Goal: Transaction & Acquisition: Purchase product/service

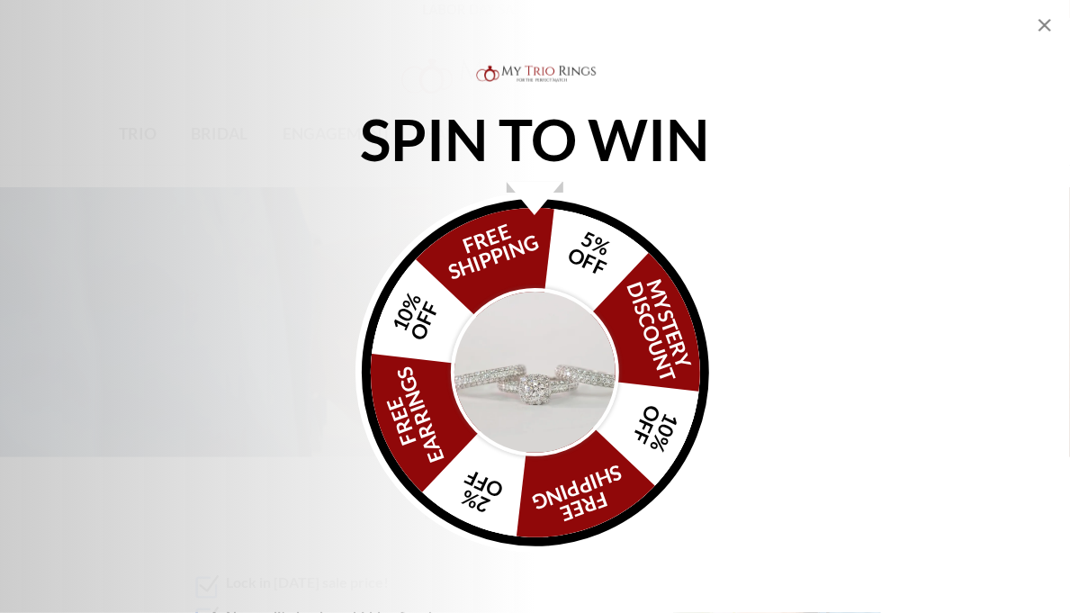
click at [530, 263] on div "FREE SHIPPING 5% OFF Mystery Discount 10% OFF FREE SHIPPING 2% OFF FREE EARRING…" at bounding box center [535, 372] width 347 height 347
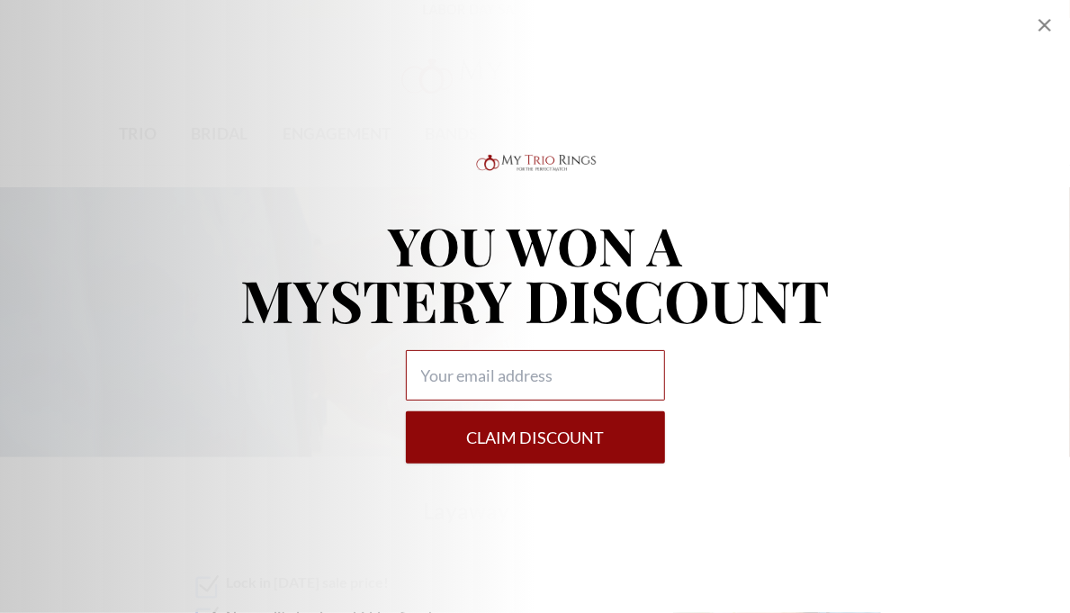
click at [520, 376] on input "Alia popup" at bounding box center [535, 375] width 259 height 50
type input "JonathanL.Martin187@gmail.com"
click at [525, 436] on button "Claim DISCOUNT" at bounding box center [535, 437] width 259 height 52
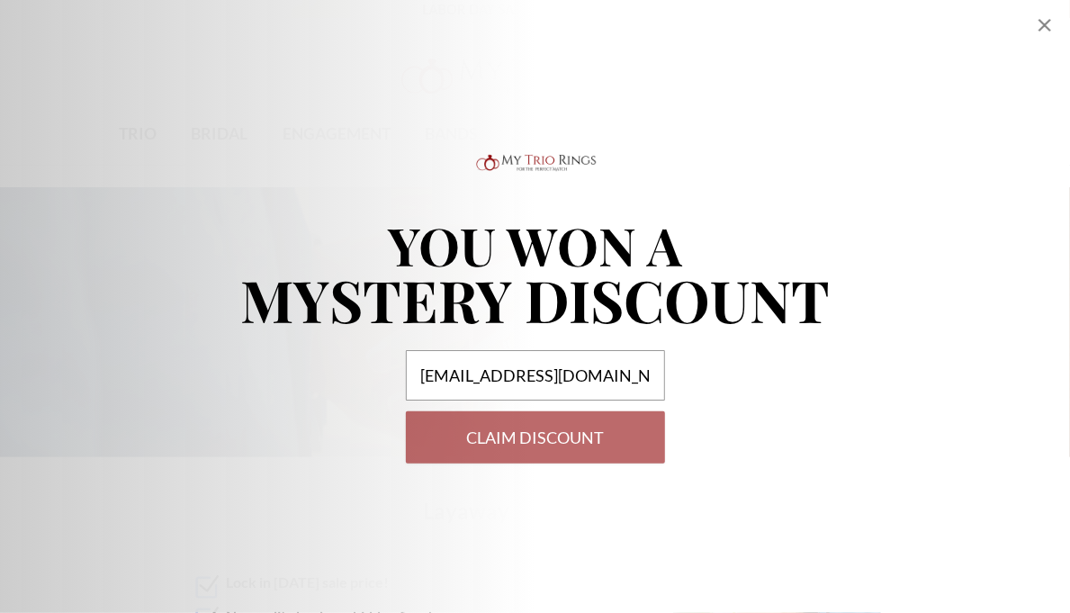
select select "US"
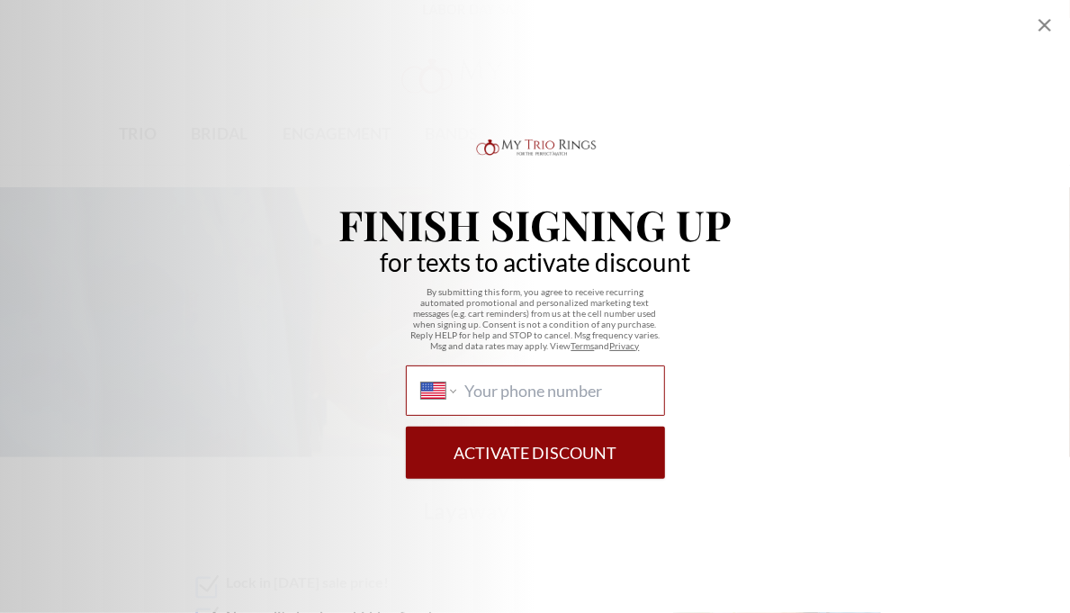
click at [490, 397] on input "International Afghanistan Åland Islands Albania Algeria American Samoa Andorra …" at bounding box center [556, 391] width 184 height 20
type input "1 (205) 484-6752"
click at [543, 444] on button "Activate Discount" at bounding box center [535, 453] width 259 height 52
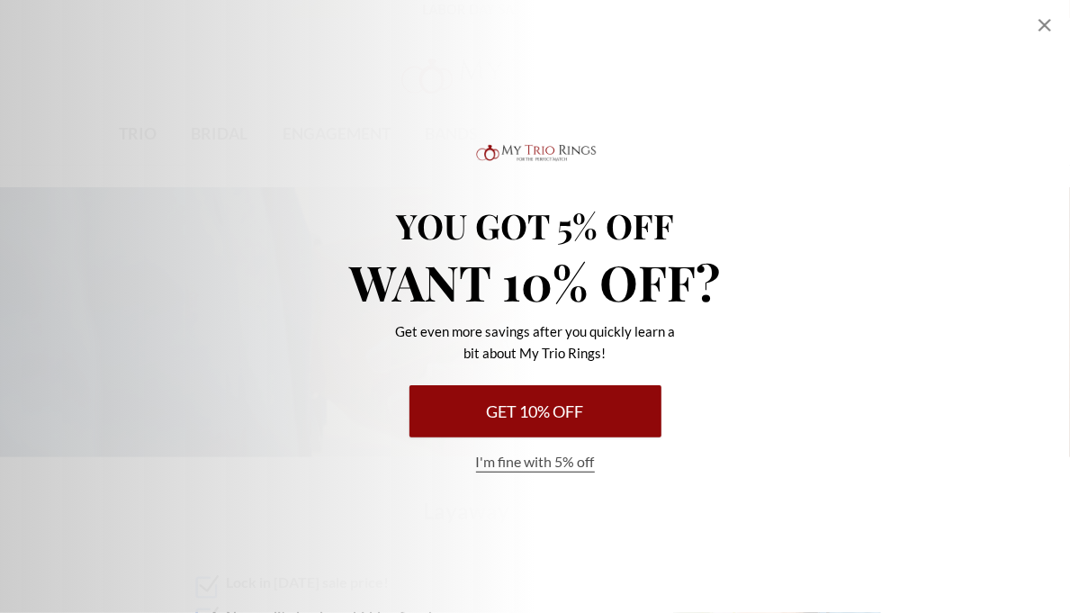
click at [546, 414] on button "Get 10% Off" at bounding box center [535, 411] width 252 height 52
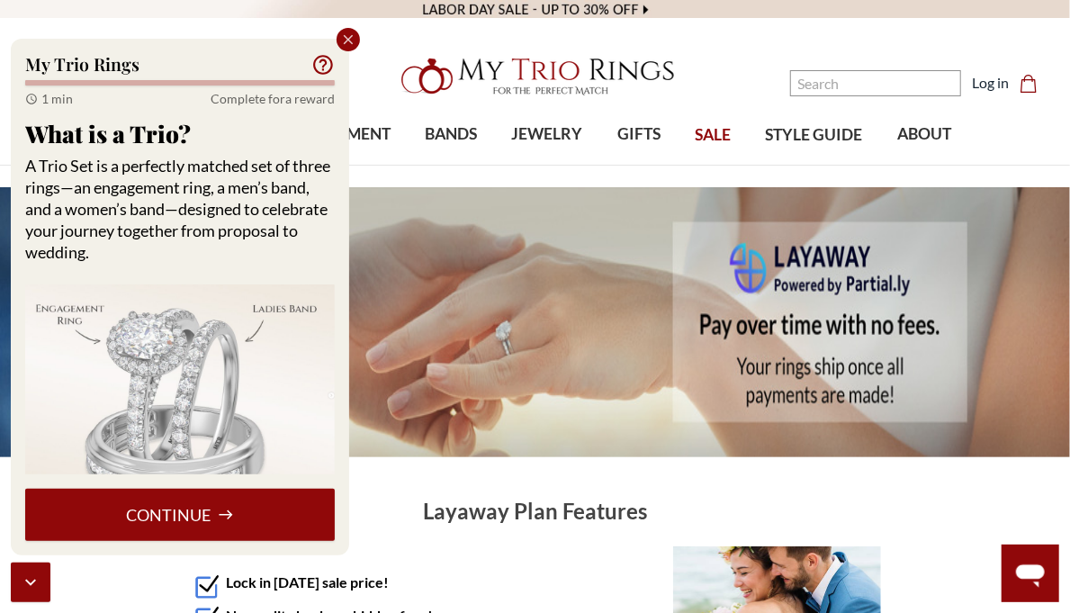
click at [205, 521] on button "Continue" at bounding box center [180, 515] width 310 height 52
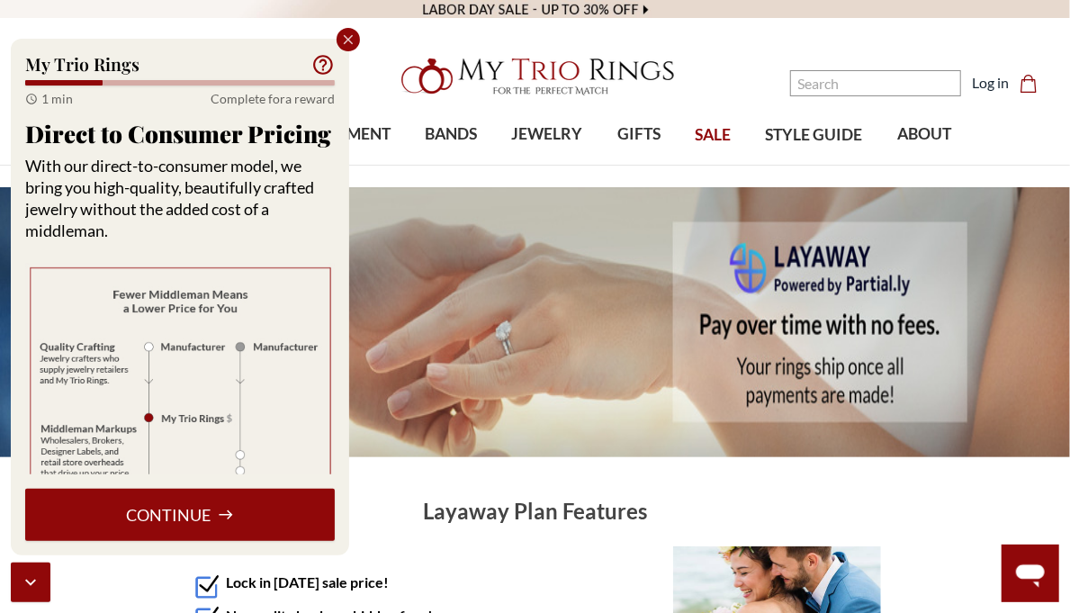
click at [206, 521] on button "Continue" at bounding box center [180, 515] width 310 height 52
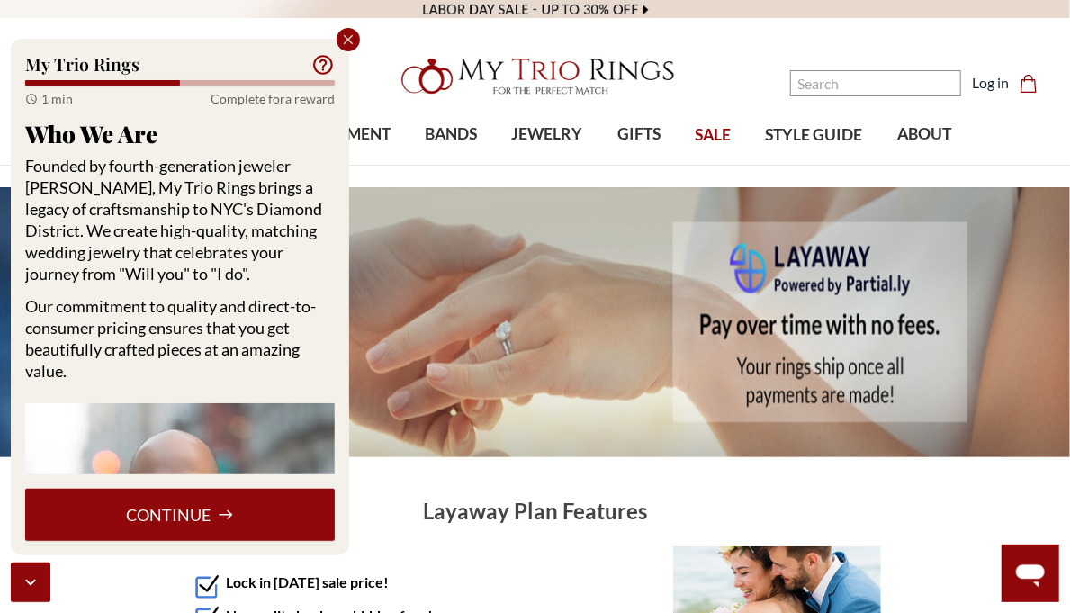
click at [206, 521] on button "Continue" at bounding box center [180, 515] width 310 height 52
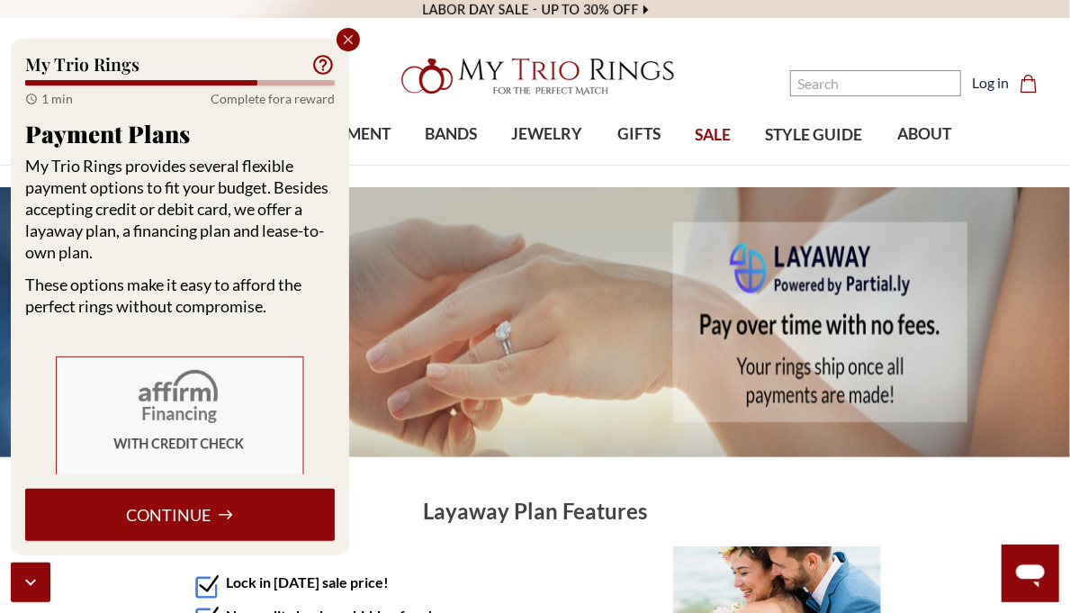
click at [206, 521] on button "Continue" at bounding box center [180, 515] width 310 height 52
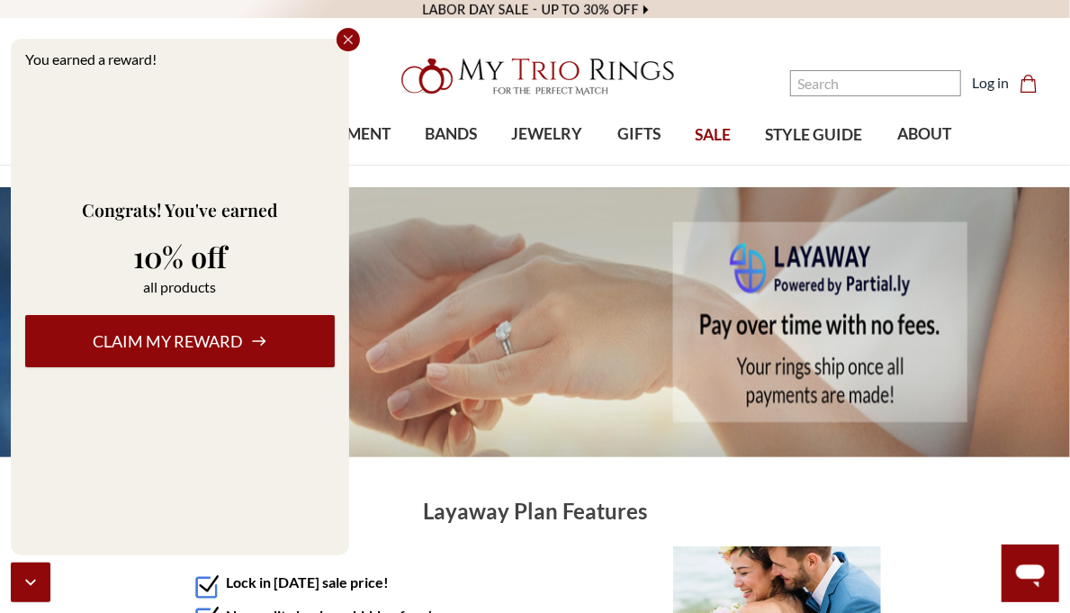
click at [229, 346] on button "Claim my reward" at bounding box center [180, 341] width 310 height 52
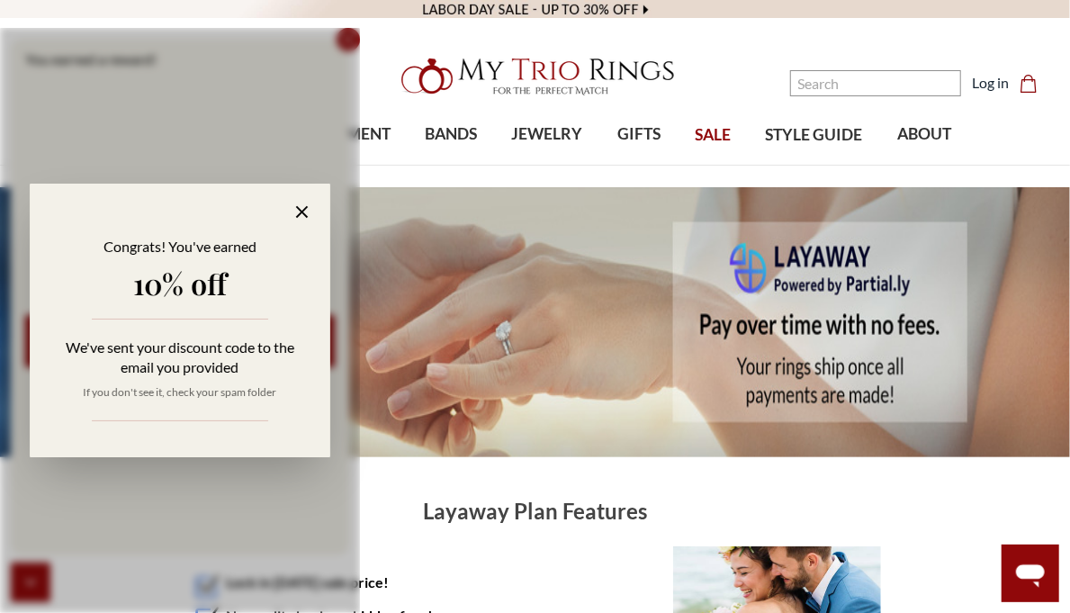
click at [297, 215] on icon at bounding box center [302, 212] width 21 height 21
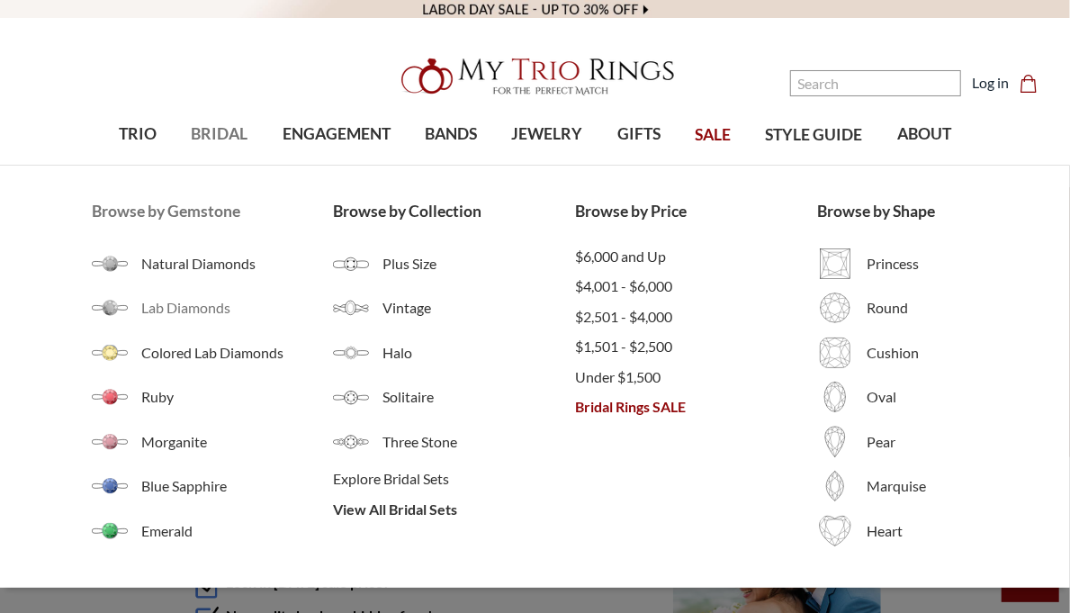
click at [193, 298] on span "Lab Diamonds" at bounding box center [237, 308] width 193 height 22
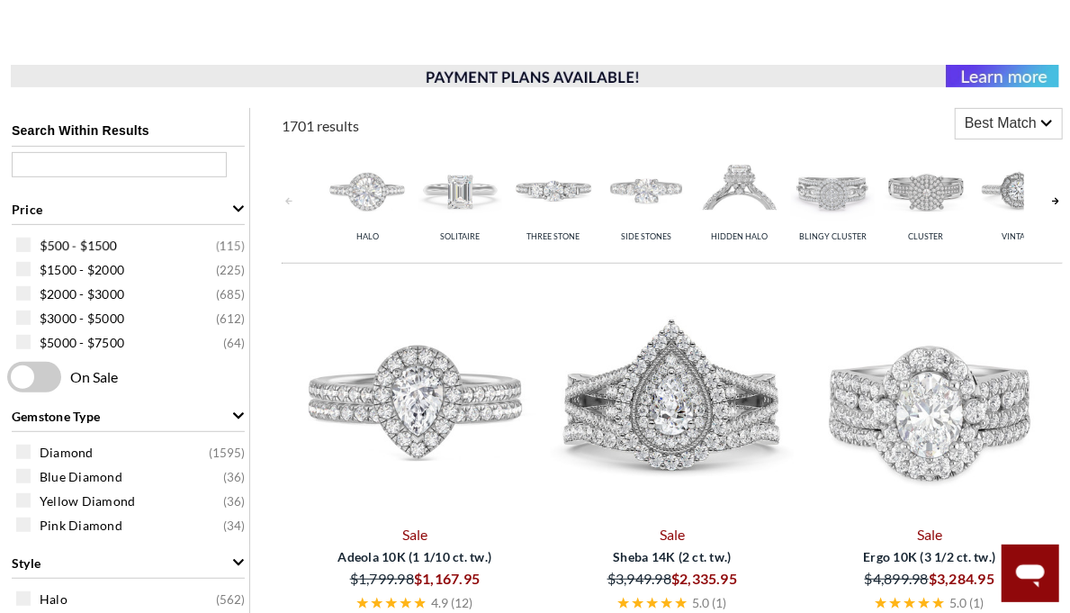
click at [30, 238] on span at bounding box center [23, 245] width 14 height 14
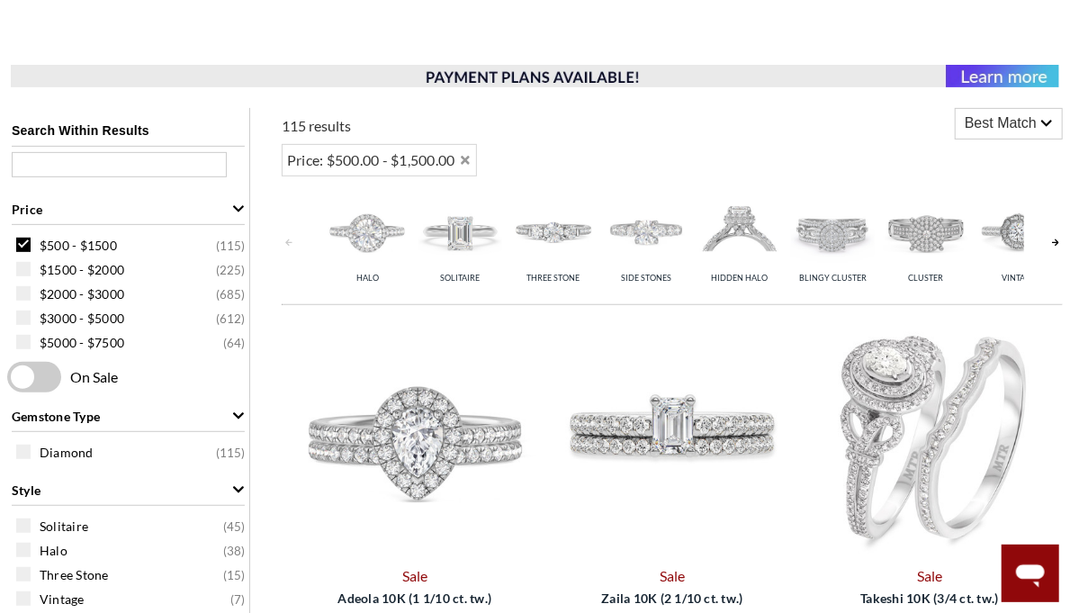
click at [27, 372] on span at bounding box center [34, 377] width 54 height 31
click at [11, 378] on input "checkbox" at bounding box center [11, 378] width 0 height 0
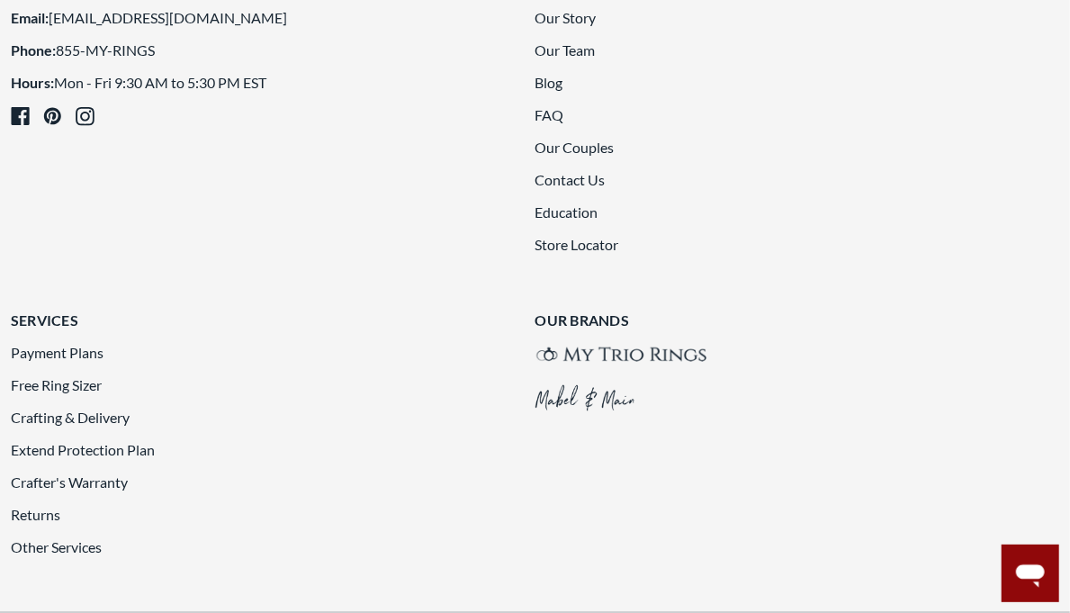
scroll to position [4139, 0]
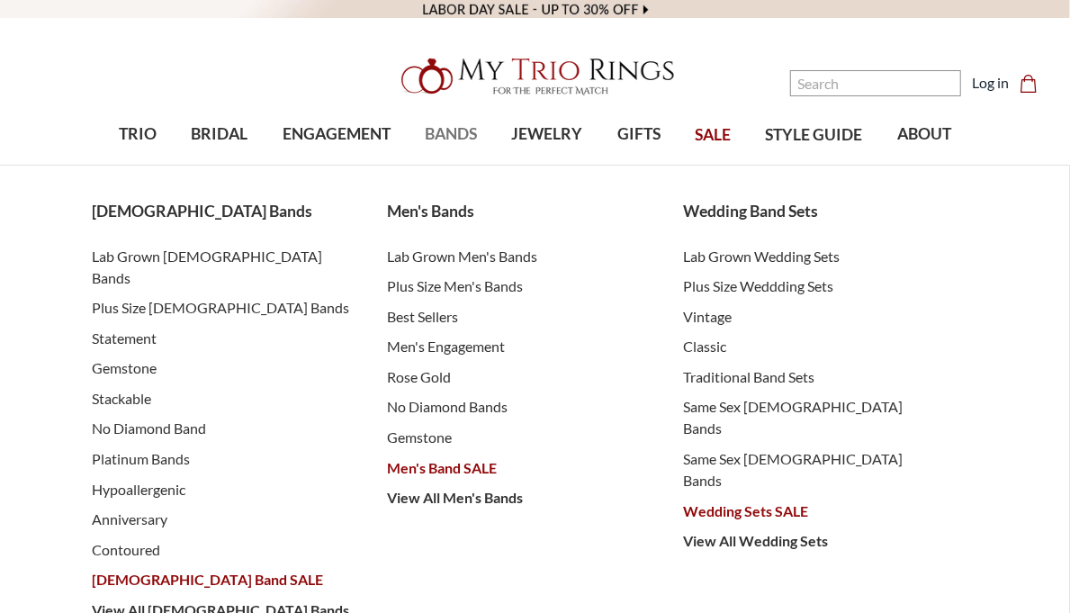
click at [455, 133] on span "BANDS" at bounding box center [451, 133] width 52 height 23
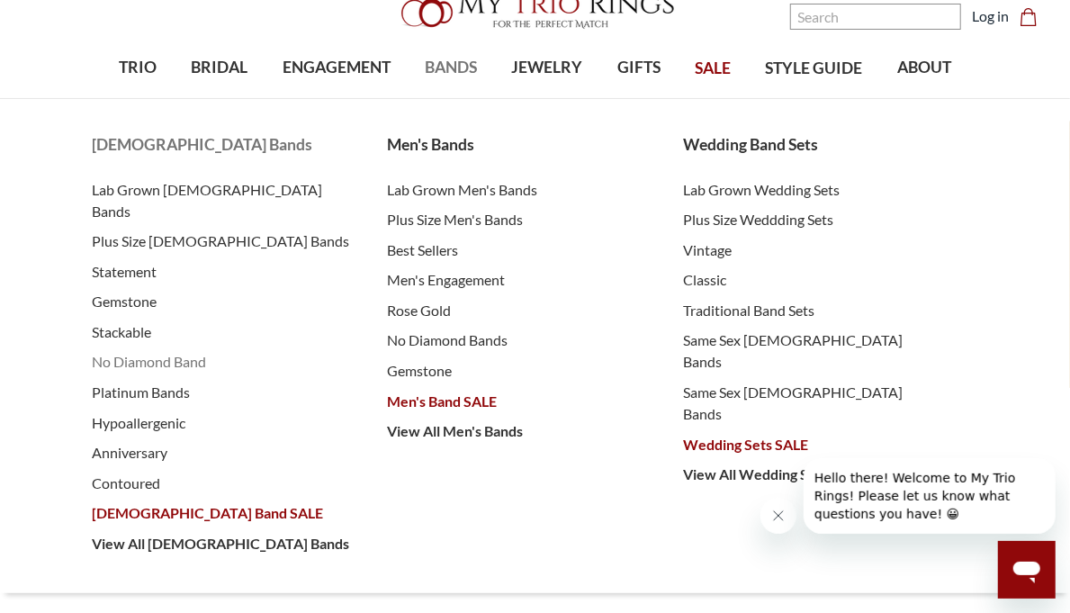
scroll to position [90, 0]
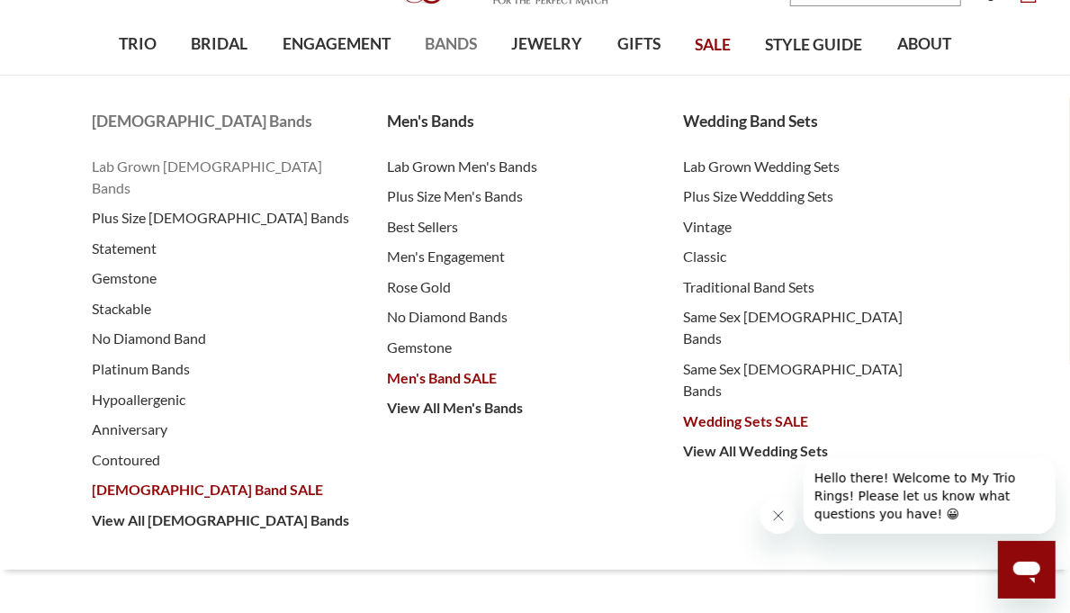
click at [196, 166] on span "Lab Grown [DEMOGRAPHIC_DATA] Bands" at bounding box center [222, 177] width 260 height 43
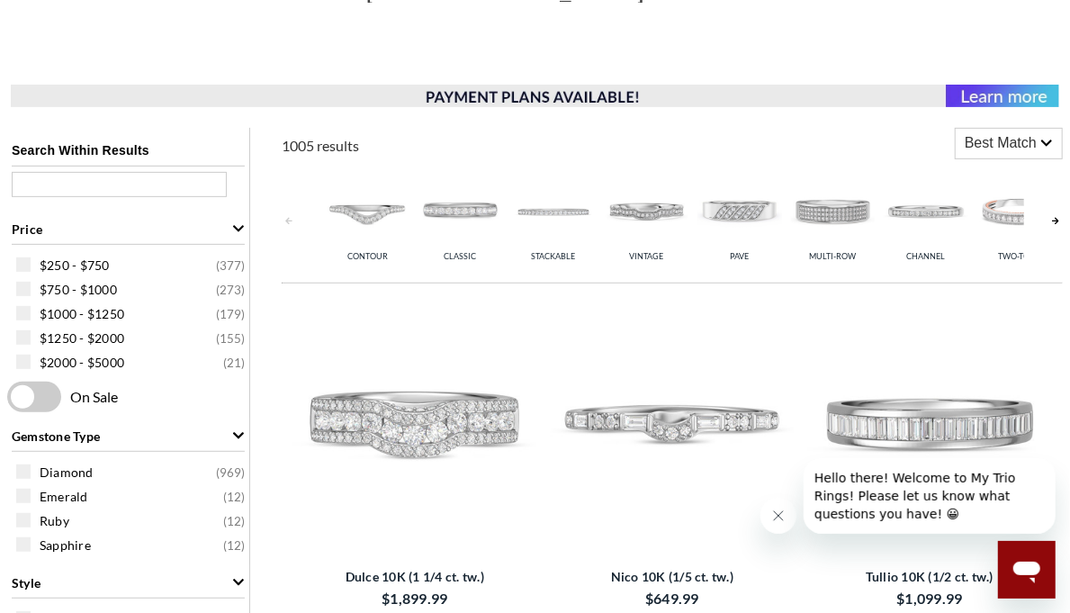
scroll to position [90, 0]
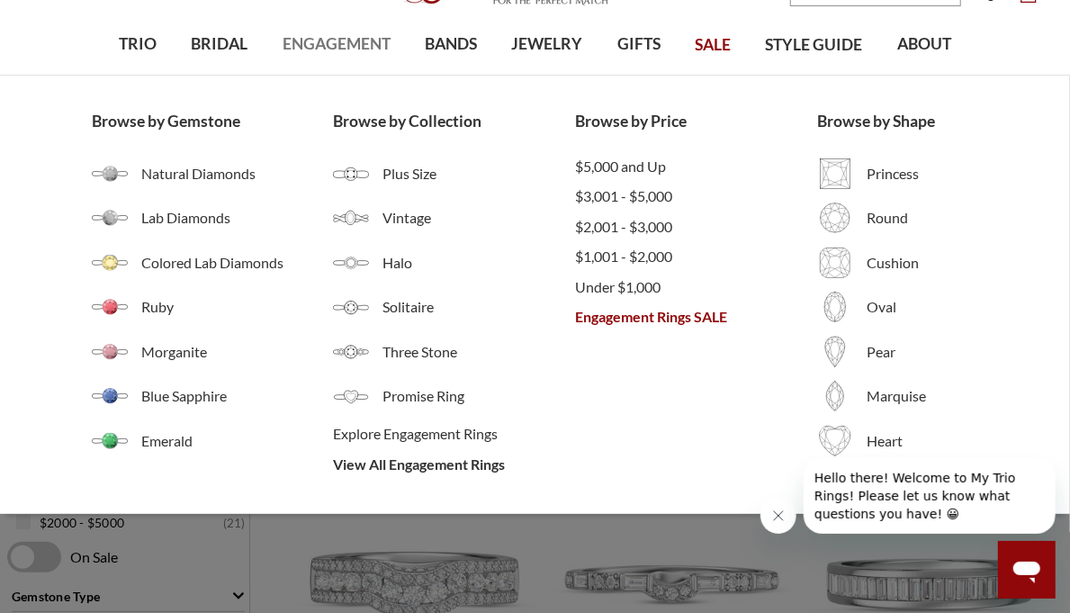
click at [332, 44] on span "ENGAGEMENT" at bounding box center [337, 43] width 108 height 23
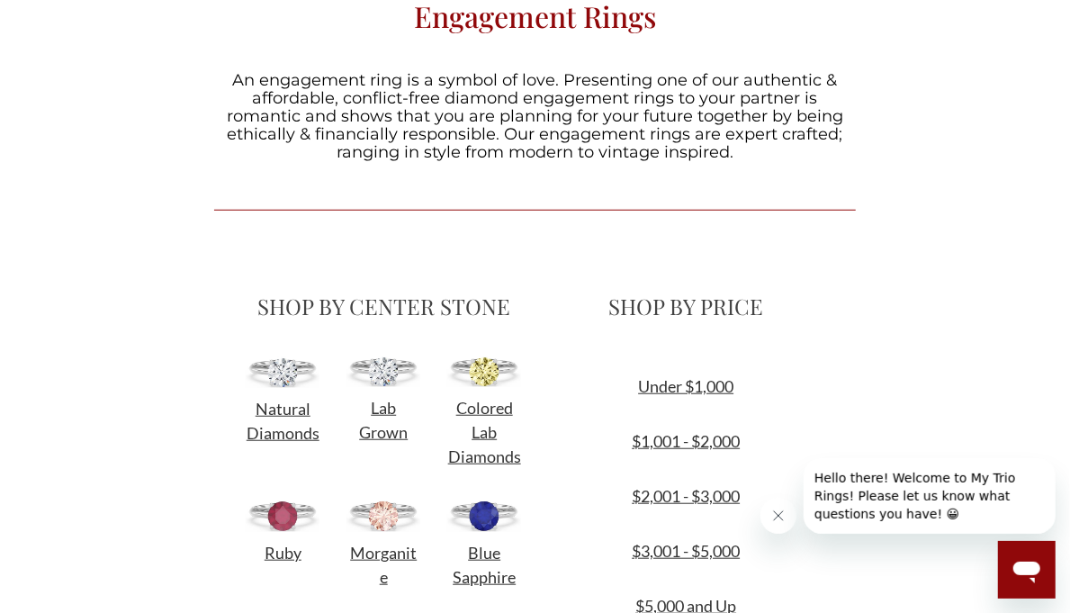
scroll to position [540, 0]
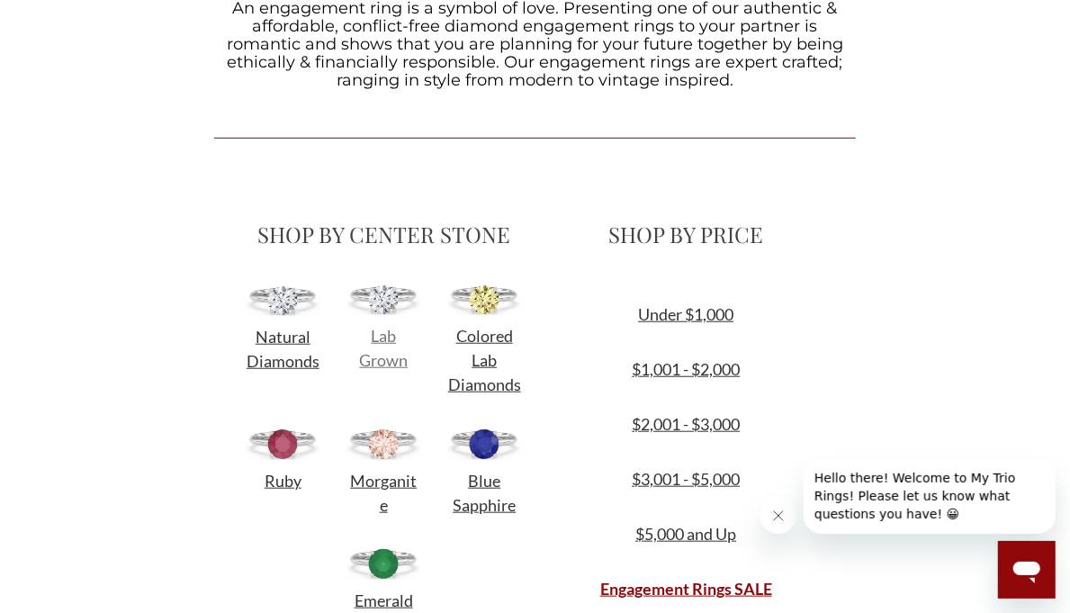
click at [387, 341] on span "Lab Grown" at bounding box center [383, 348] width 49 height 44
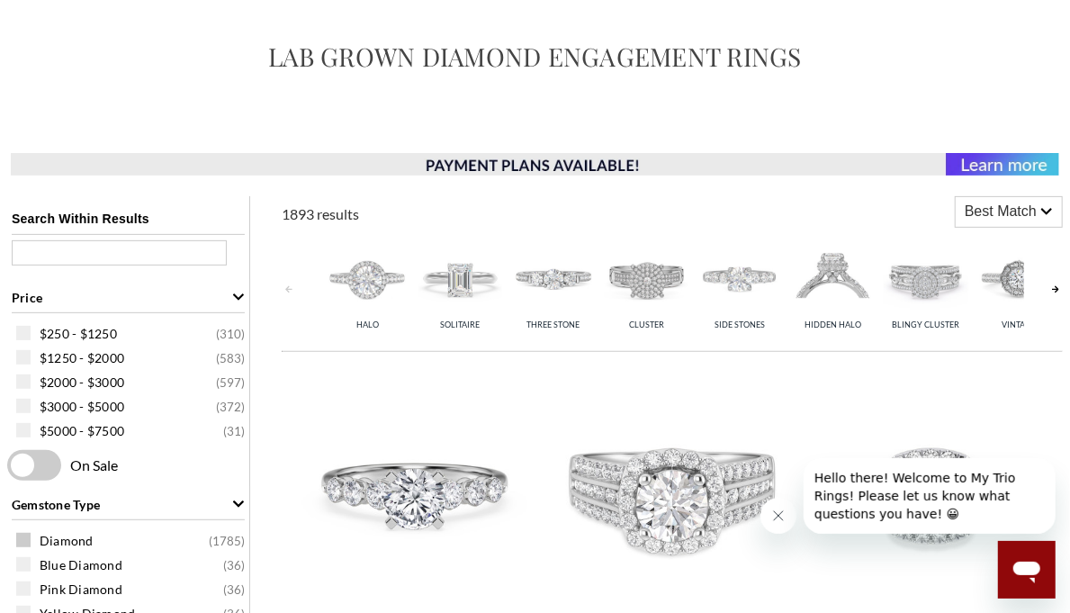
scroll to position [180, 0]
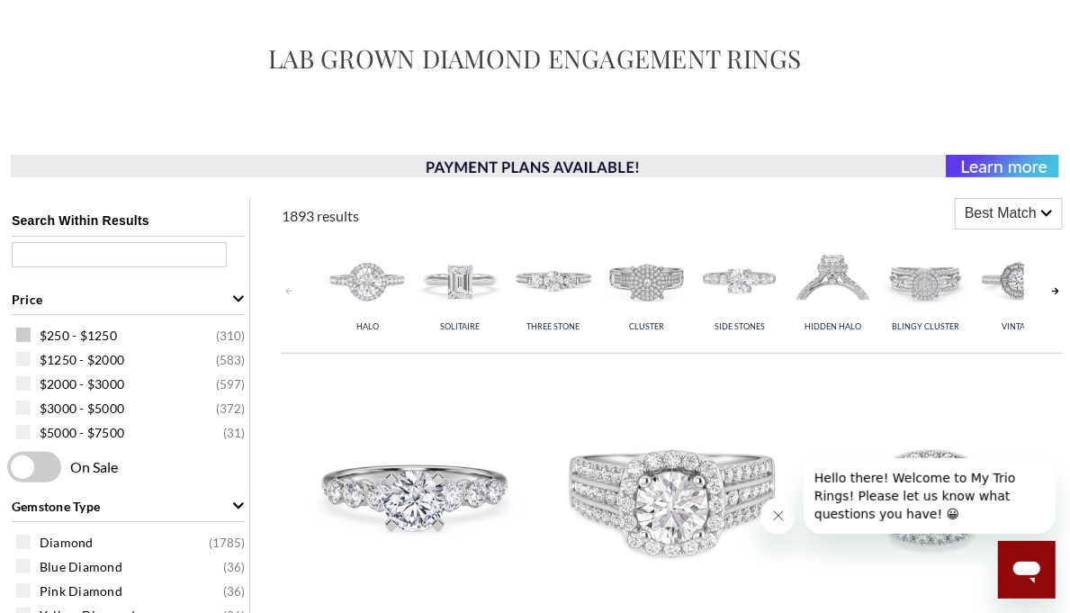
click at [28, 338] on span at bounding box center [23, 335] width 14 height 14
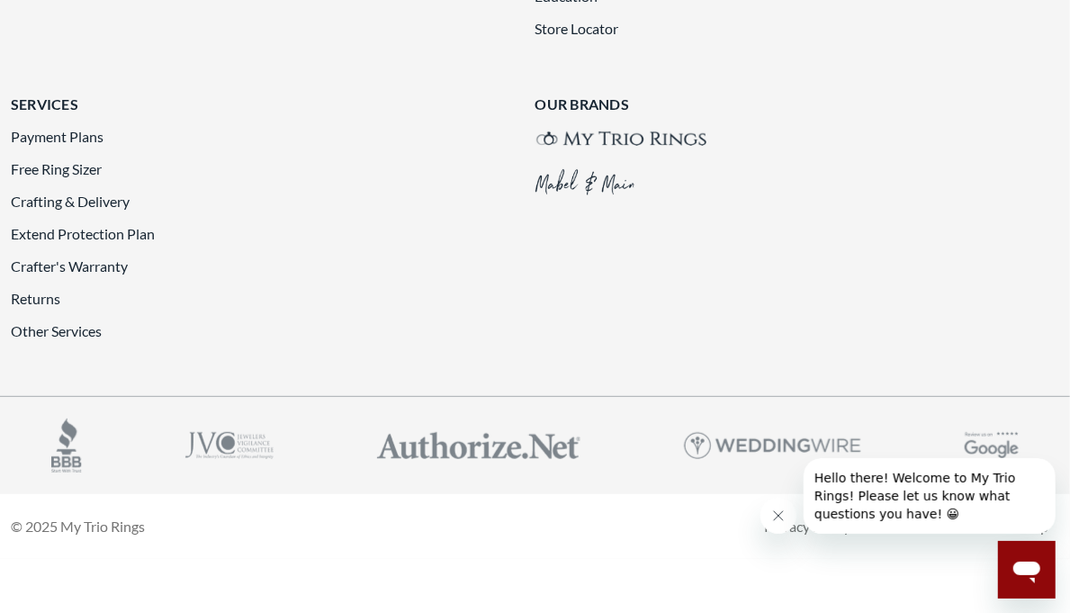
scroll to position [3959, 0]
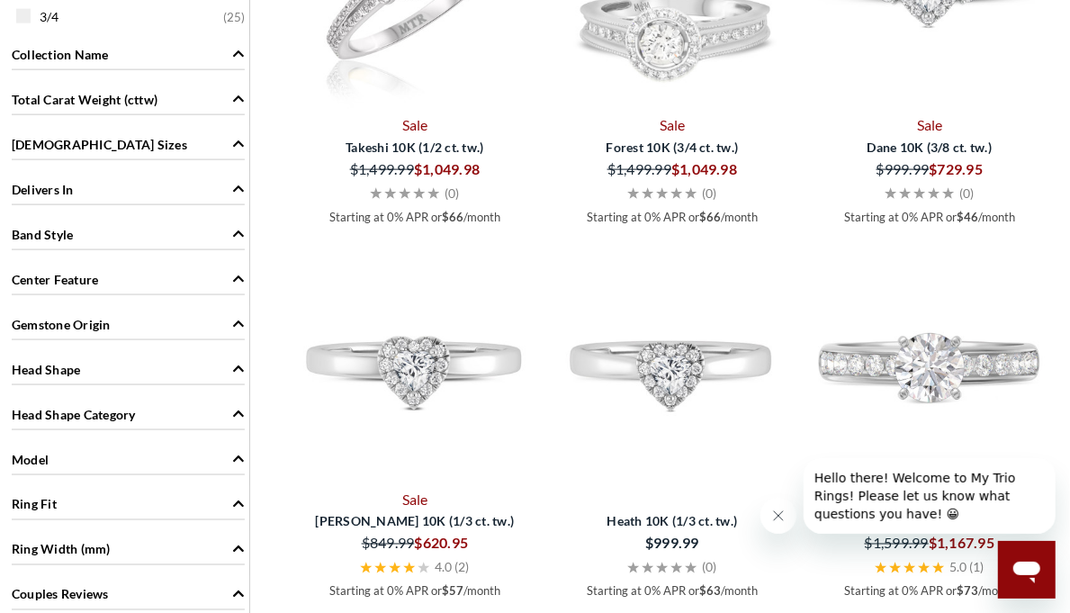
scroll to position [1167, 0]
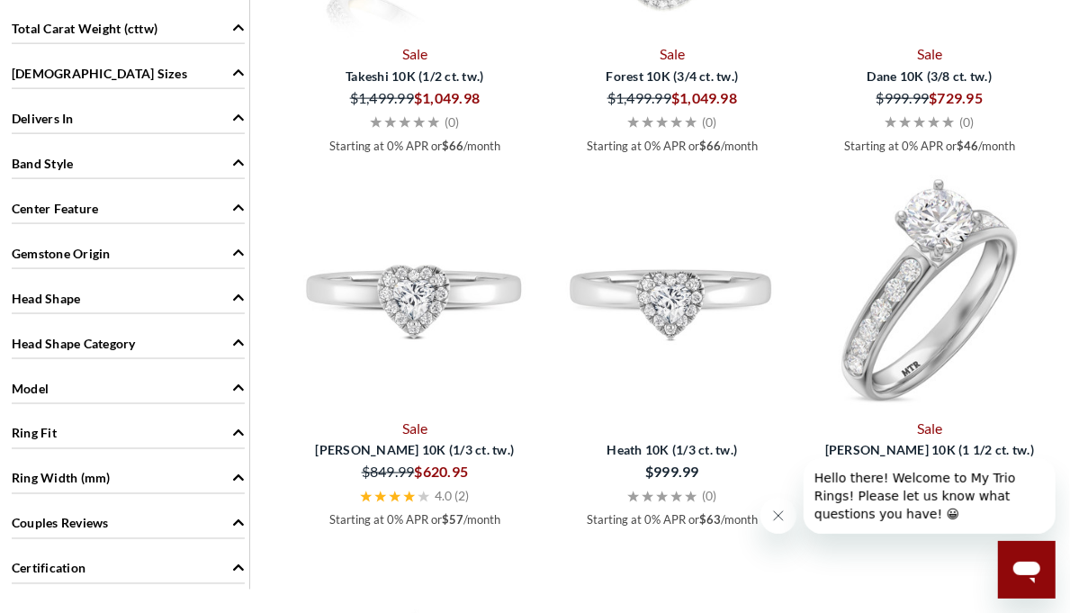
click at [919, 299] on img at bounding box center [929, 290] width 243 height 243
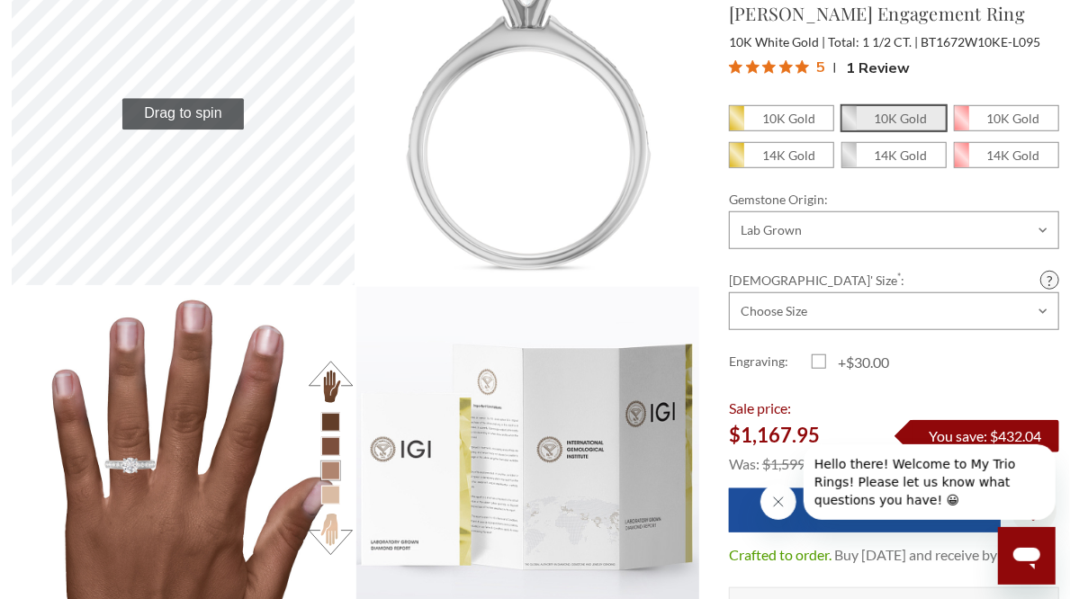
scroll to position [630, 0]
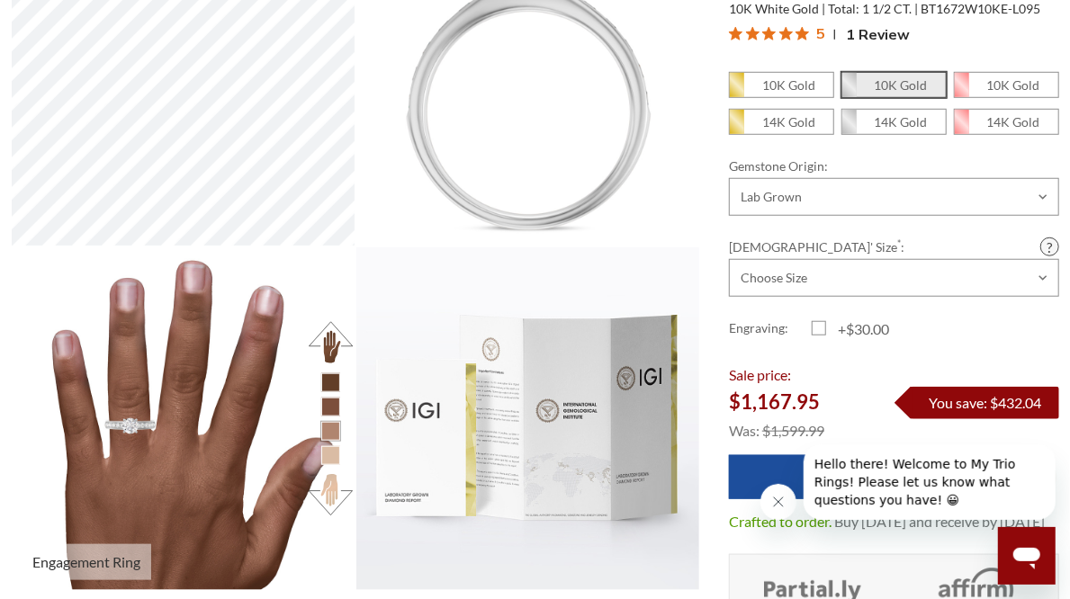
click at [335, 456] on li at bounding box center [330, 455] width 19 height 19
click at [331, 504] on button at bounding box center [330, 495] width 49 height 49
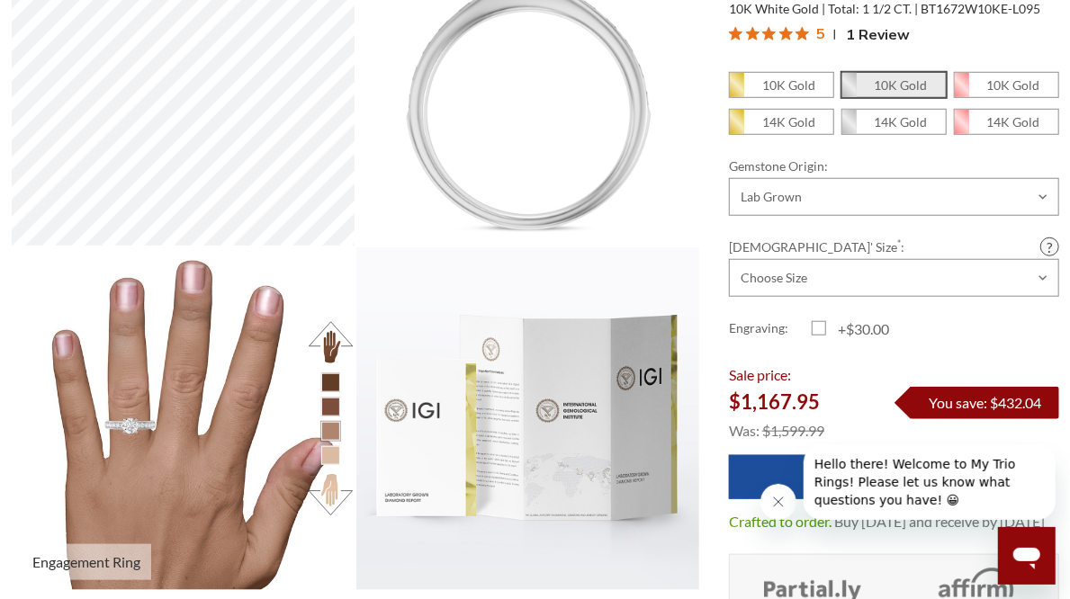
click at [331, 504] on button at bounding box center [330, 495] width 49 height 49
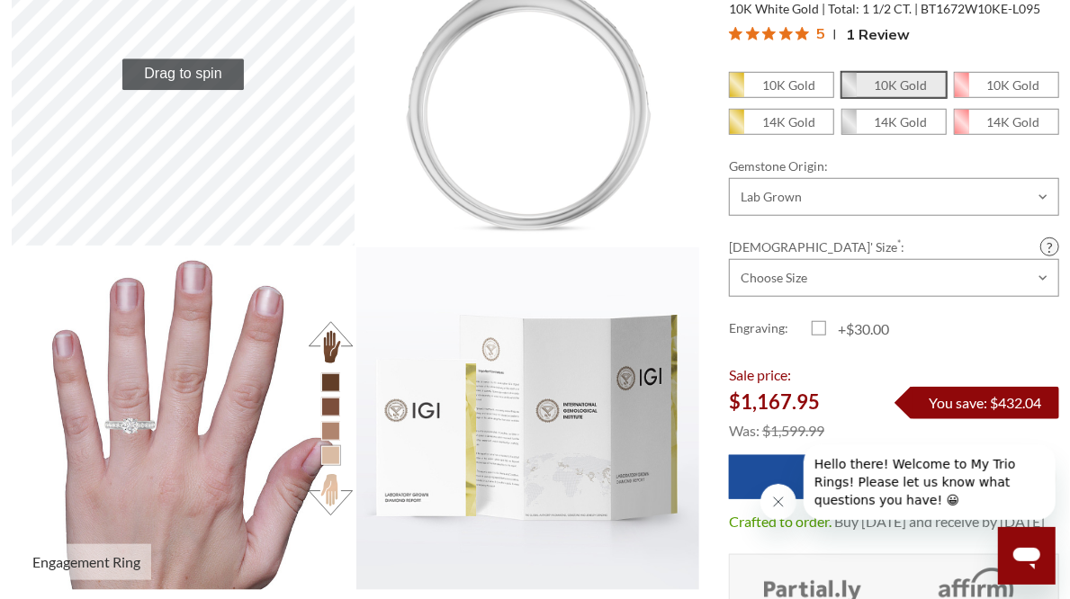
drag, startPoint x: 337, startPoint y: 314, endPoint x: 338, endPoint y: 325, distance: 10.9
click at [337, 319] on div at bounding box center [330, 419] width 49 height 345
click at [338, 334] on button at bounding box center [330, 343] width 49 height 49
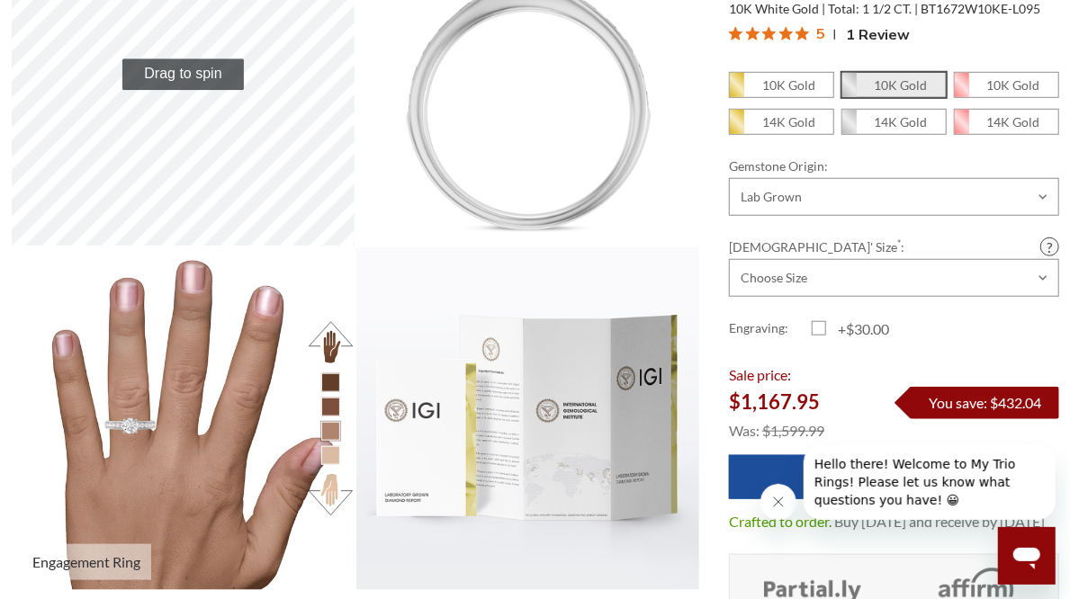
click at [337, 498] on button at bounding box center [330, 495] width 49 height 49
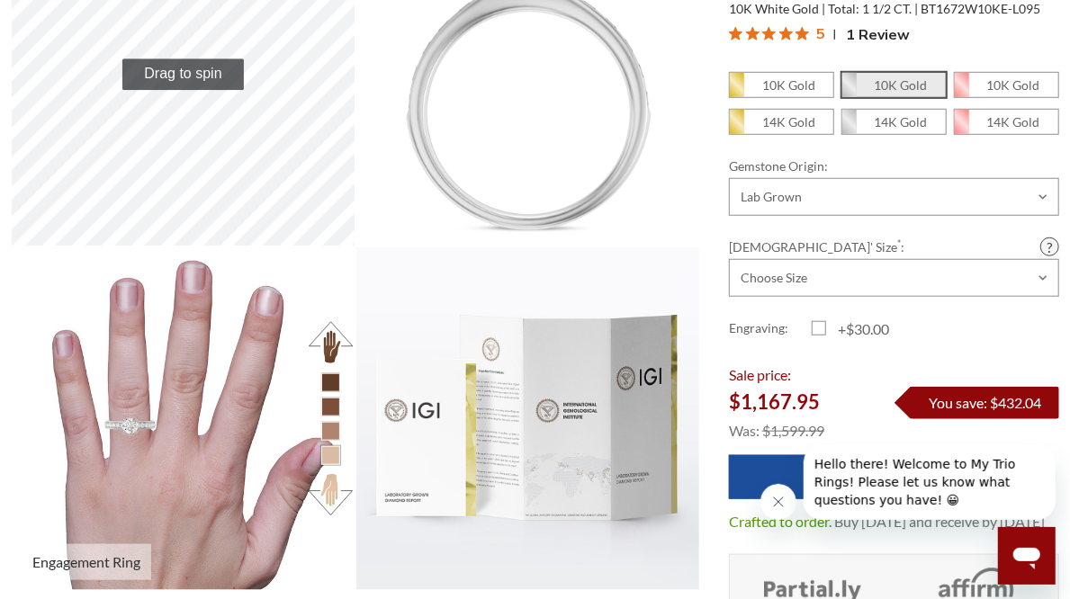
click at [337, 498] on button at bounding box center [330, 495] width 49 height 49
click at [342, 338] on button at bounding box center [330, 343] width 49 height 49
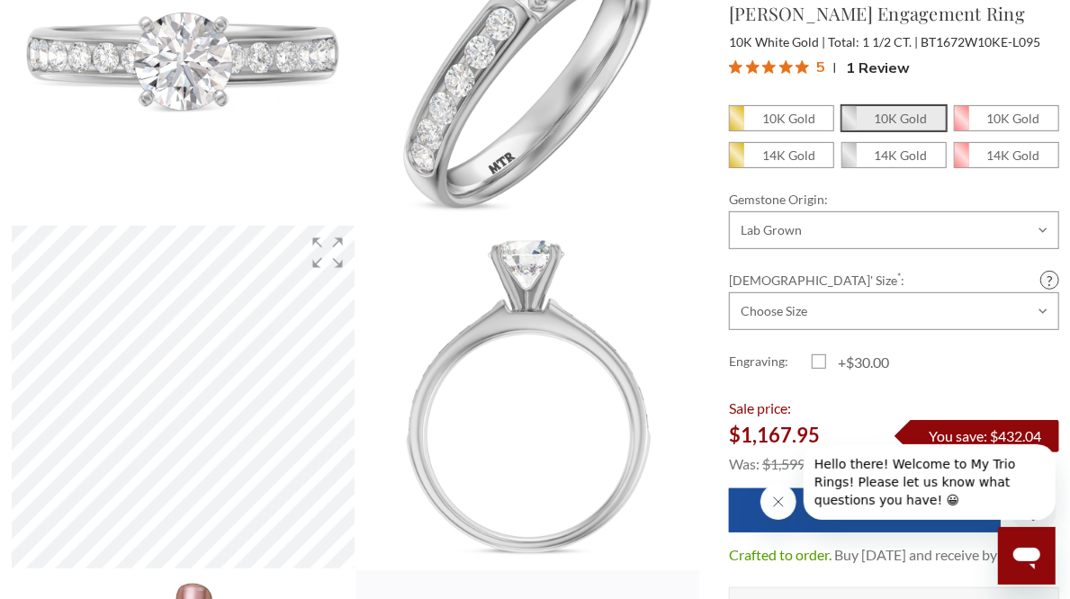
scroll to position [270, 0]
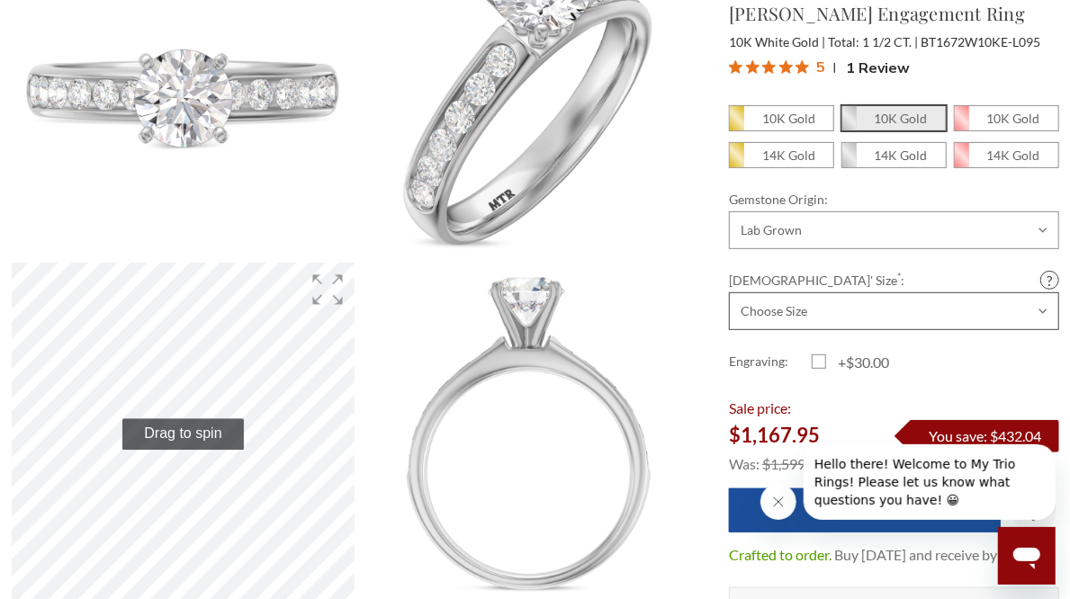
click at [916, 307] on select "Choose Size 3.00 3.25 3.50 3.75 4.00 4.25 4.50 4.75 5.00 5.25 5.50 5.75 6.00 6.…" at bounding box center [894, 311] width 330 height 38
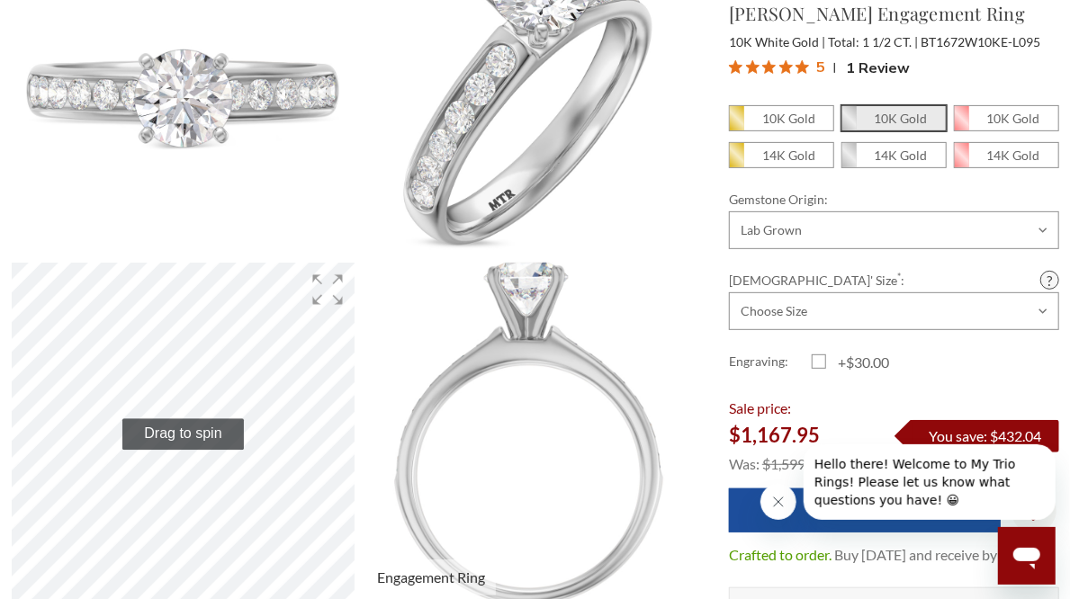
click at [651, 274] on img at bounding box center [527, 434] width 377 height 377
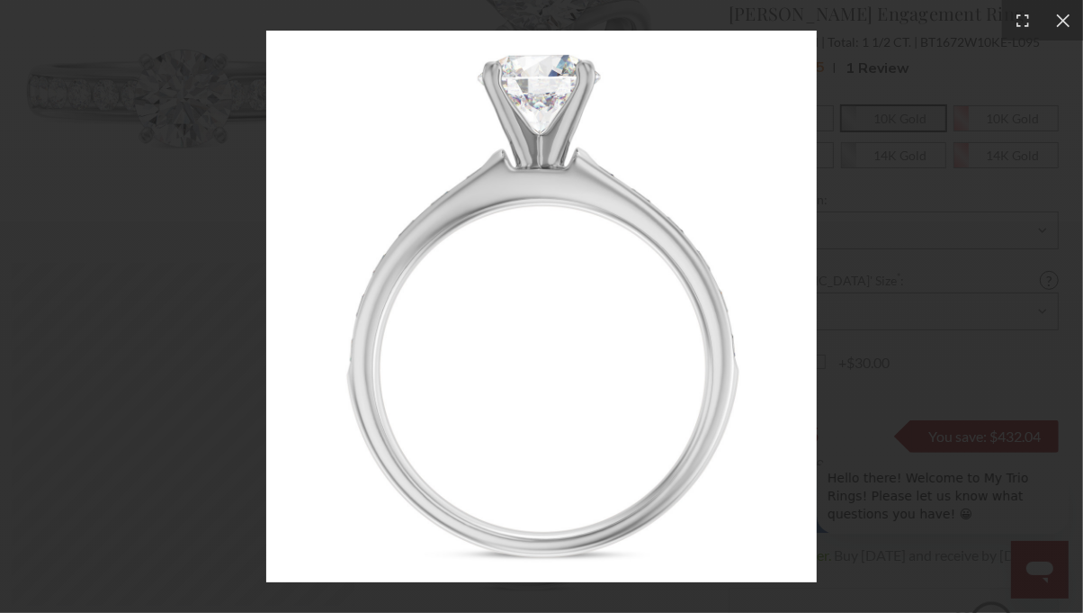
click at [211, 209] on div at bounding box center [541, 306] width 1083 height 613
click at [1067, 15] on icon at bounding box center [1062, 19] width 13 height 13
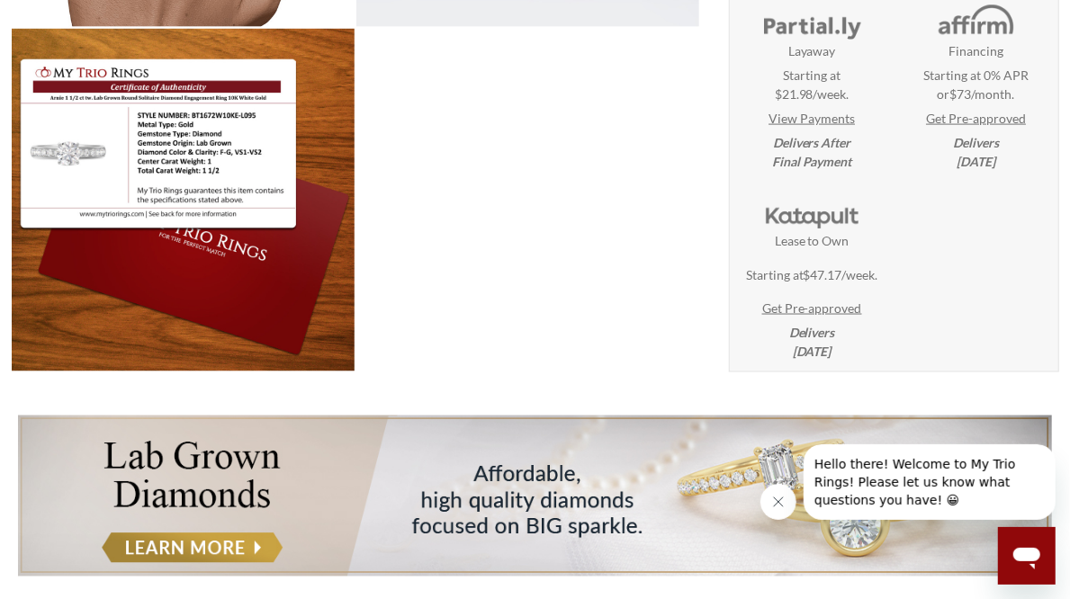
scroll to position [1170, 0]
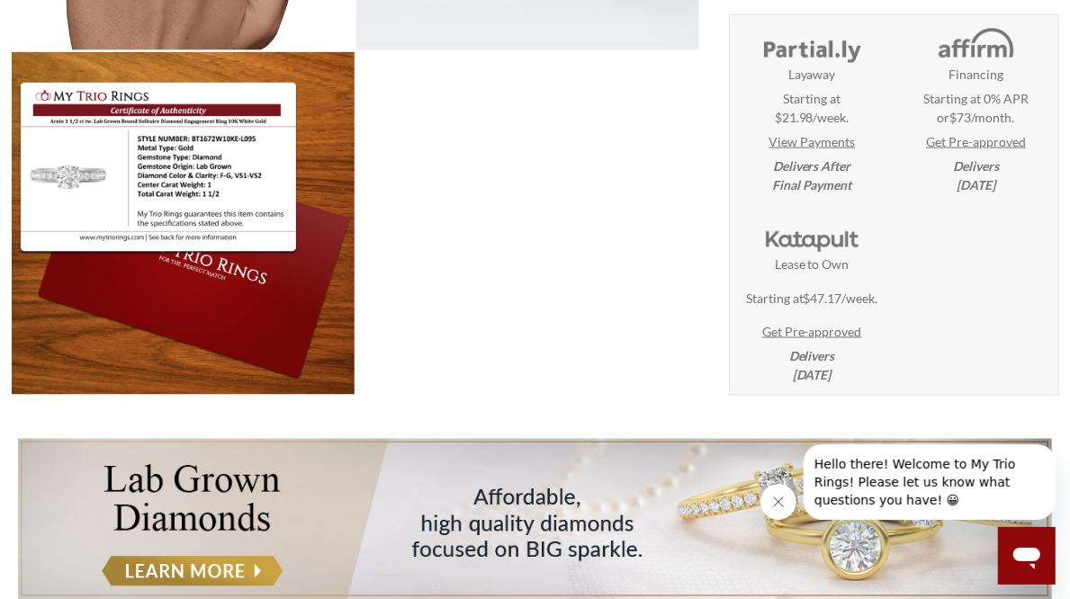
click at [842, 144] on link "View Payments" at bounding box center [811, 141] width 86 height 19
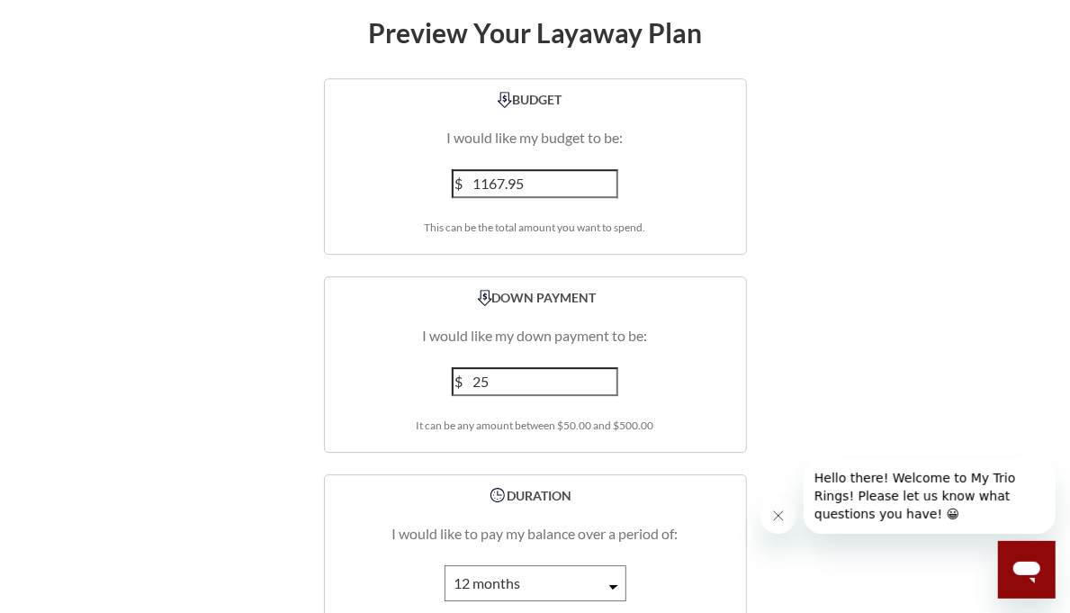
scroll to position [2609, 0]
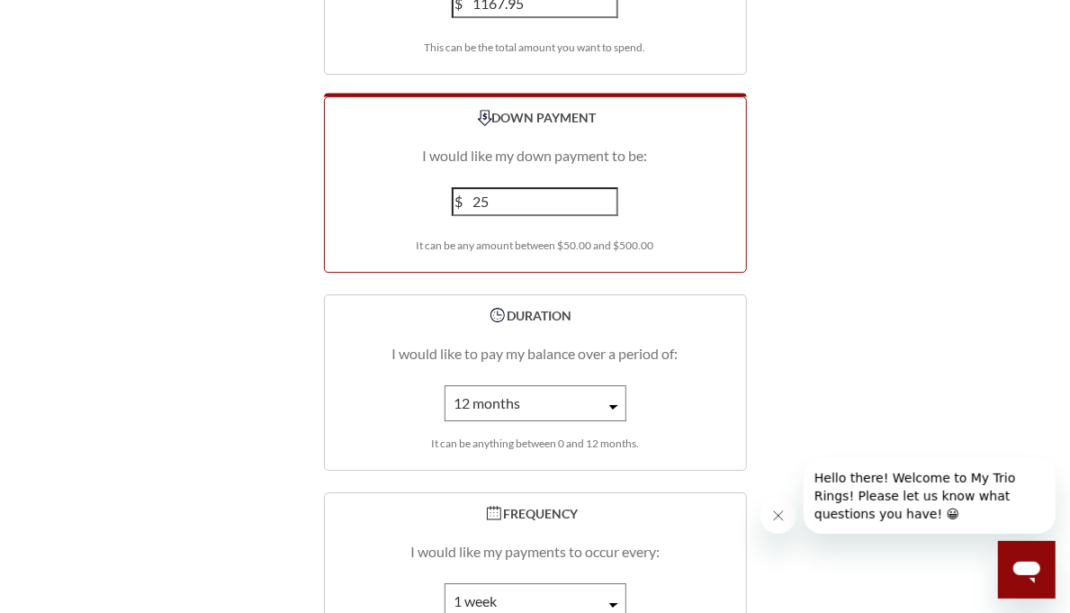
click at [508, 216] on input "25" at bounding box center [535, 201] width 167 height 29
click at [607, 216] on input "26" at bounding box center [535, 201] width 167 height 29
click at [606, 216] on input "27" at bounding box center [535, 201] width 167 height 29
click at [607, 216] on input "28" at bounding box center [535, 201] width 167 height 29
click at [607, 216] on input "29" at bounding box center [535, 201] width 167 height 29
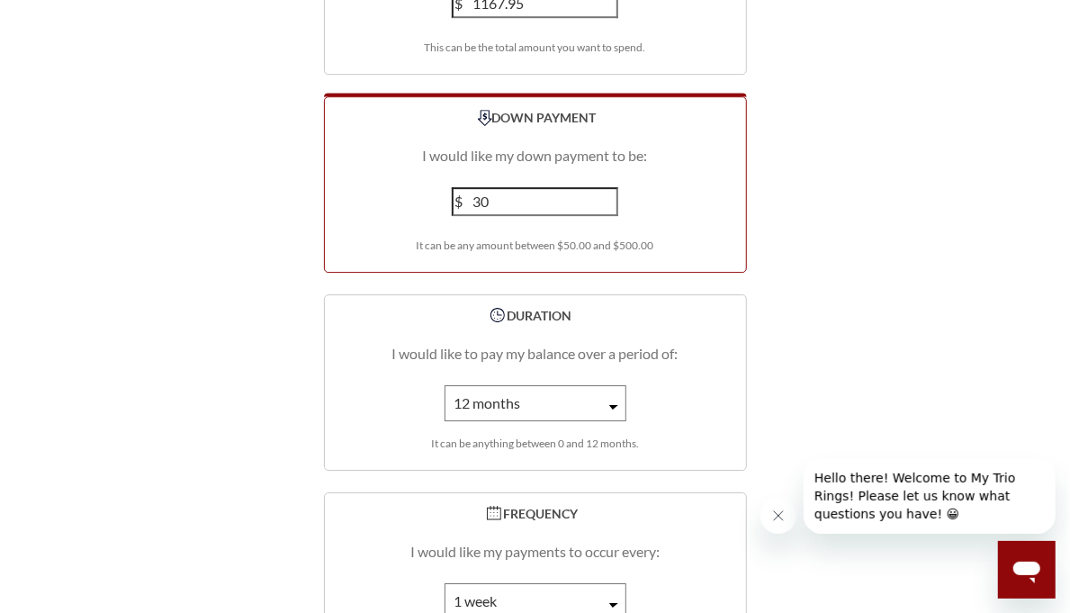
click at [607, 216] on input "30" at bounding box center [535, 201] width 167 height 29
click at [607, 216] on input "31" at bounding box center [535, 201] width 167 height 29
click at [607, 216] on input "32" at bounding box center [535, 201] width 167 height 29
click at [611, 216] on input "185" at bounding box center [535, 201] width 167 height 29
click at [611, 216] on input "186" at bounding box center [535, 201] width 167 height 29
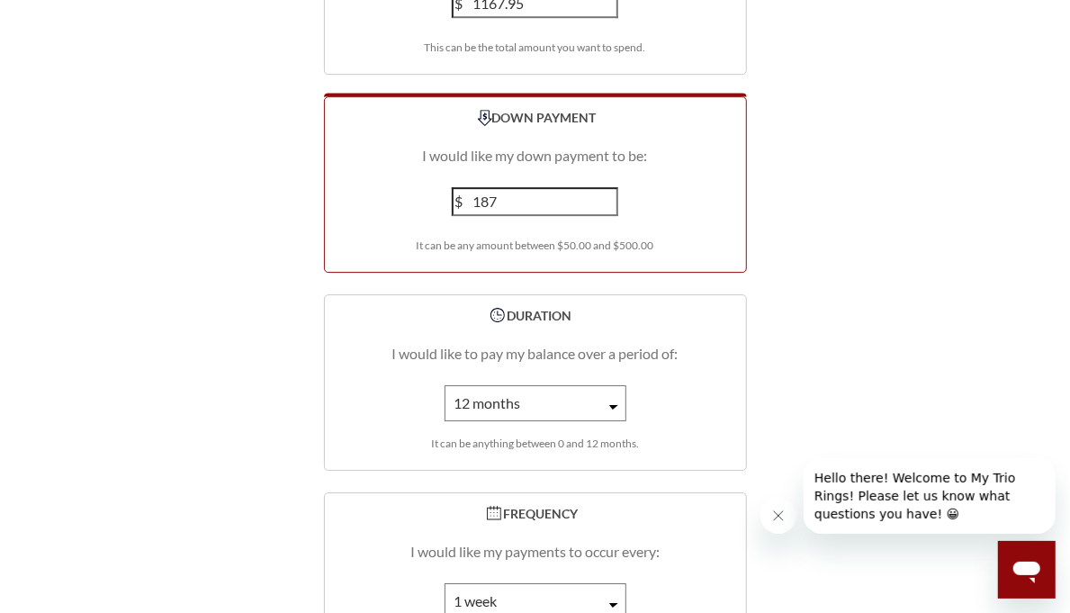
click at [611, 216] on input "187" at bounding box center [535, 201] width 167 height 29
click at [611, 216] on input "188" at bounding box center [535, 201] width 167 height 29
click at [607, 216] on input "189" at bounding box center [535, 201] width 167 height 29
click at [607, 216] on input "195" at bounding box center [535, 201] width 167 height 29
drag, startPoint x: 607, startPoint y: 271, endPoint x: 610, endPoint y: 262, distance: 9.4
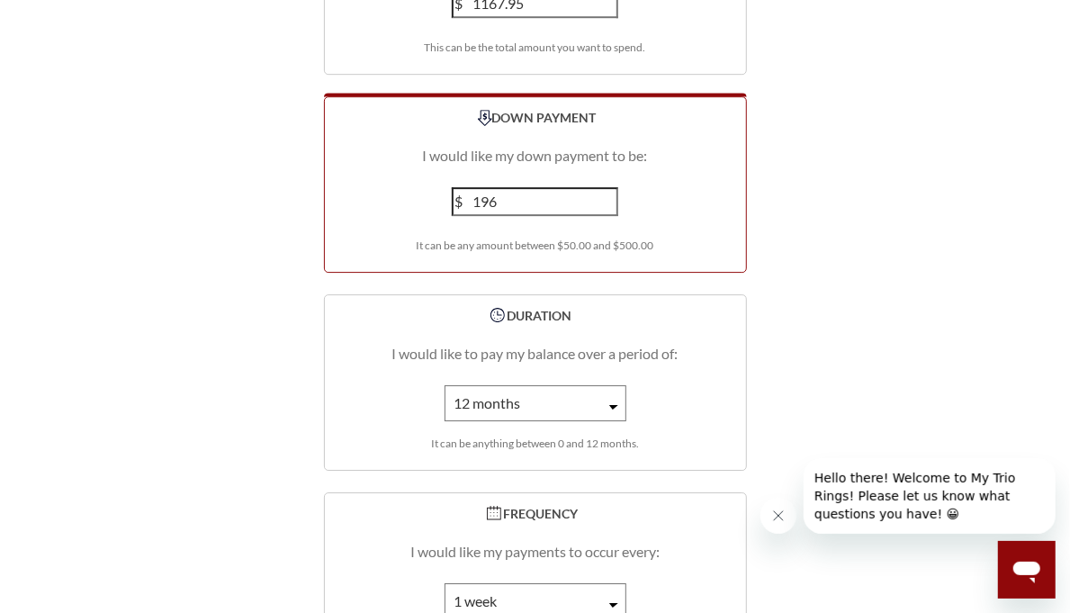
click at [610, 216] on input "196" at bounding box center [535, 201] width 167 height 29
click at [612, 216] on input "197" at bounding box center [535, 201] width 167 height 29
click at [611, 216] on input "198" at bounding box center [535, 201] width 167 height 29
click at [611, 216] on input "199" at bounding box center [535, 201] width 167 height 29
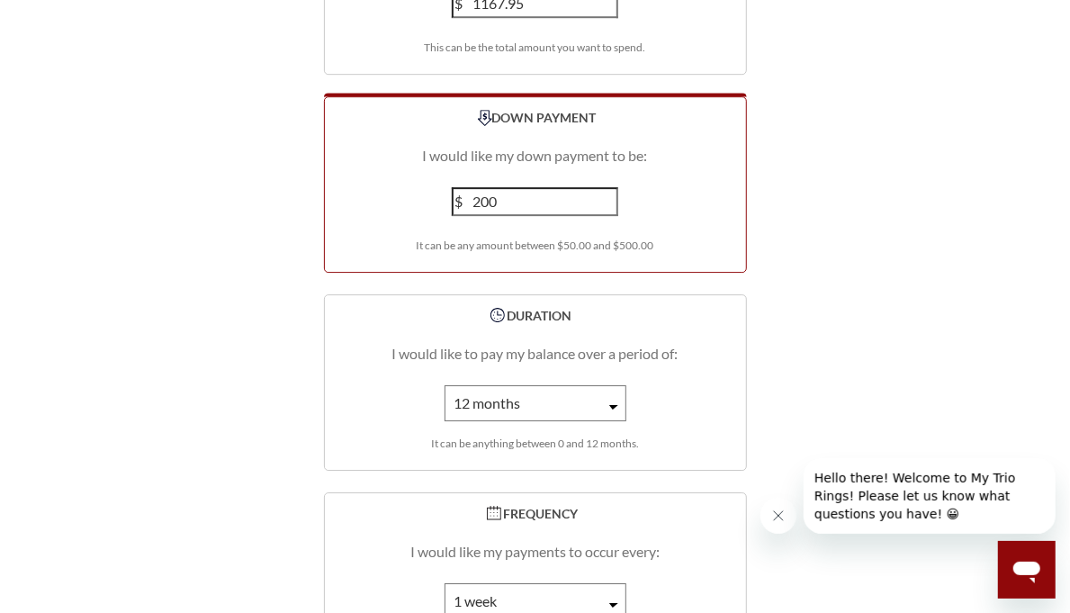
click at [611, 216] on input "200" at bounding box center [535, 201] width 167 height 29
click at [611, 216] on input "201" at bounding box center [535, 201] width 167 height 29
click at [611, 216] on input "202" at bounding box center [535, 201] width 167 height 29
click at [612, 216] on input "201" at bounding box center [535, 201] width 167 height 29
click at [610, 216] on input "201" at bounding box center [535, 201] width 167 height 29
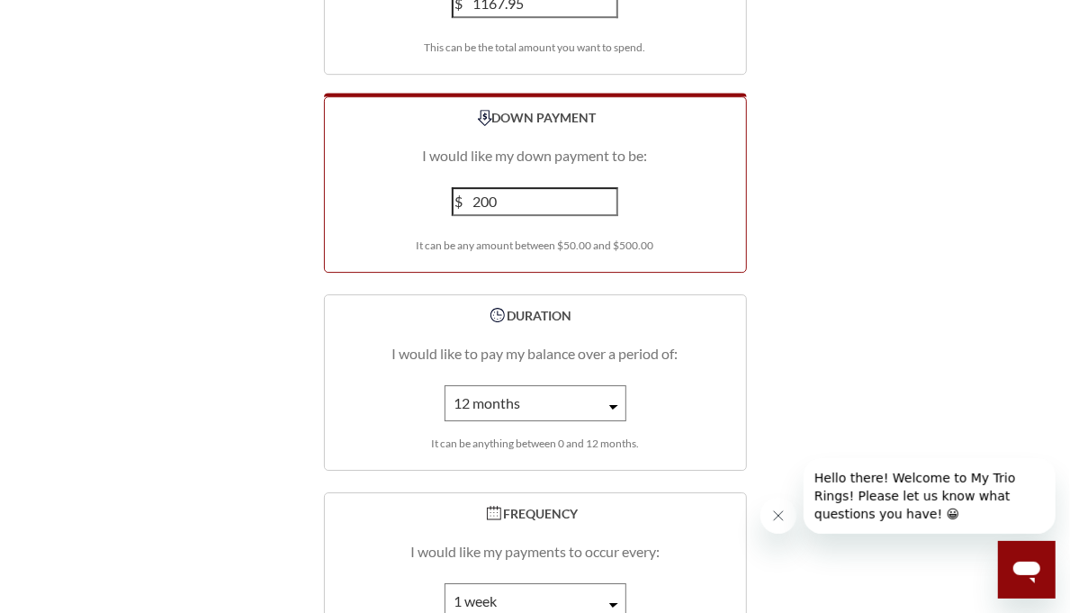
type input "200"
click at [610, 216] on input "200" at bounding box center [535, 201] width 167 height 29
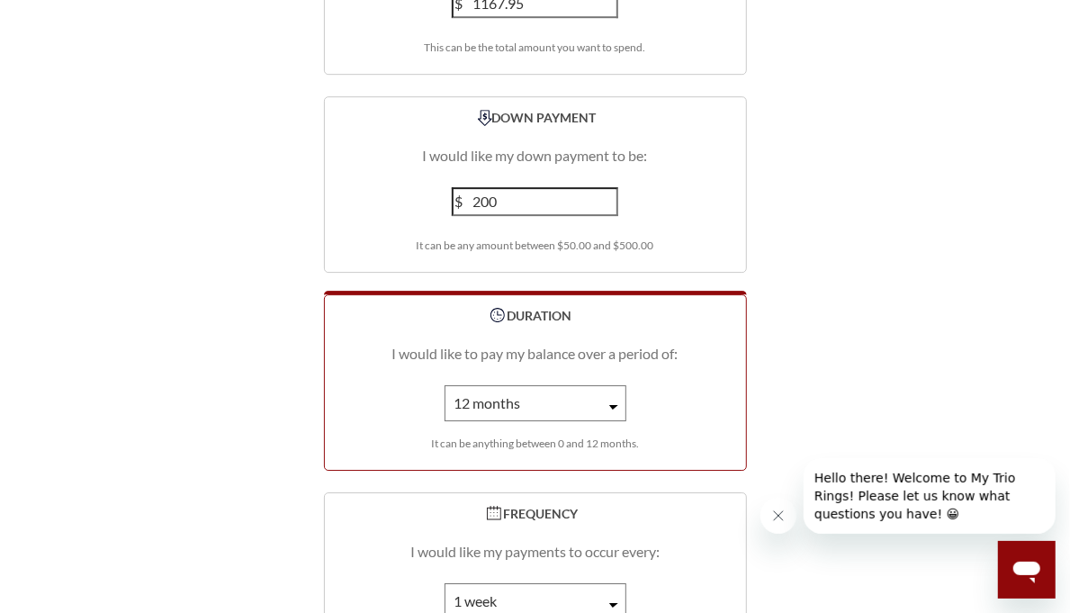
click at [606, 421] on select "1 month 2 months 3 months 4 months 5 months 6 months 7 months 8 months 9 months…" at bounding box center [536, 403] width 182 height 36
select select "6"
click at [445, 421] on select "1 month 2 months 3 months 4 months 5 months 6 months 7 months 8 months 9 months…" at bounding box center [536, 403] width 182 height 36
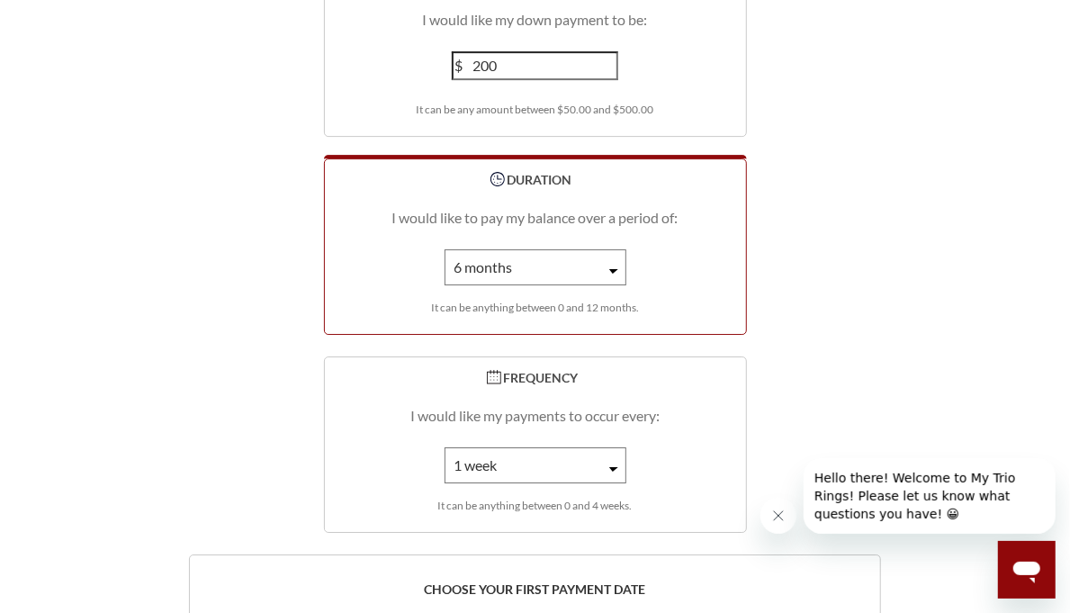
scroll to position [2789, 0]
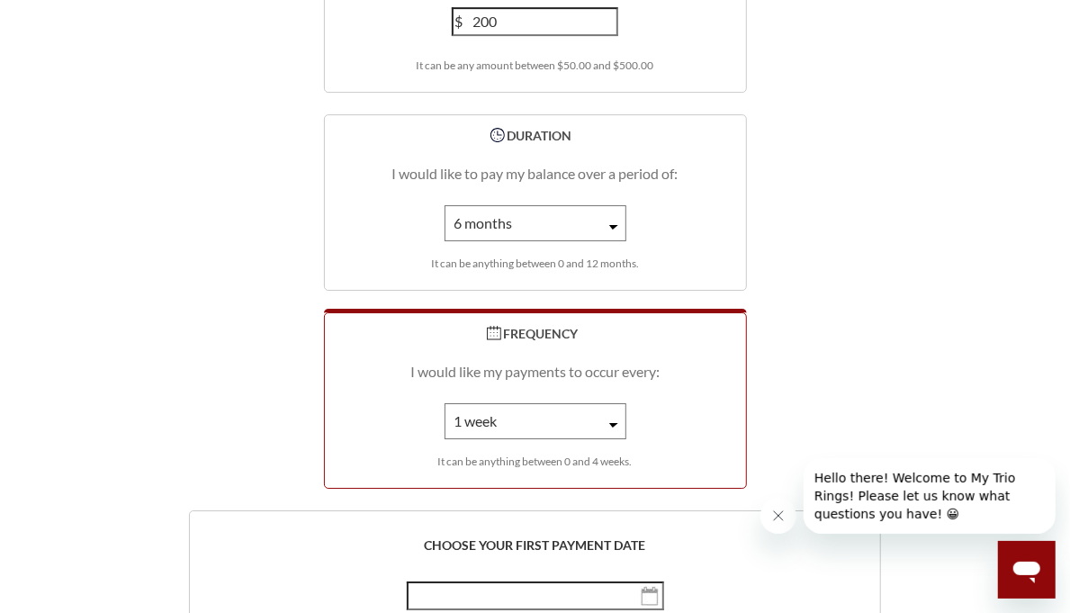
click at [607, 439] on select "1 week 2 weeks 3 weeks 4 weeks" at bounding box center [536, 421] width 182 height 36
select select "2"
click at [445, 439] on select "1 week 2 weeks 3 weeks 4 weeks" at bounding box center [536, 421] width 182 height 36
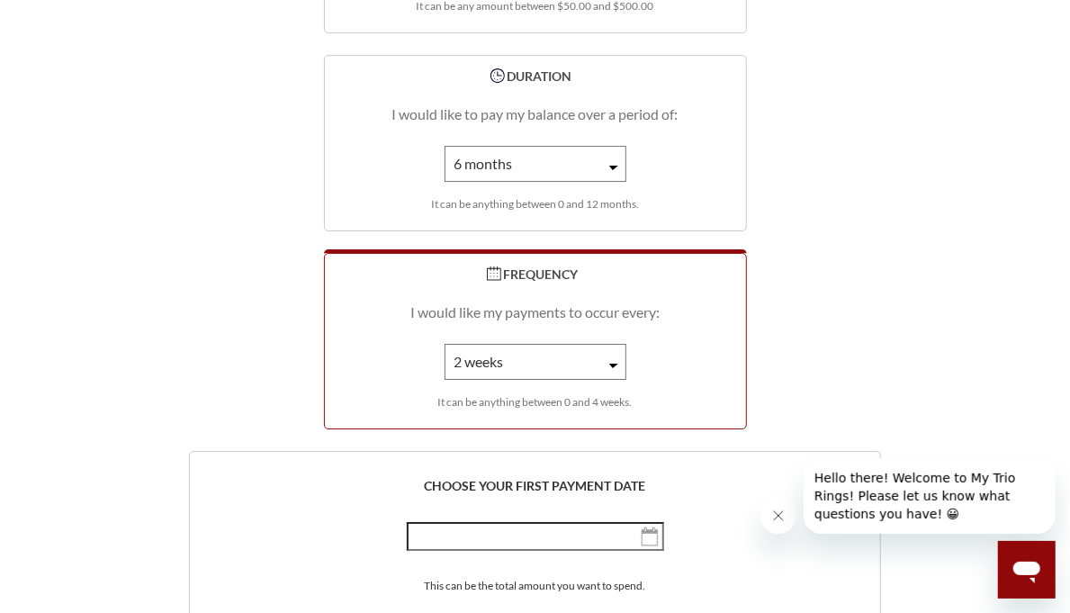
scroll to position [3059, 0]
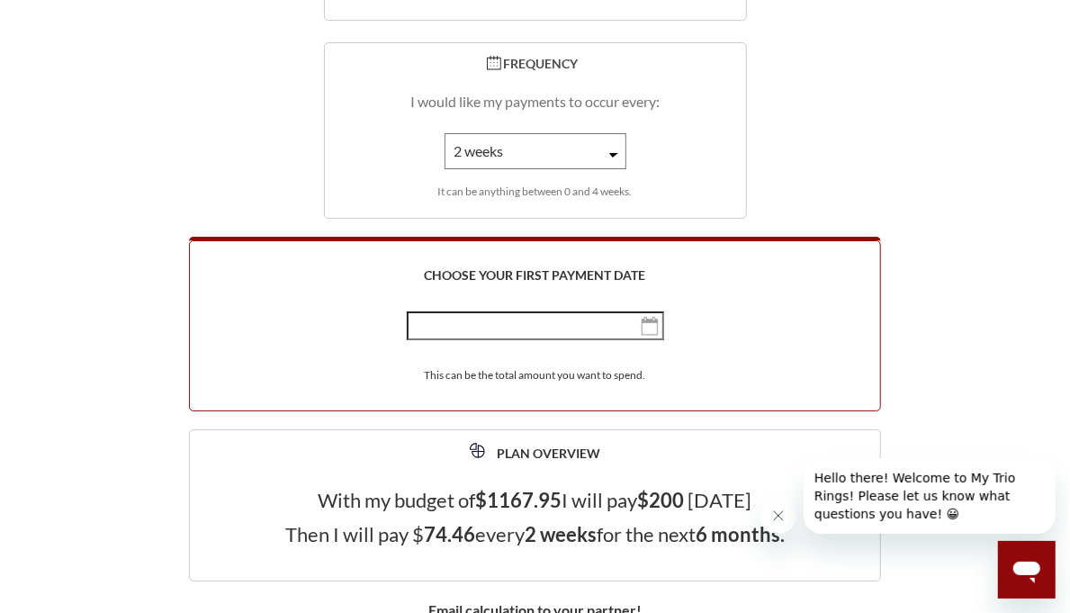
click at [651, 336] on img "button" at bounding box center [650, 326] width 18 height 20
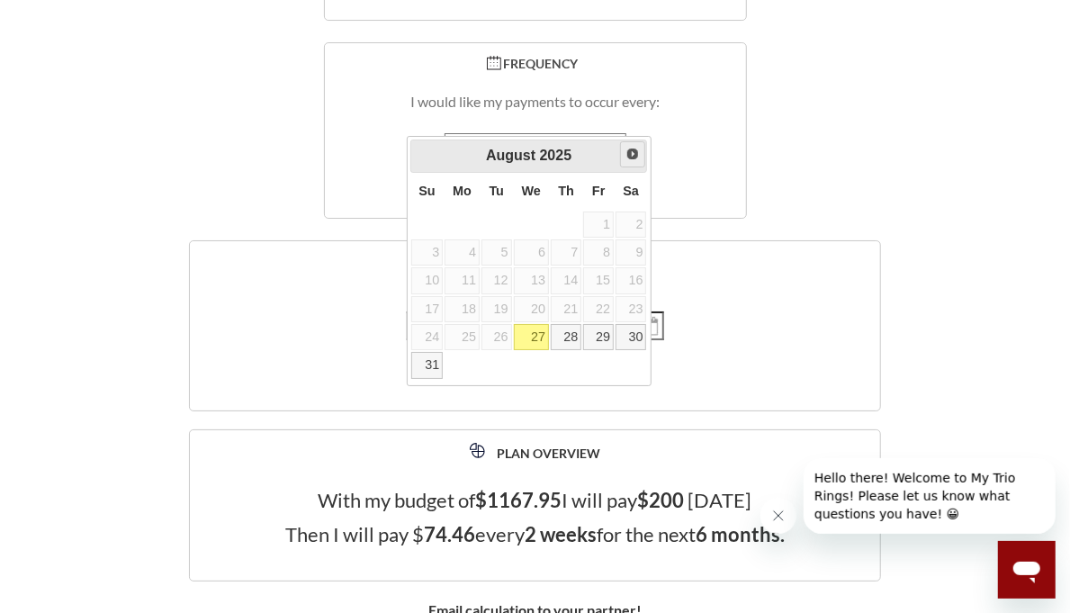
click at [626, 149] on span "Next" at bounding box center [632, 154] width 14 height 14
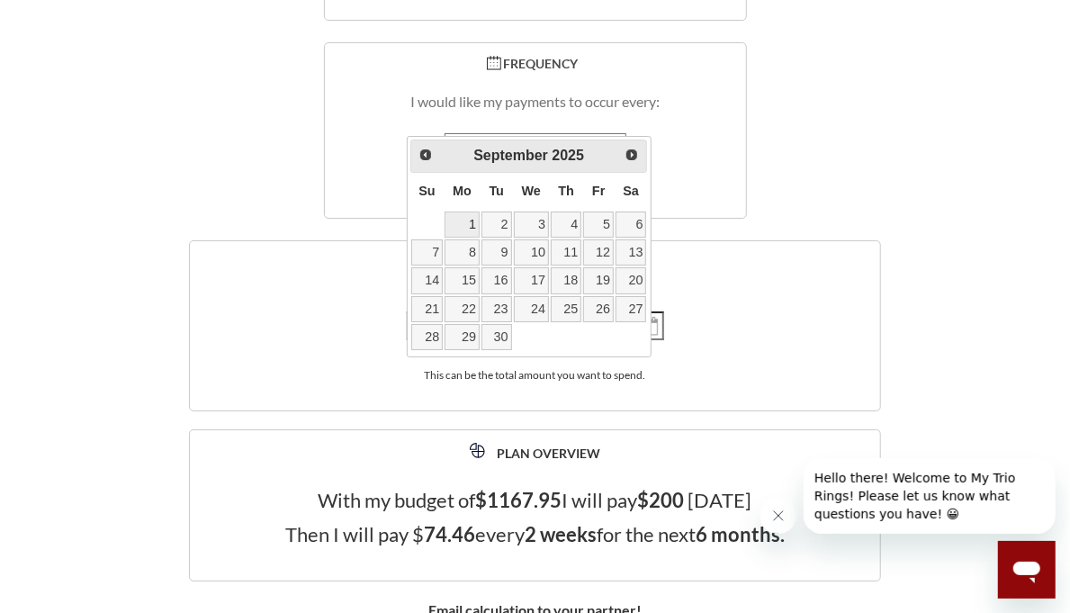
click at [470, 213] on link "1" at bounding box center [462, 224] width 35 height 26
type input "September 01, th 2025"
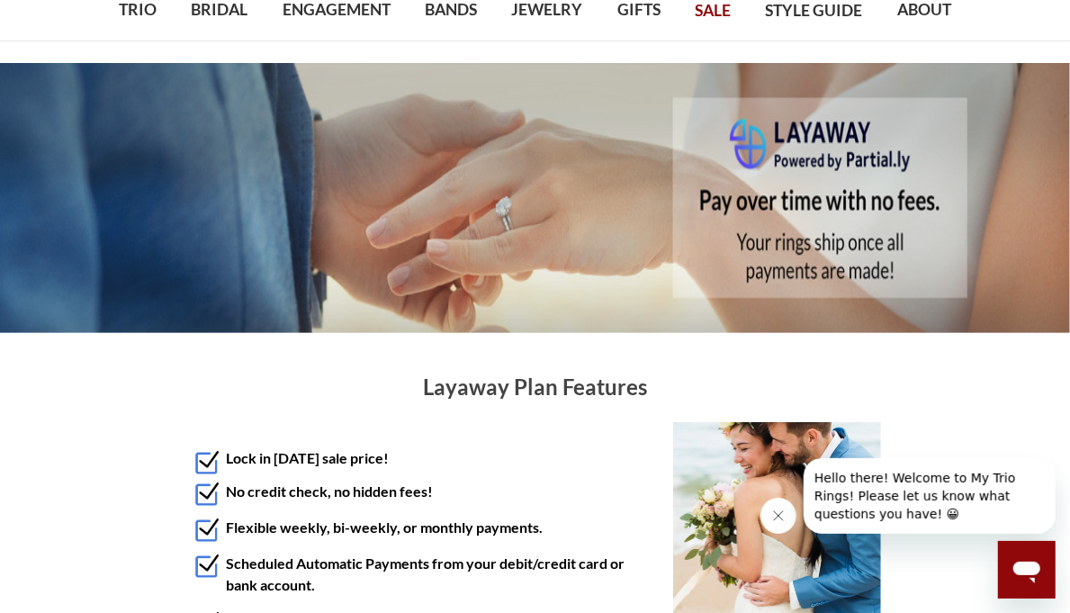
scroll to position [0, 0]
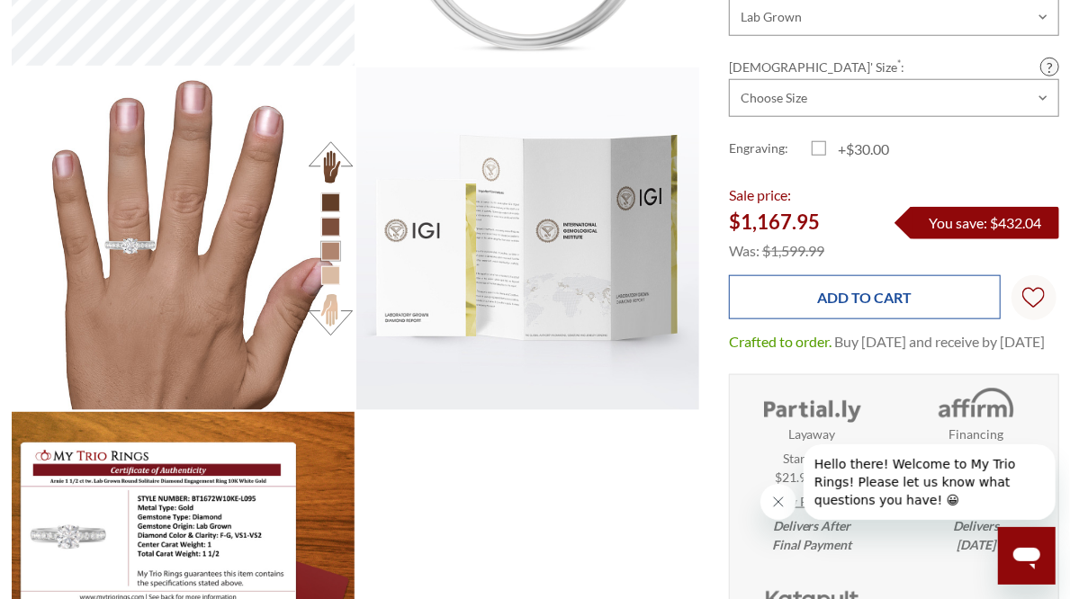
click at [836, 275] on input "Add to Cart" at bounding box center [865, 297] width 272 height 44
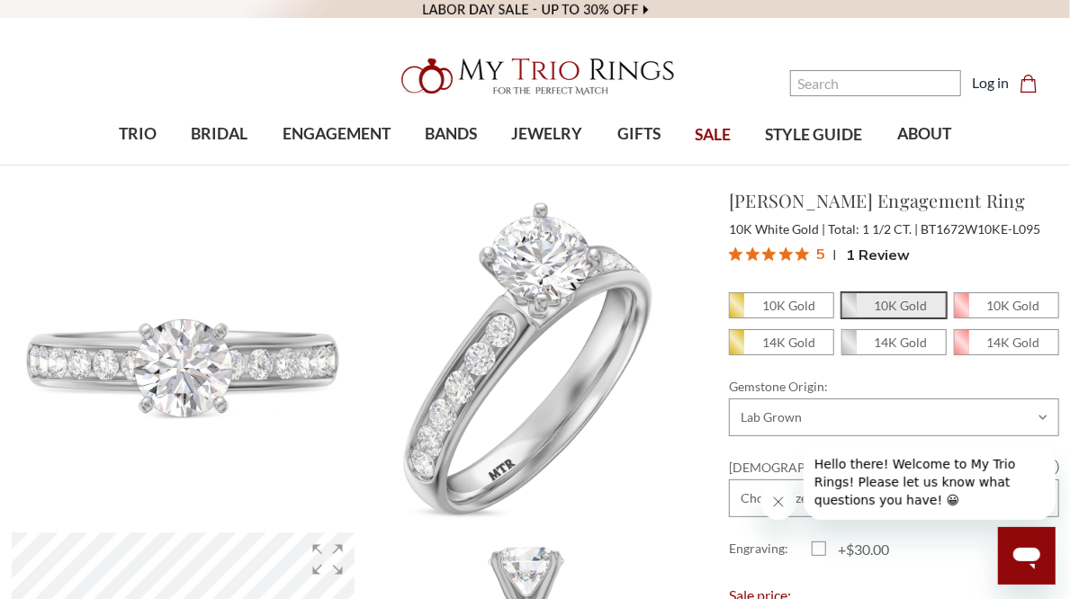
click at [1028, 85] on icon "Cart Cart" at bounding box center [1028, 84] width 18 height 18
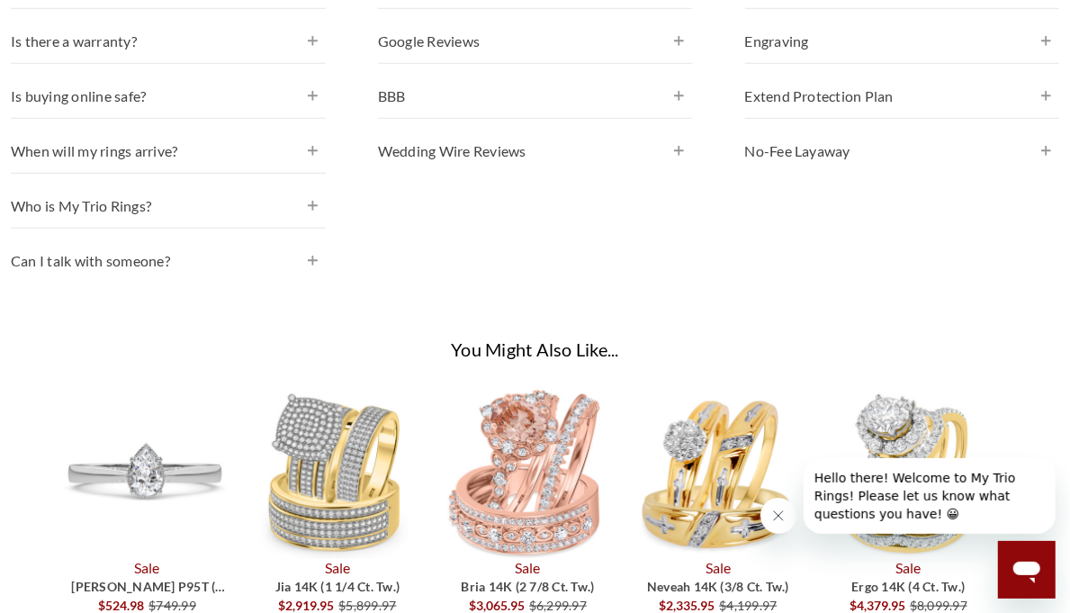
drag, startPoint x: 613, startPoint y: 361, endPoint x: 623, endPoint y: 371, distance: 14.0
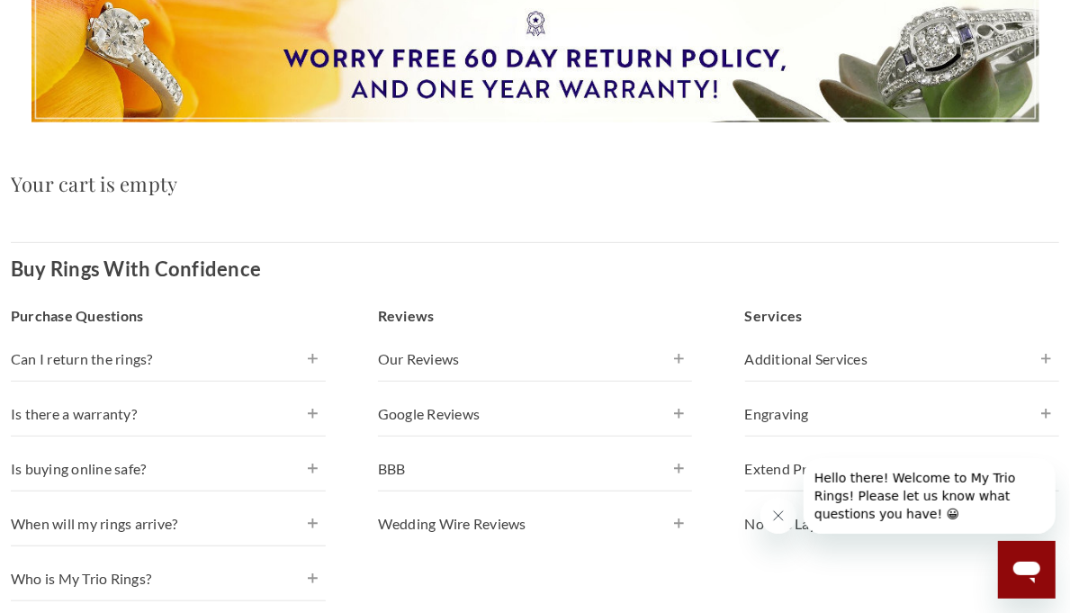
scroll to position [176, 0]
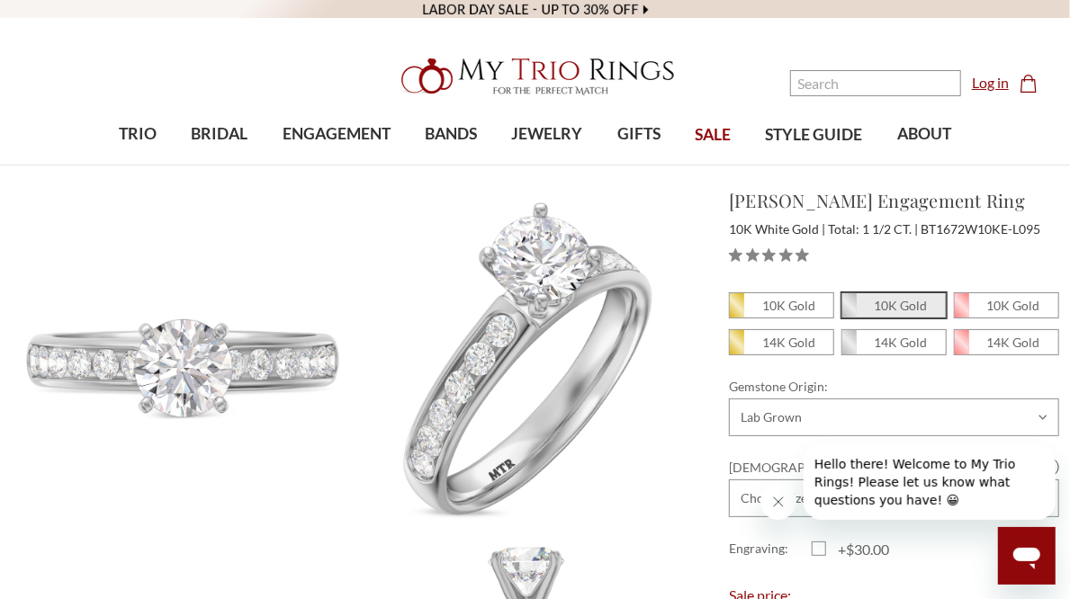
click at [997, 84] on link "Log in" at bounding box center [990, 83] width 37 height 22
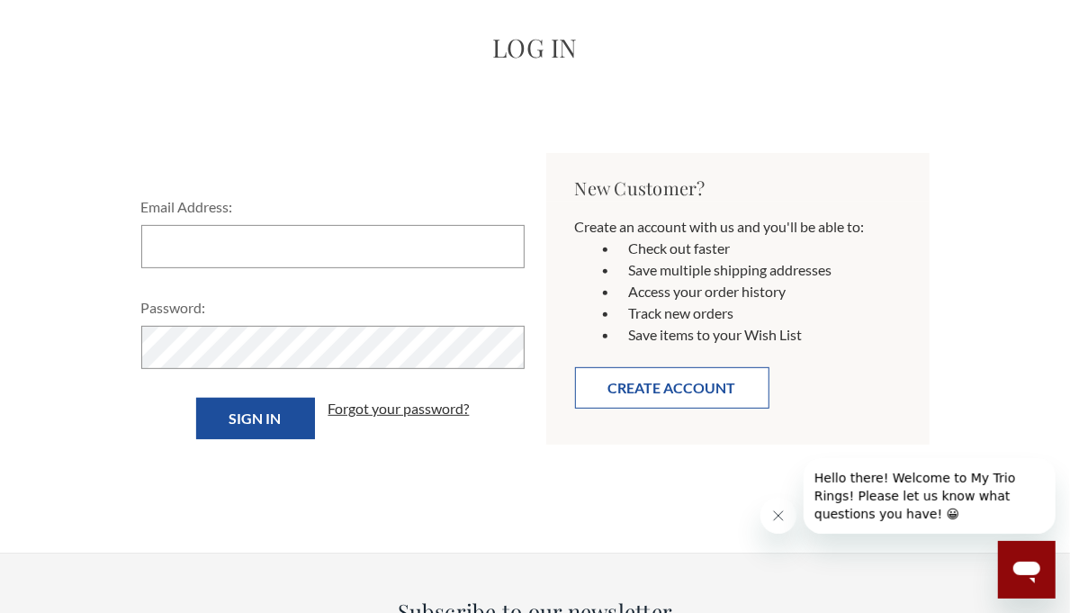
click at [603, 370] on button "Create Account" at bounding box center [672, 387] width 194 height 41
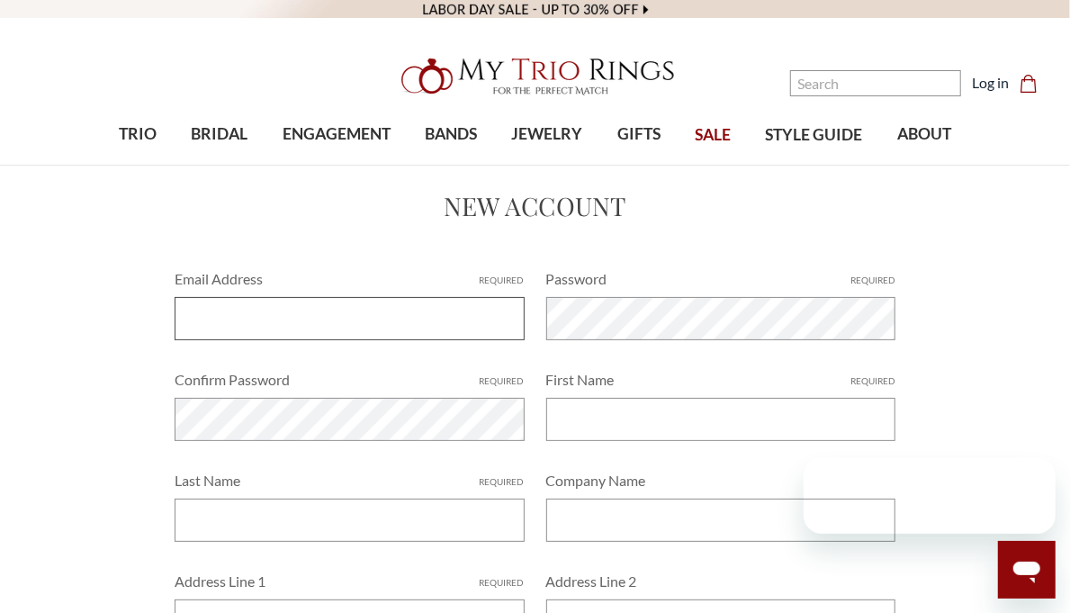
click at [312, 299] on input "Email Address Required" at bounding box center [349, 318] width 349 height 43
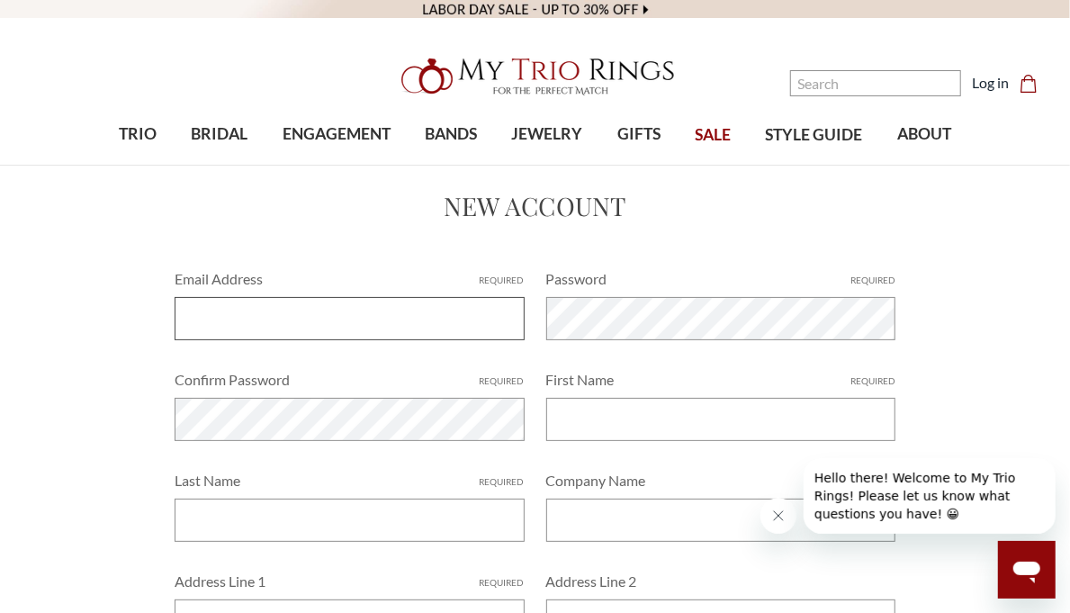
type input "[EMAIL_ADDRESS][DOMAIN_NAME]"
type input "[PERSON_NAME]"
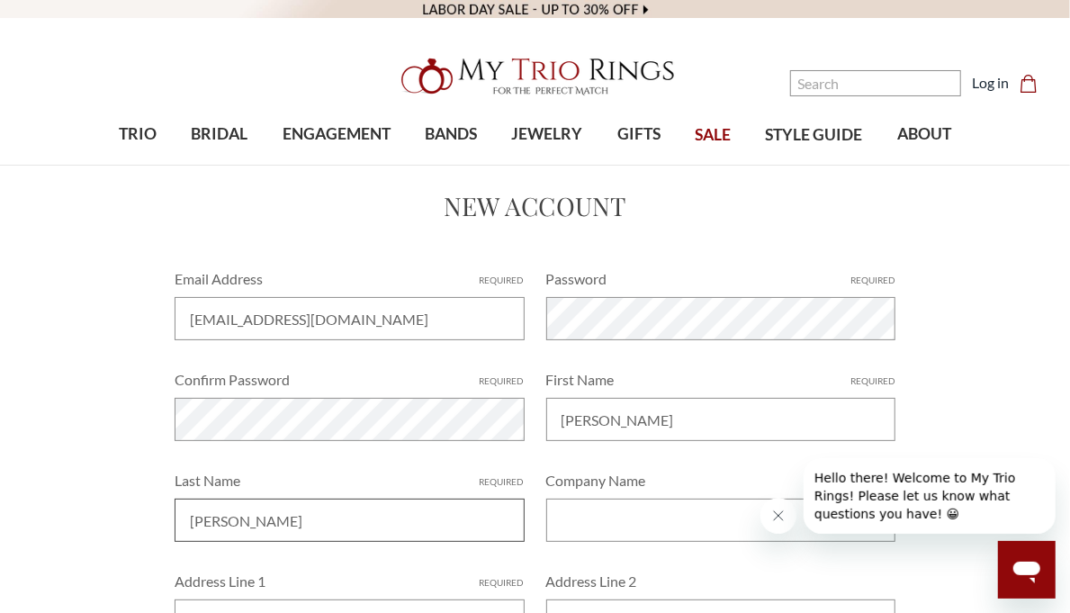
type input "1510"
type input "Pine Hill Dr"
type input "Gardendale"
select select "United States"
type input "AL"
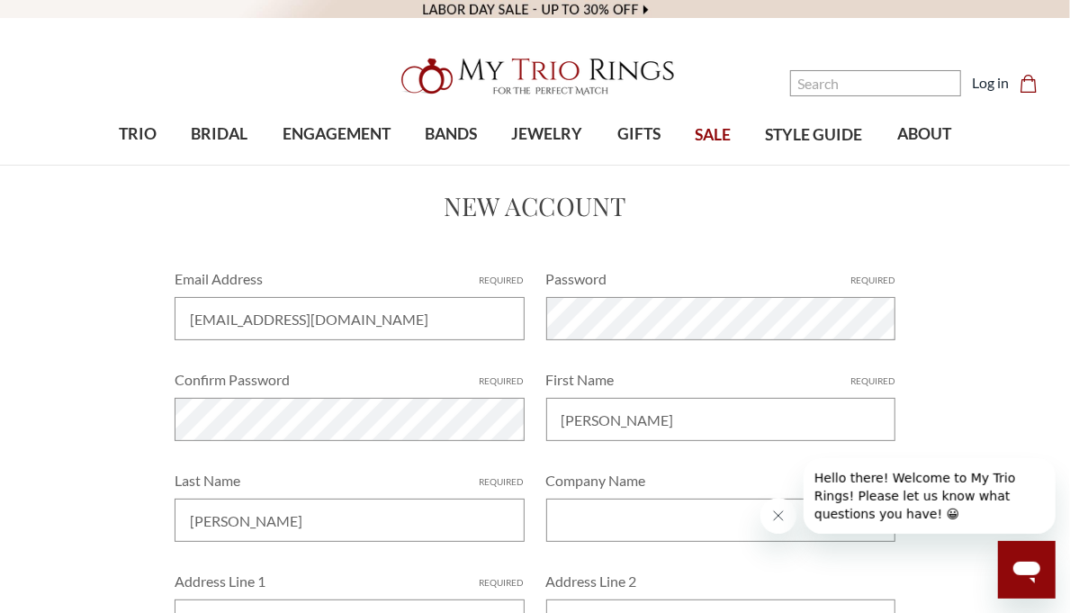
type input "35071"
type input "2054846752"
select select "Alabama"
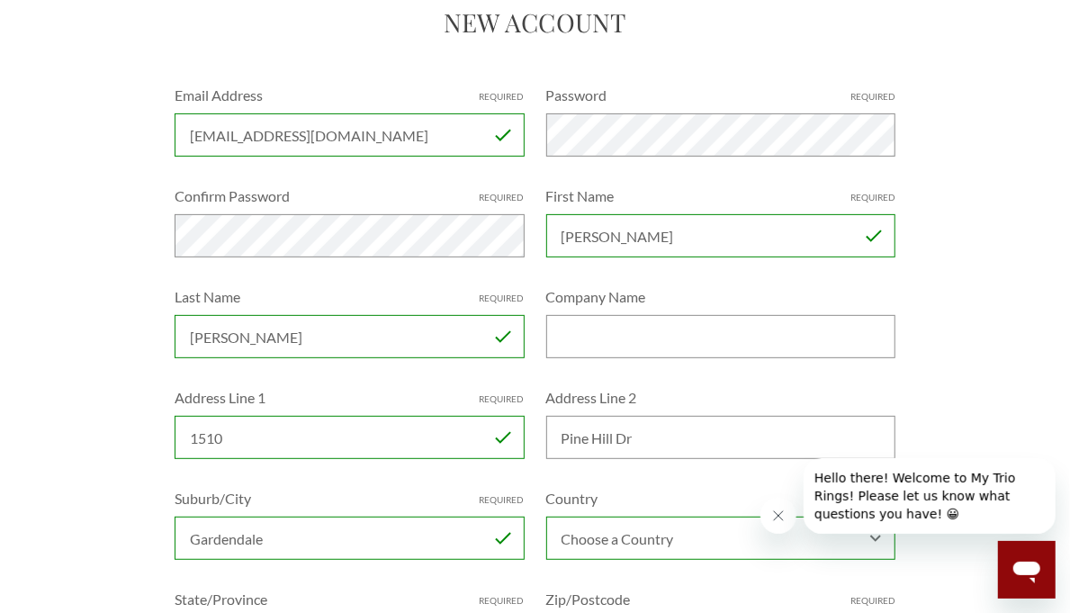
scroll to position [90, 0]
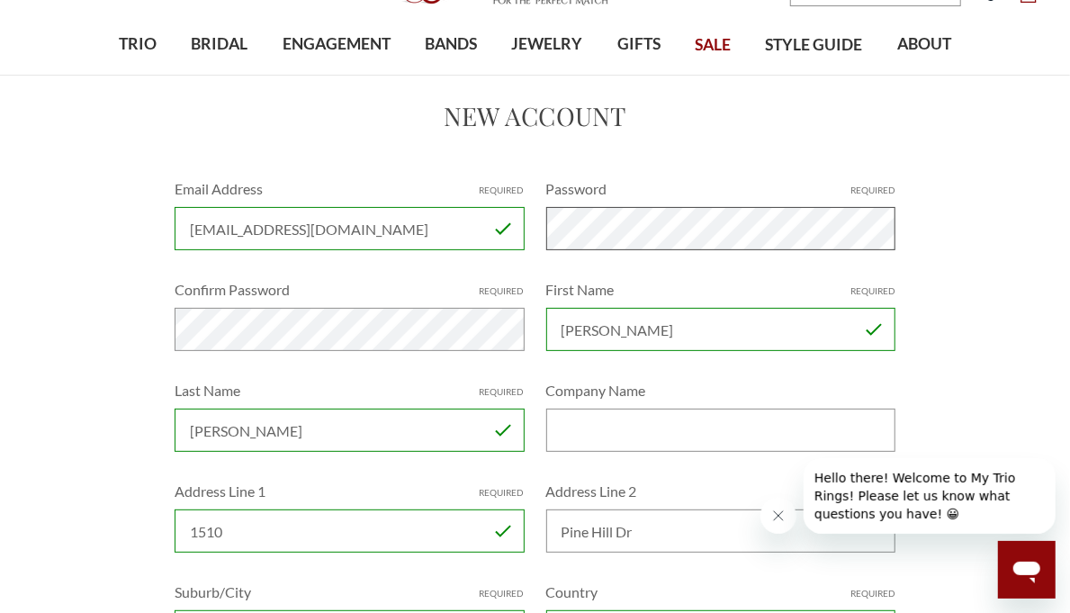
click at [216, 215] on div "Email Address Required JonathanL.Martin187@gmail.com Password Required Confirm …" at bounding box center [535, 530] width 742 height 705
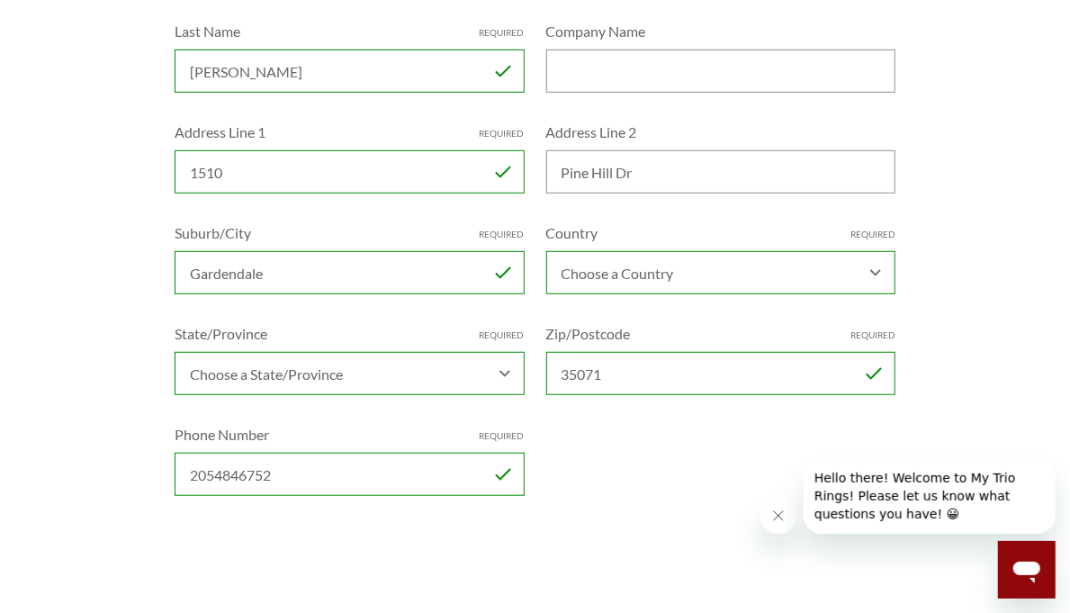
scroll to position [450, 0]
drag, startPoint x: 677, startPoint y: 168, endPoint x: 511, endPoint y: 175, distance: 165.7
click at [511, 175] on div "Email Address Required JonathanL.Martin187@gmail.com Password Required Confirm …" at bounding box center [535, 170] width 742 height 705
click at [249, 171] on input "1510" at bounding box center [349, 170] width 349 height 43
type input "1510 Pinehill dr"
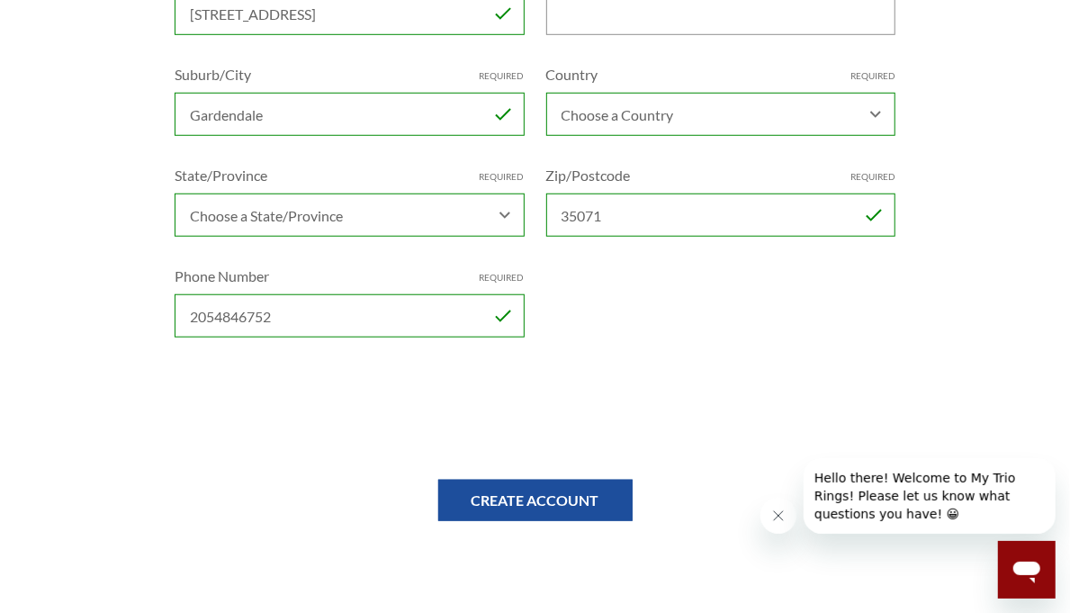
scroll to position [630, 0]
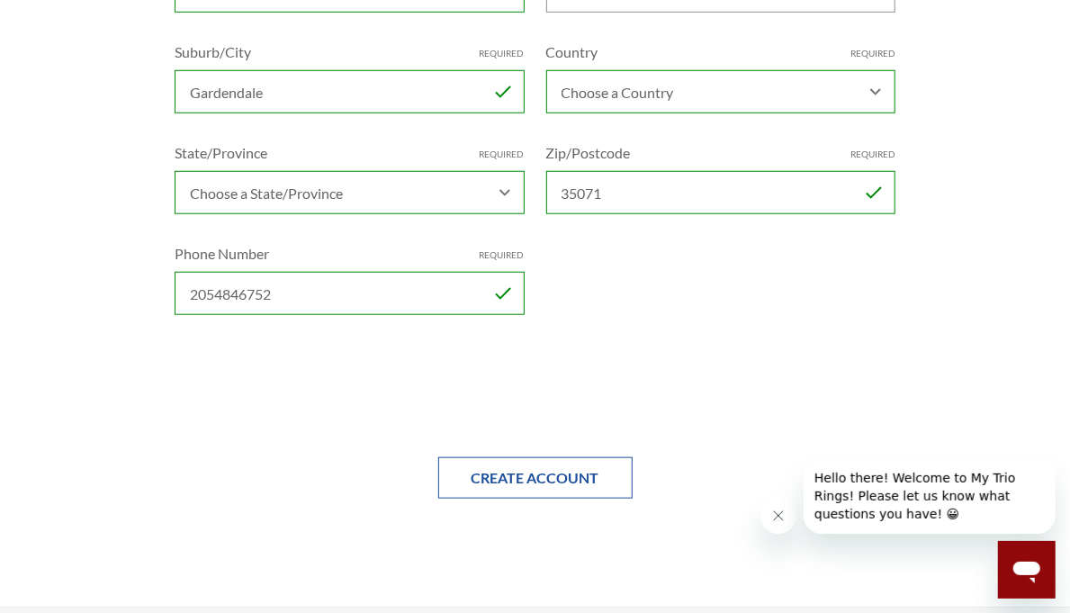
click at [540, 471] on input "Create Account" at bounding box center [535, 477] width 194 height 41
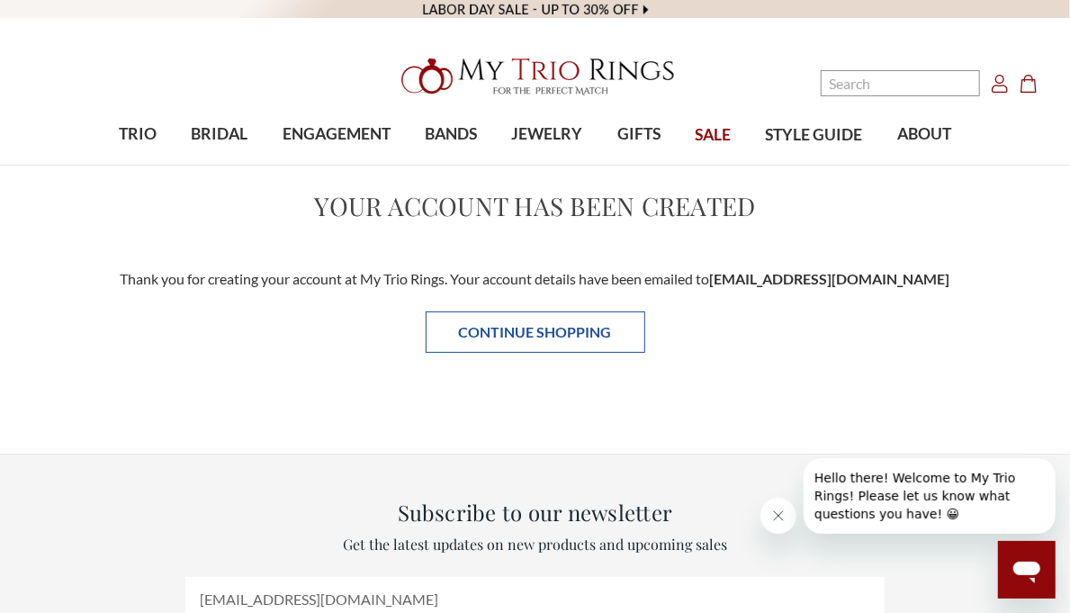
click at [509, 332] on link "Continue Shopping" at bounding box center [536, 331] width 220 height 41
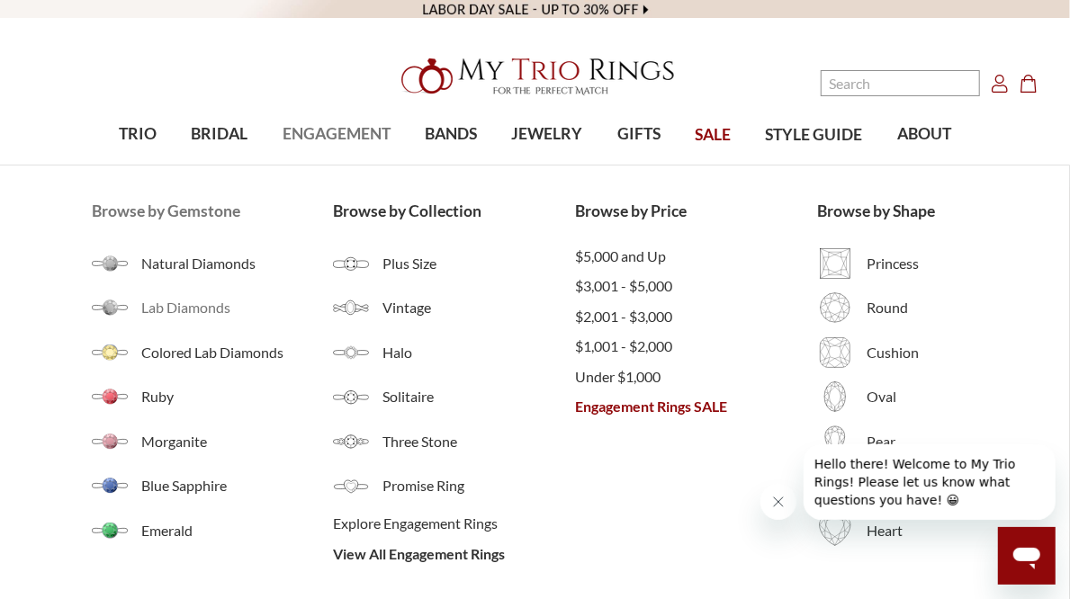
click at [170, 303] on span "Lab Diamonds" at bounding box center [237, 308] width 193 height 22
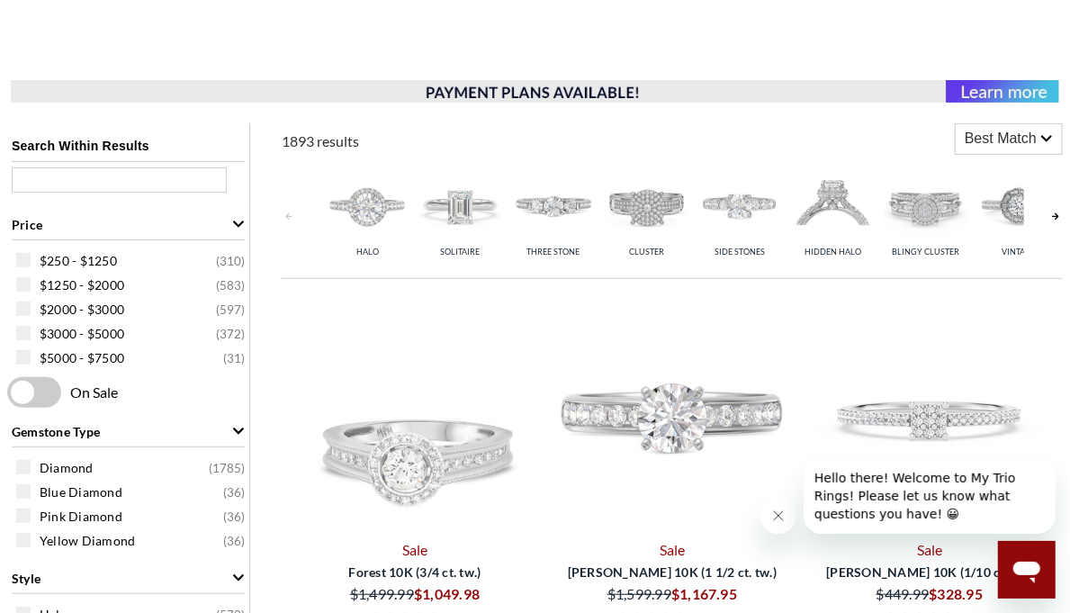
scroll to position [270, 0]
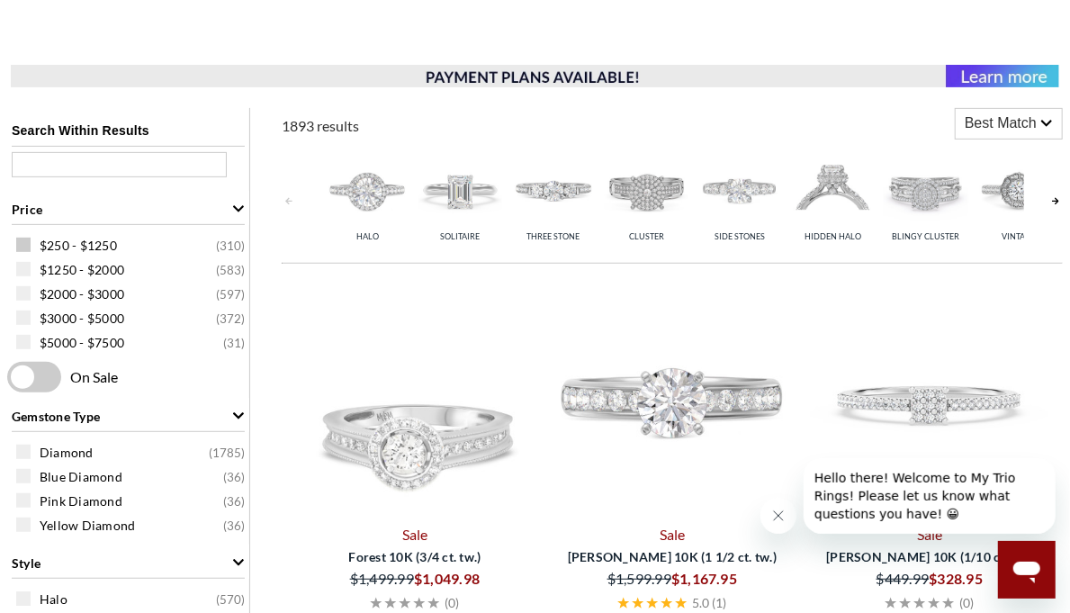
click at [67, 237] on span "$250 - $1250" at bounding box center [78, 246] width 77 height 18
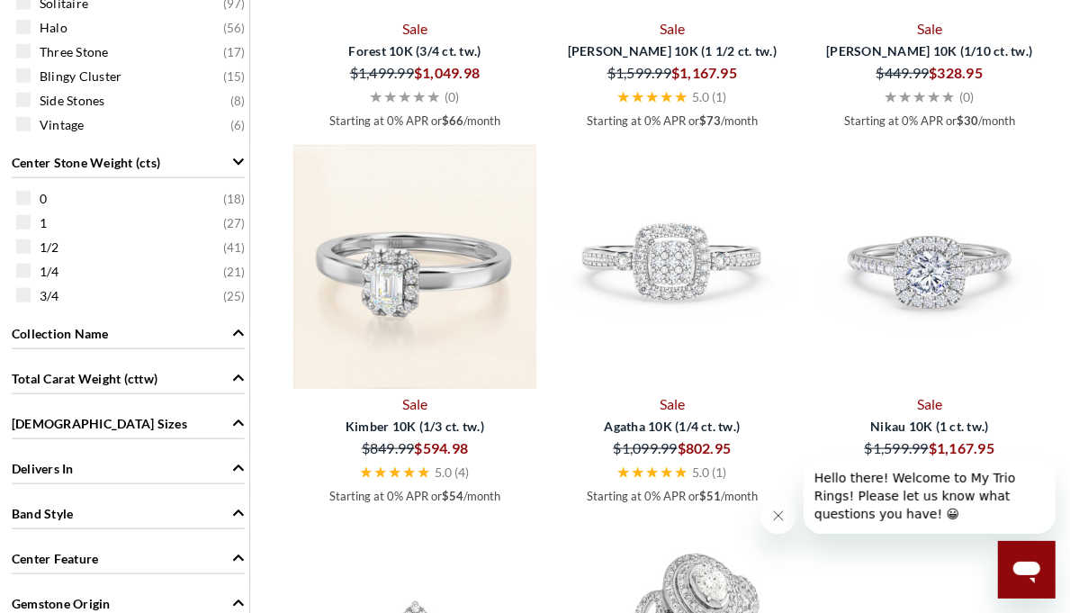
scroll to position [367, 0]
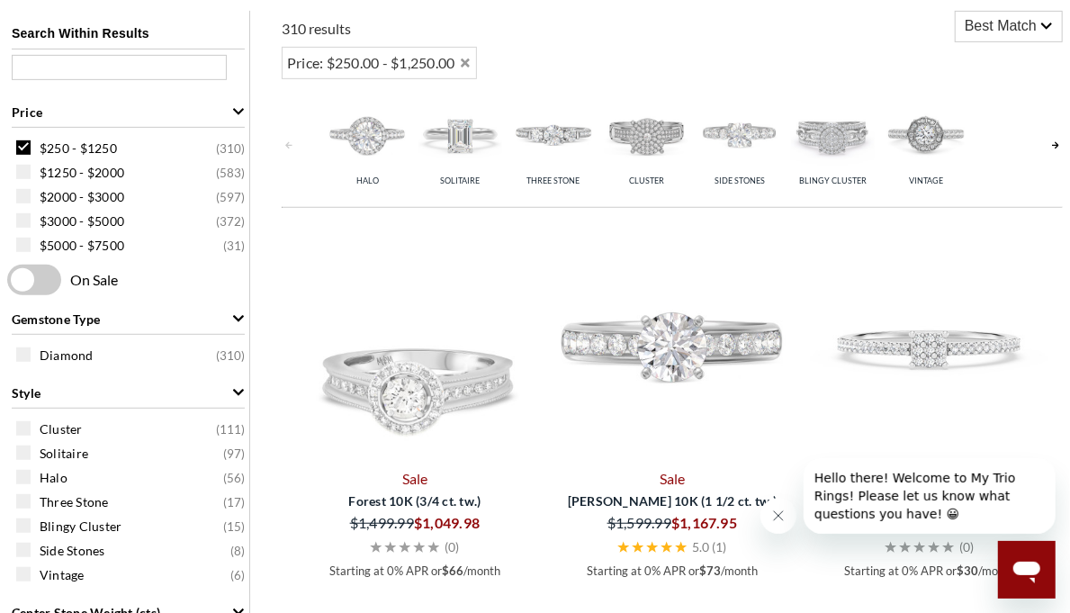
click at [35, 283] on span at bounding box center [34, 280] width 54 height 31
click at [11, 281] on input "checkbox" at bounding box center [11, 281] width 0 height 0
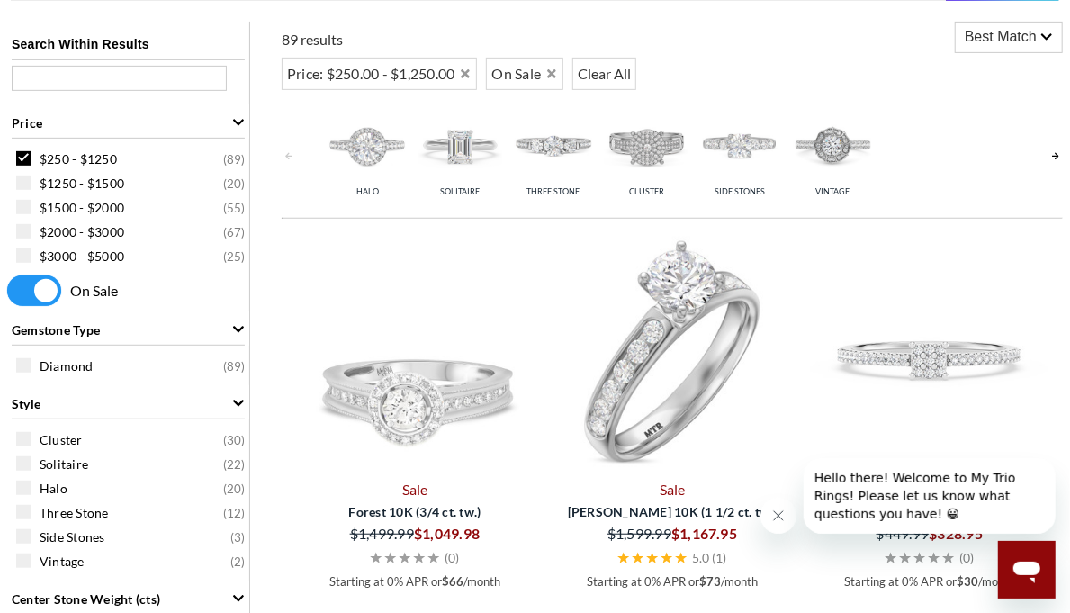
scroll to position [447, 0]
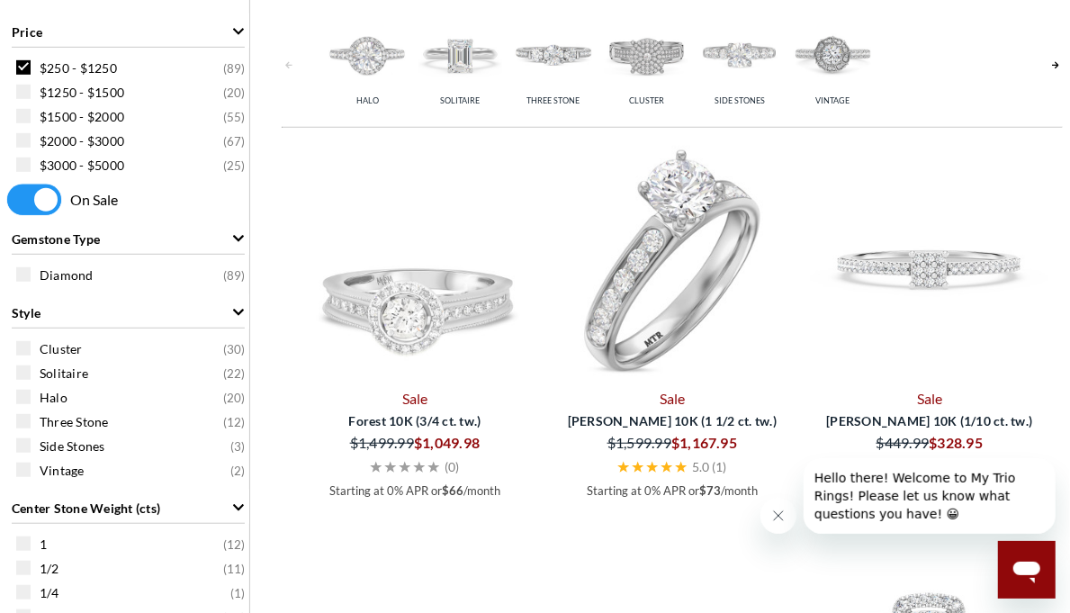
click at [702, 311] on img at bounding box center [672, 260] width 243 height 243
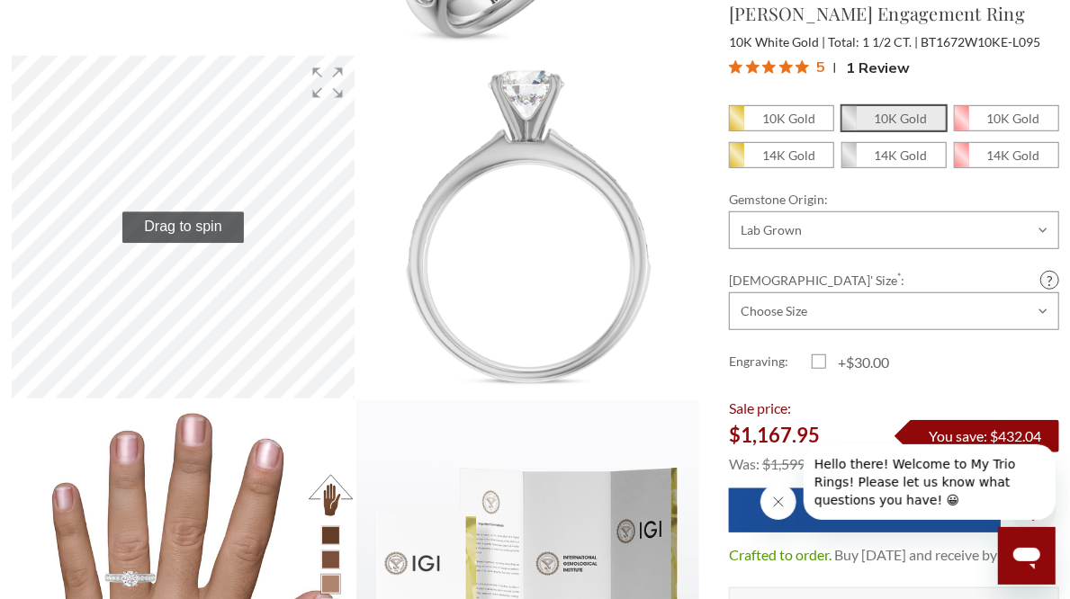
scroll to position [450, 0]
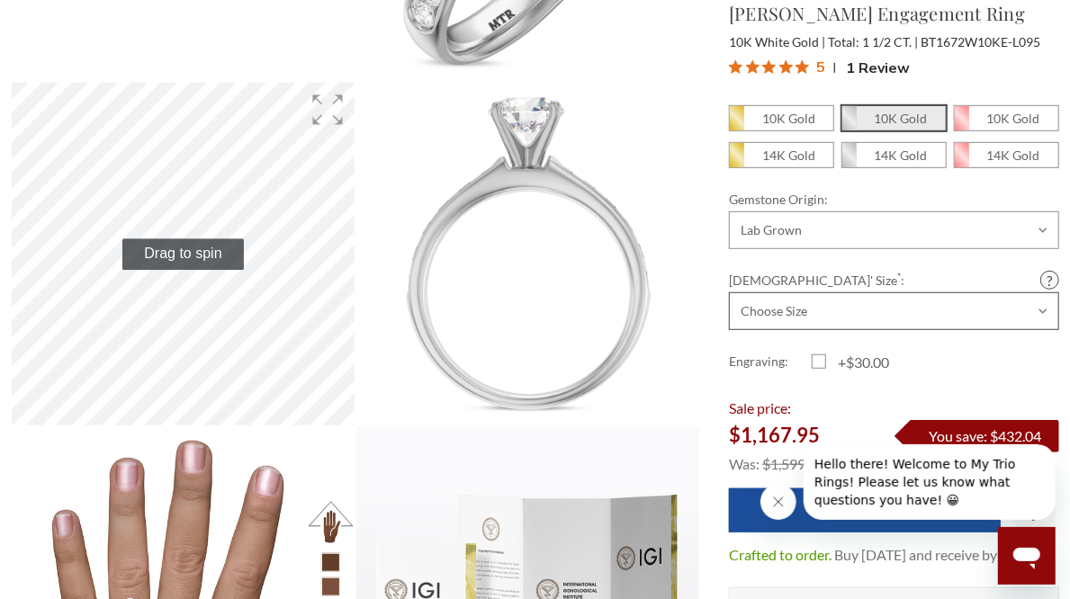
click at [913, 310] on select "Choose Size 3.00 3.25 3.50 3.75 4.00 4.25 4.50 4.75 5.00 5.25 5.50 5.75 6.00 6.…" at bounding box center [894, 311] width 330 height 38
click at [914, 309] on select "Choose Size 3.00 3.25 3.50 3.75 4.00 4.25 4.50 4.75 5.00 5.25 5.50 5.75 6.00 6.…" at bounding box center [894, 311] width 330 height 38
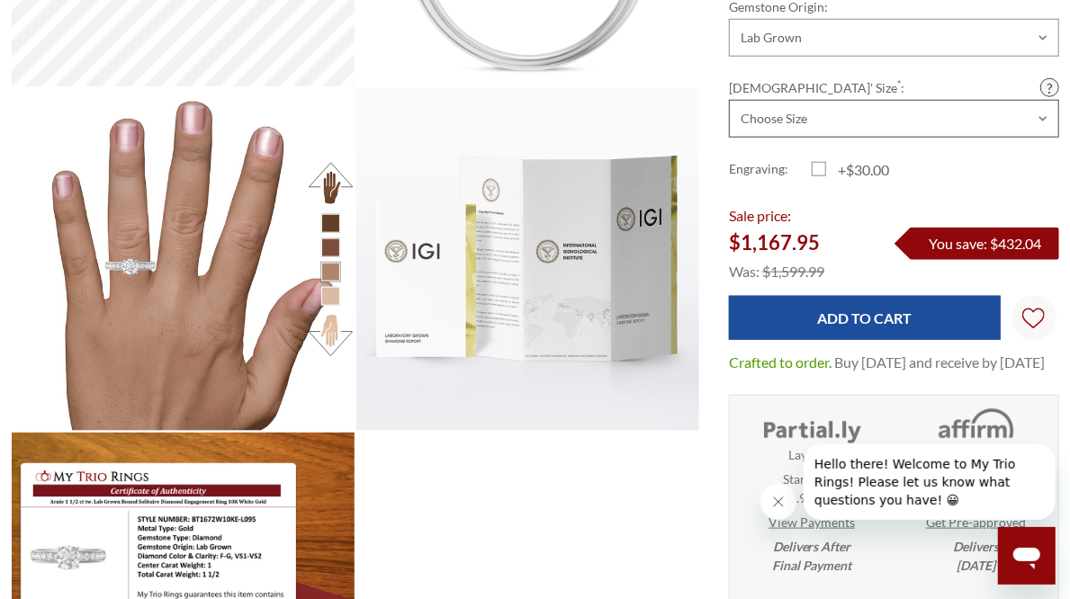
scroll to position [810, 0]
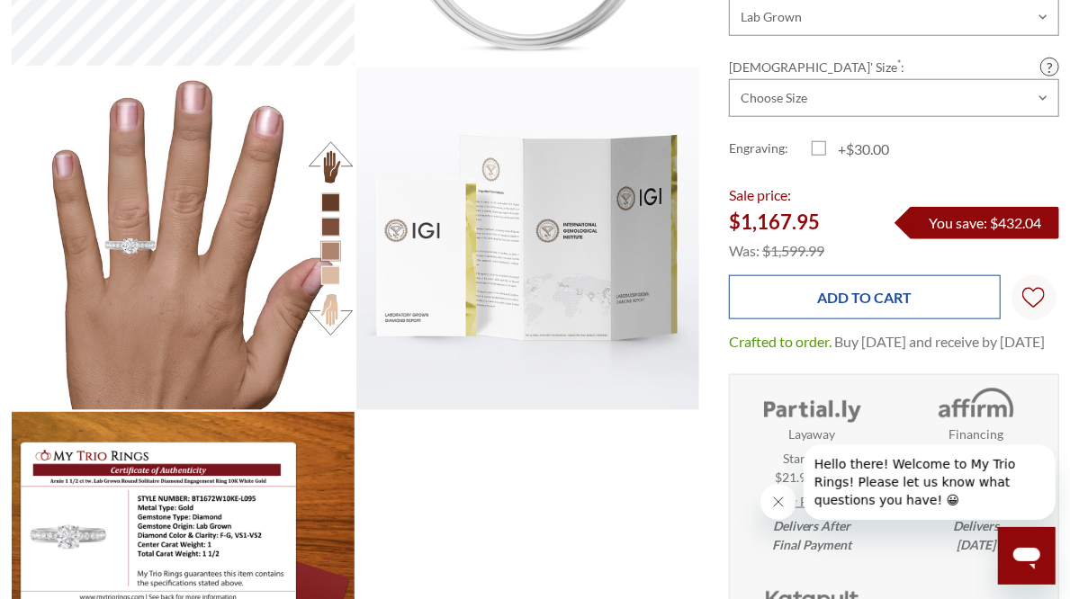
click at [871, 275] on input "Add to Cart" at bounding box center [865, 297] width 272 height 44
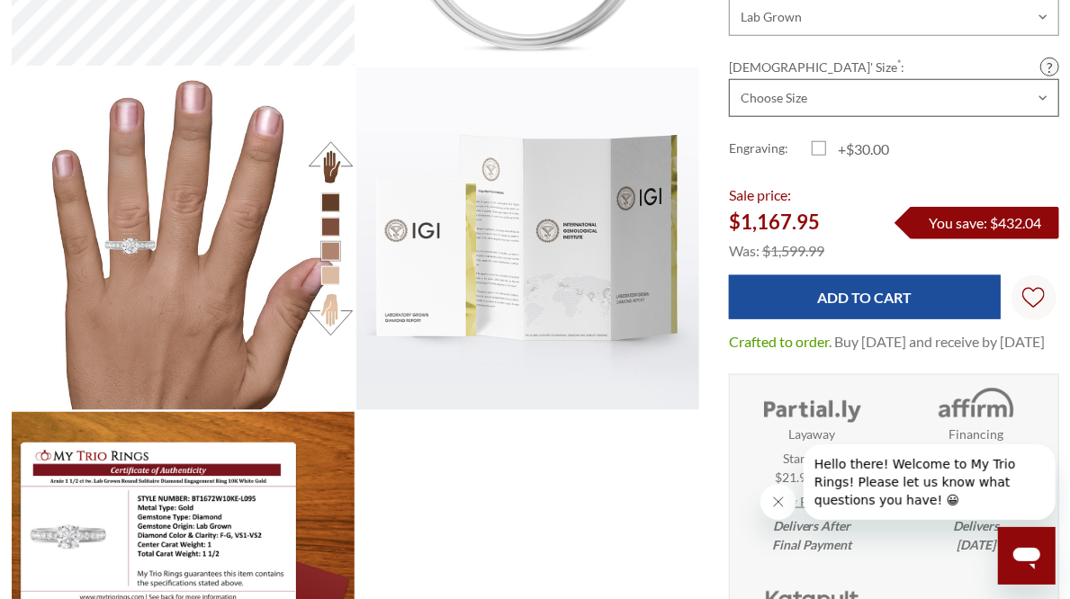
click at [898, 79] on select "Choose Size 3.00 3.25 3.50 3.75 4.00 4.25 4.50 4.75 5.00 5.25 5.50 5.75 6.00 6.…" at bounding box center [894, 98] width 330 height 38
select select "20240889"
click at [729, 79] on select "Choose Size 3.00 3.25 3.50 3.75 4.00 4.25 4.50 4.75 5.00 5.25 5.50 5.75 6.00 6.…" at bounding box center [894, 98] width 330 height 38
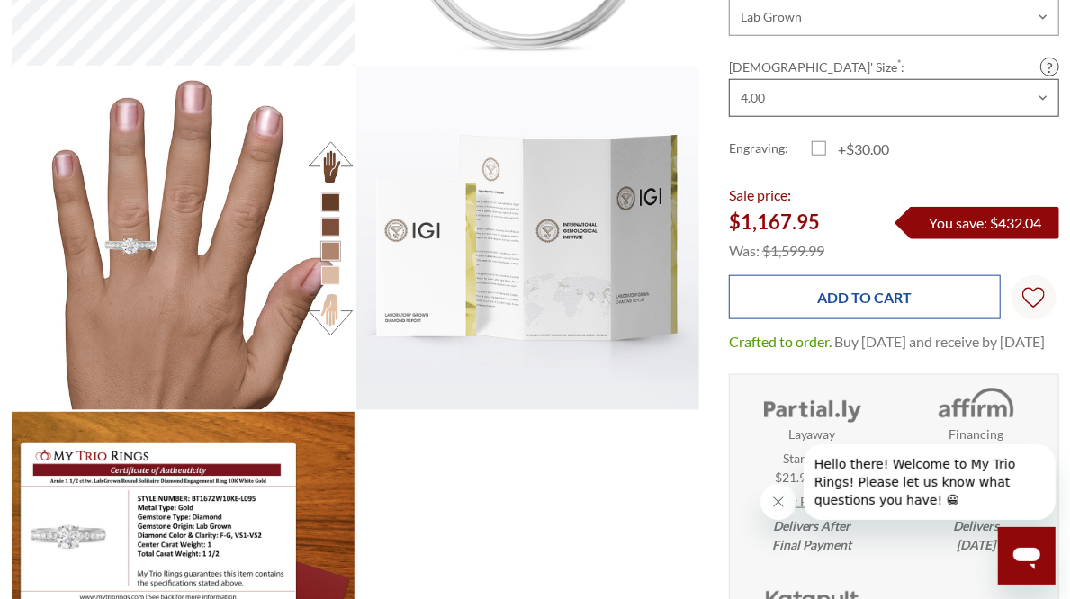
scroll to position [0, 0]
click at [849, 276] on input "Add to Cart" at bounding box center [865, 297] width 272 height 44
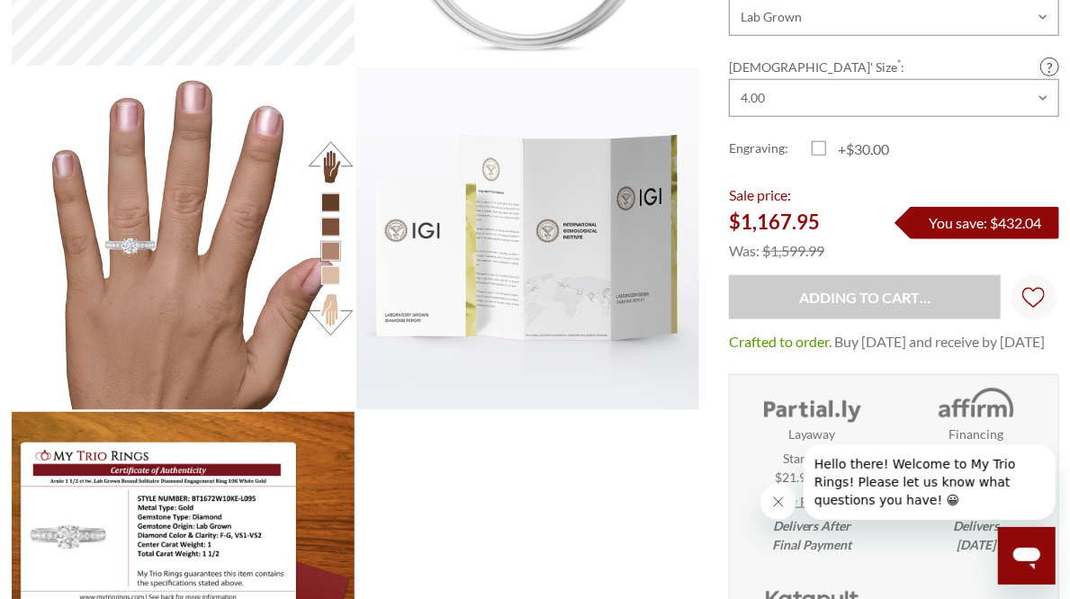
type input "Add to Cart"
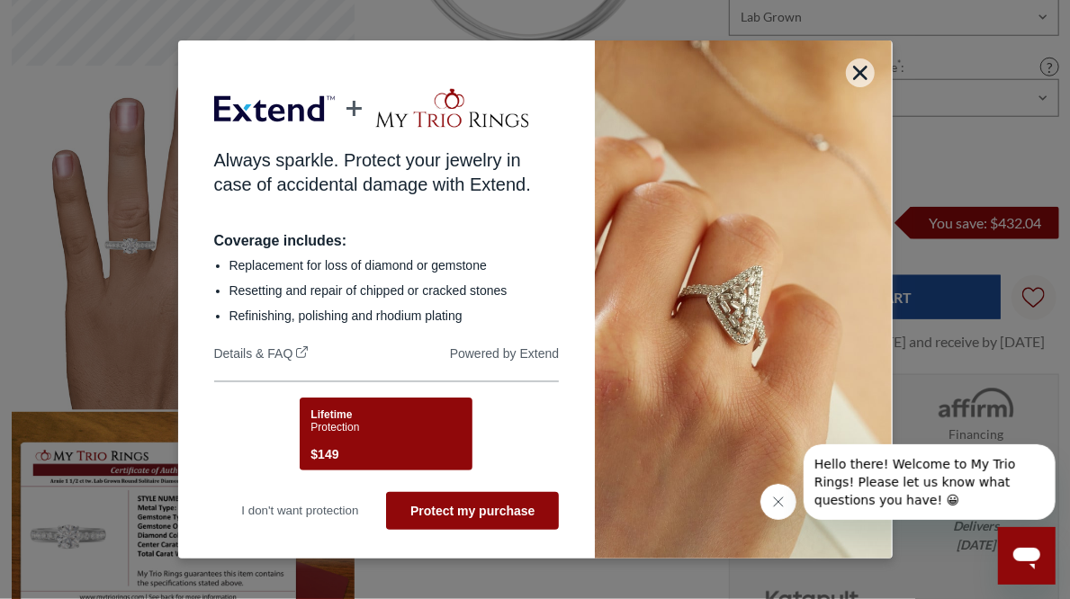
click at [364, 433] on div "Lifetime Protection $149" at bounding box center [383, 437] width 146 height 57
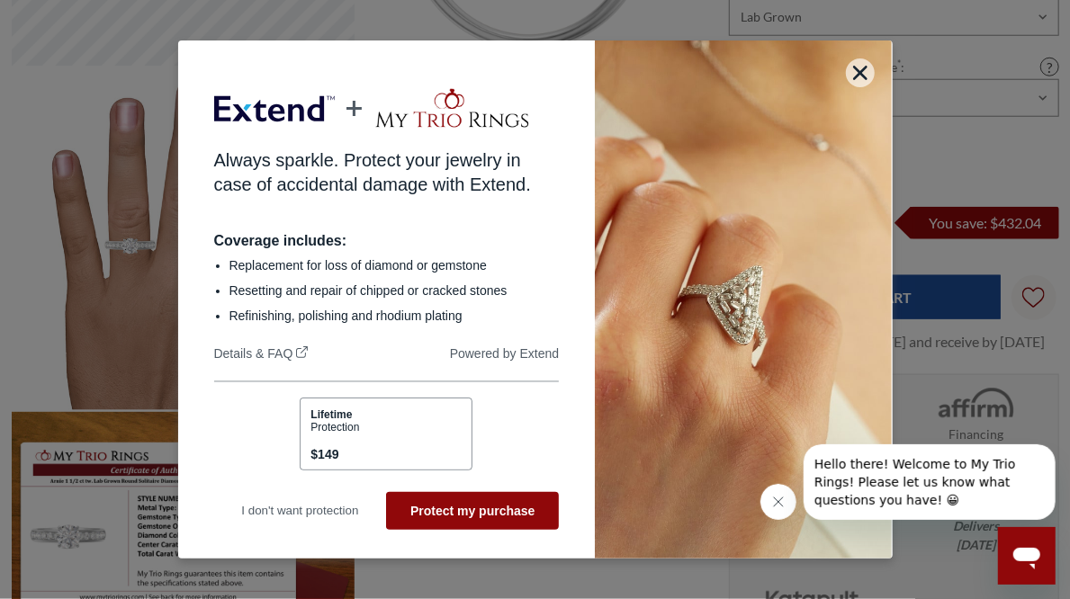
click at [372, 454] on div "Lifetime Protection $149" at bounding box center [383, 437] width 146 height 57
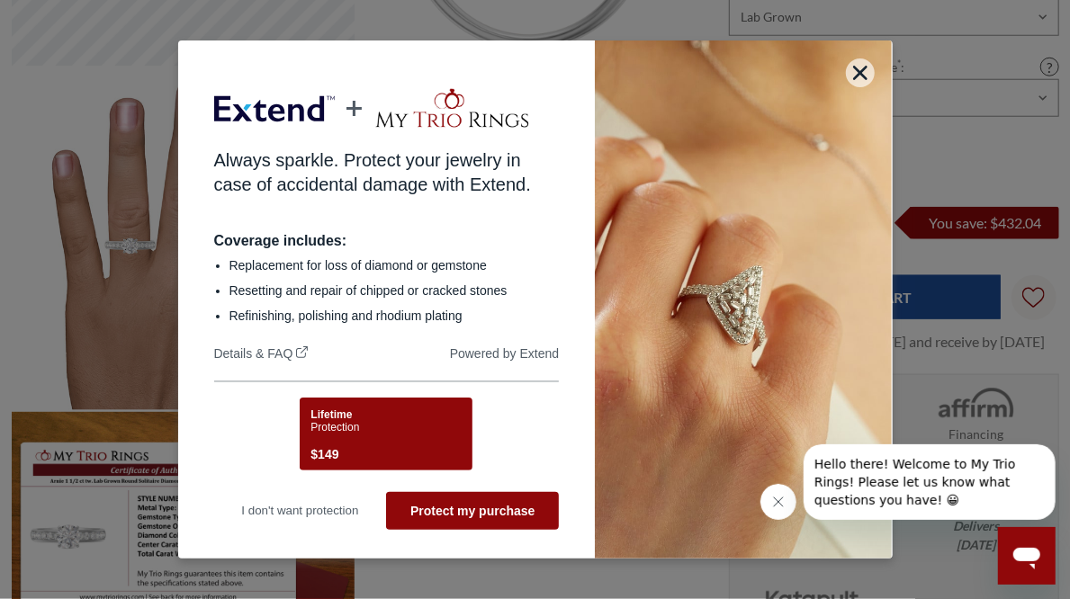
click at [376, 449] on div "Lifetime Protection $149" at bounding box center [383, 437] width 146 height 57
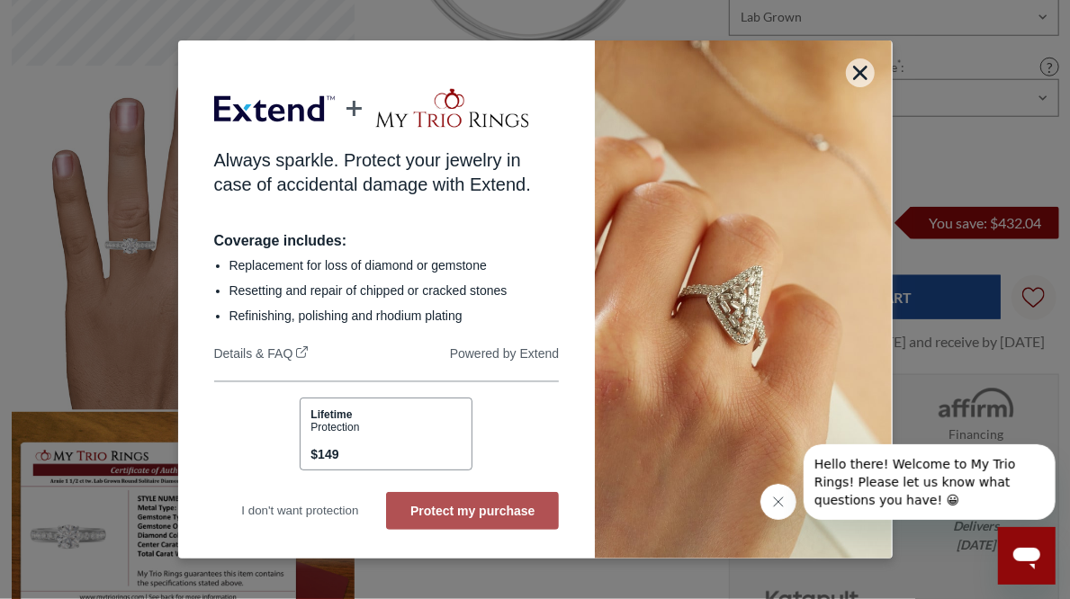
click at [451, 511] on button "Protect my purchase" at bounding box center [472, 511] width 173 height 38
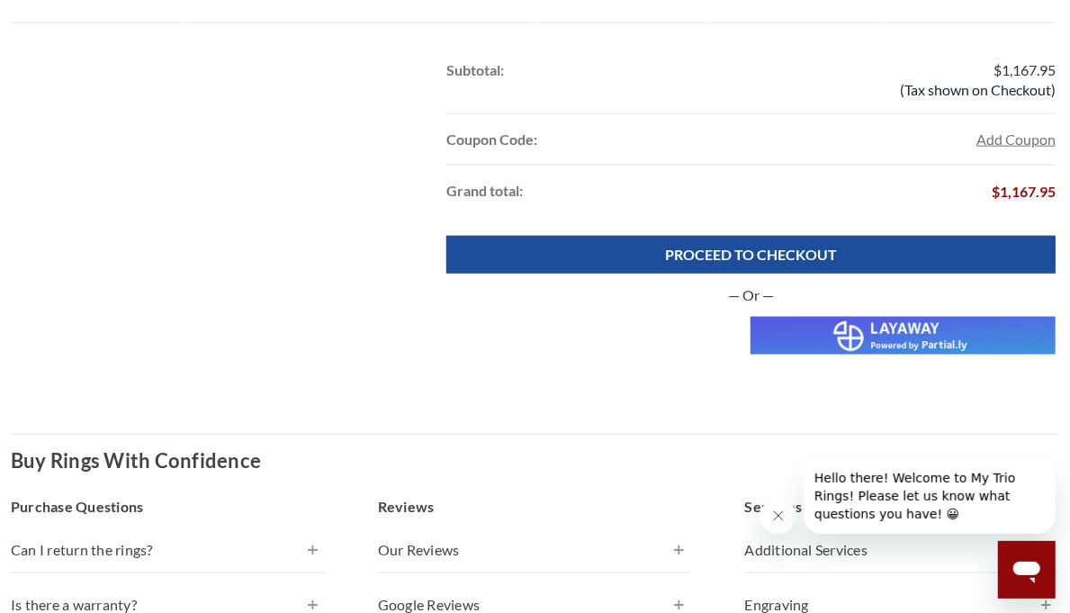
scroll to position [1170, 0]
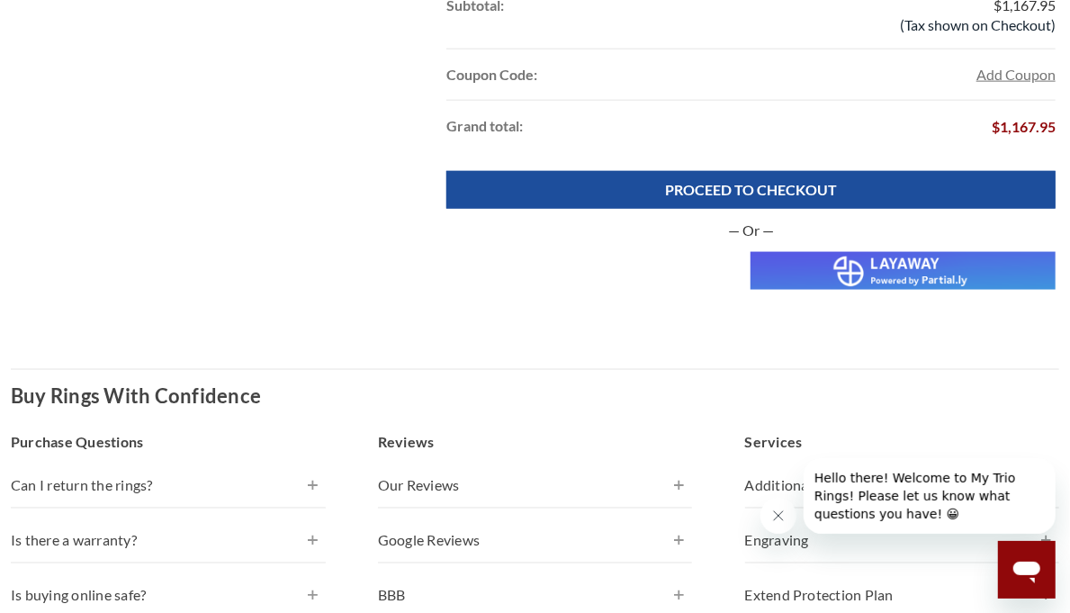
click at [858, 269] on img at bounding box center [902, 271] width 305 height 38
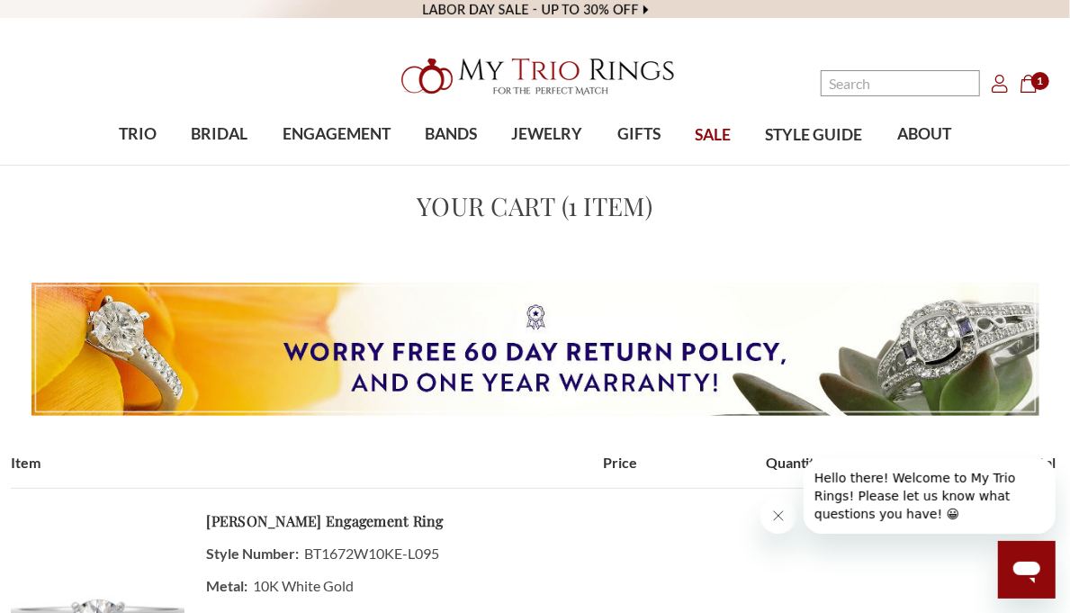
click at [167, 75] on header "Toggle menu" at bounding box center [535, 83] width 1070 height 166
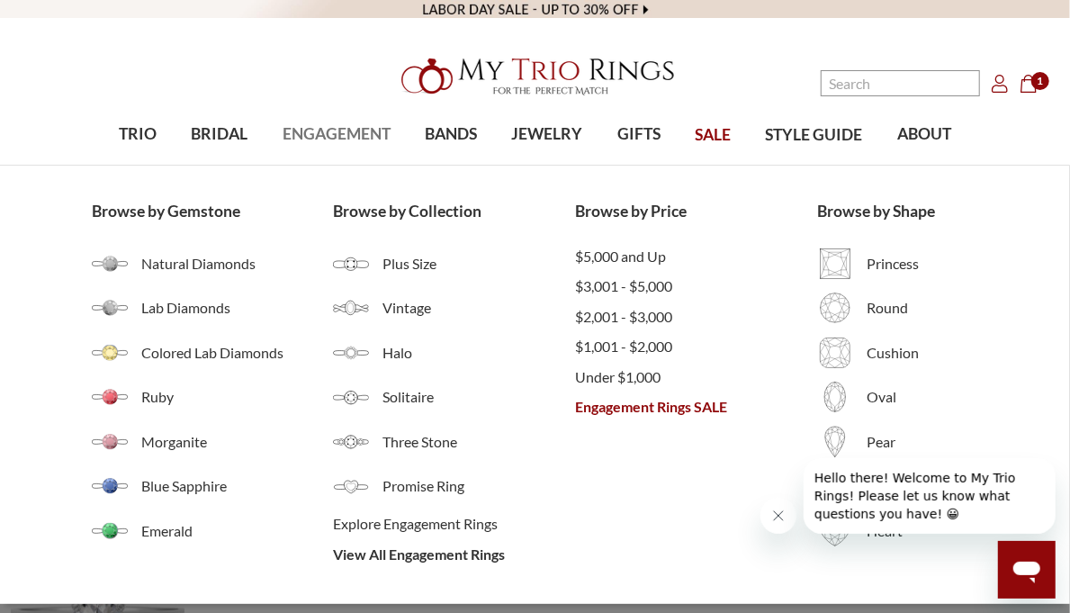
click at [300, 136] on span "ENGAGEMENT" at bounding box center [337, 133] width 108 height 23
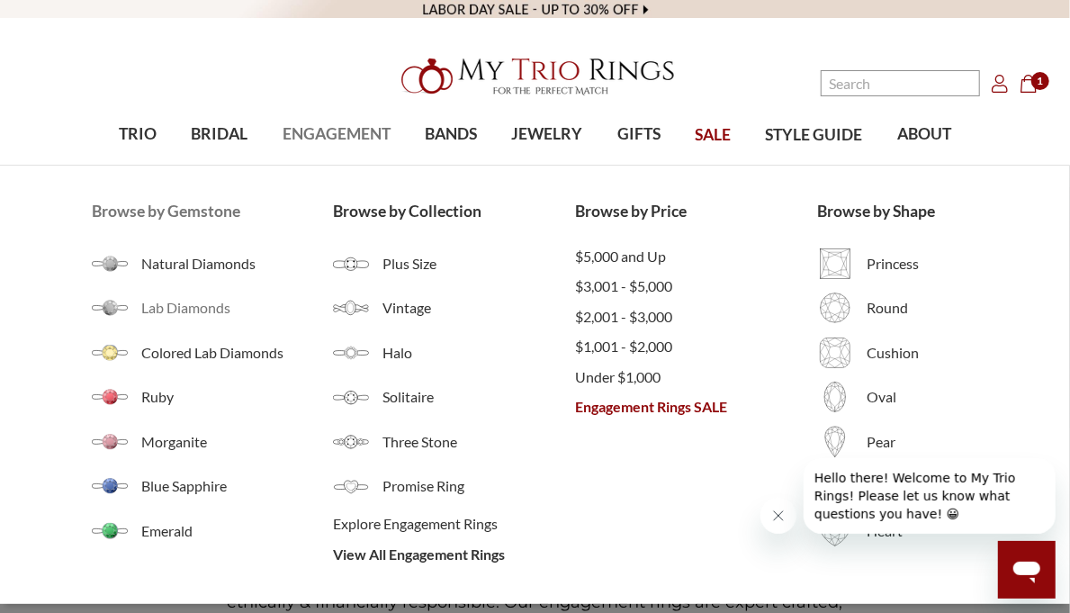
click at [179, 313] on span "Lab Diamonds" at bounding box center [237, 308] width 193 height 22
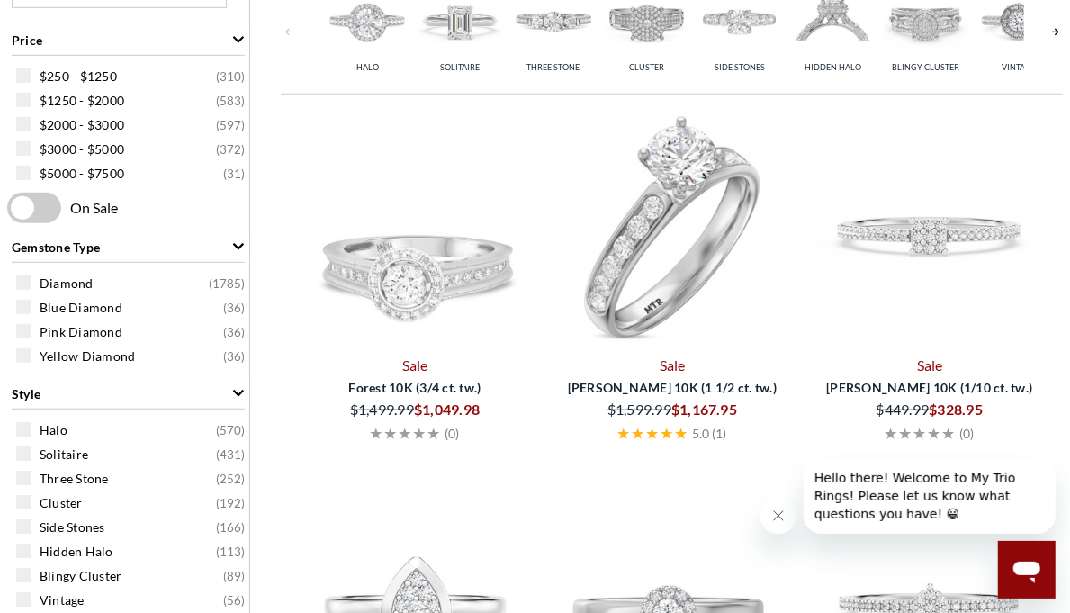
scroll to position [450, 0]
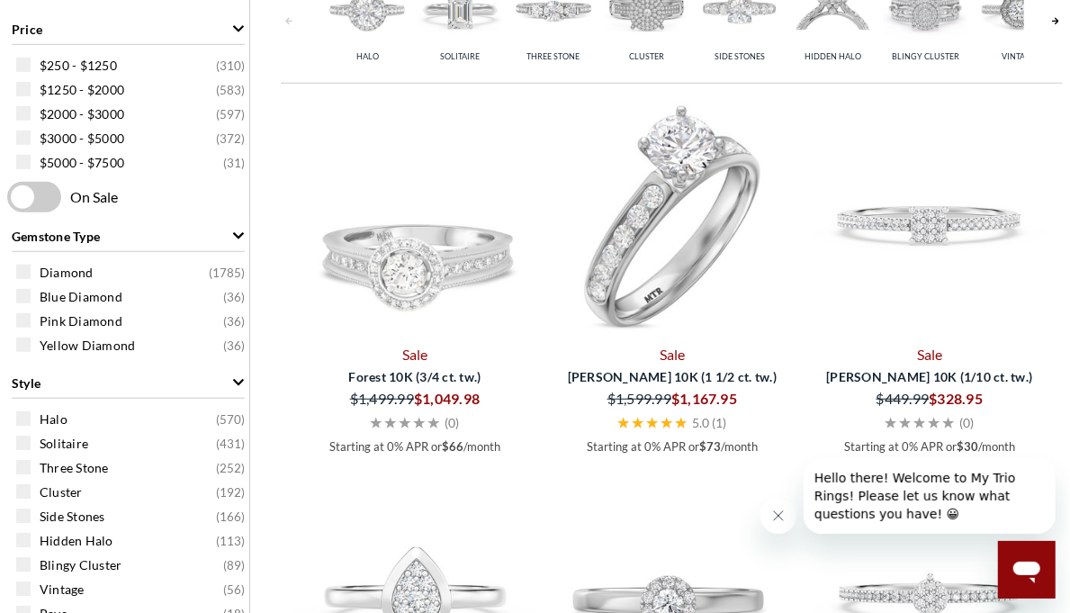
click at [658, 278] on img at bounding box center [672, 216] width 243 height 243
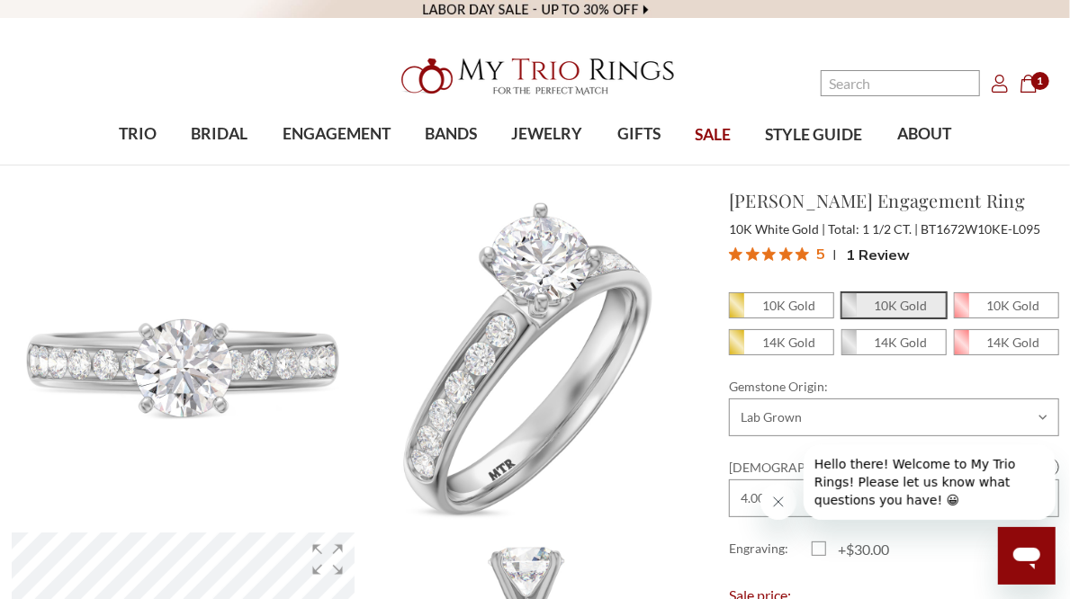
click at [781, 502] on icon "Close message from company" at bounding box center [777, 501] width 14 height 14
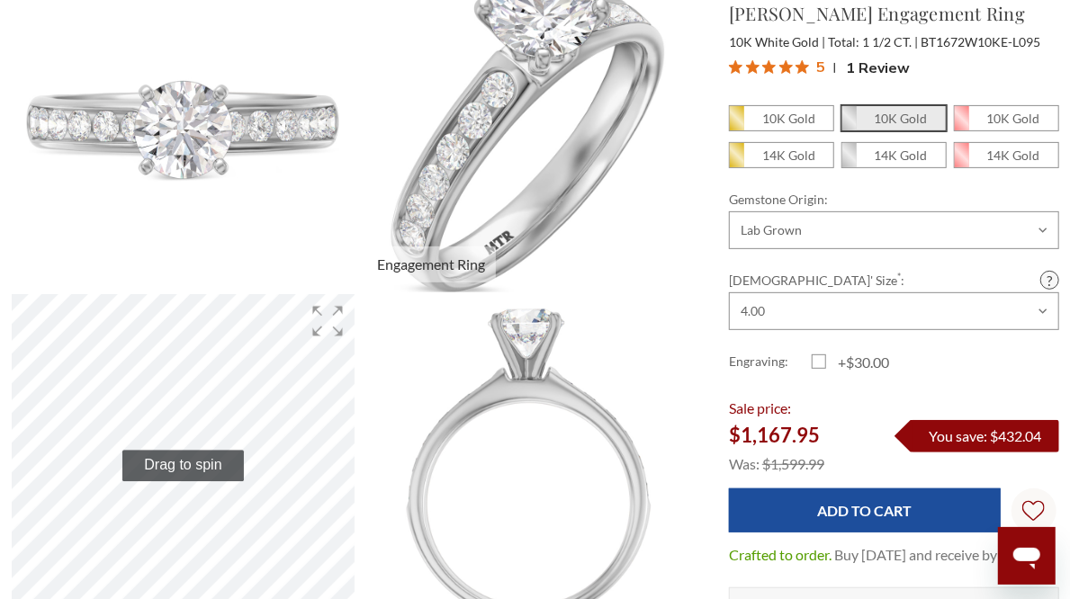
scroll to position [180, 0]
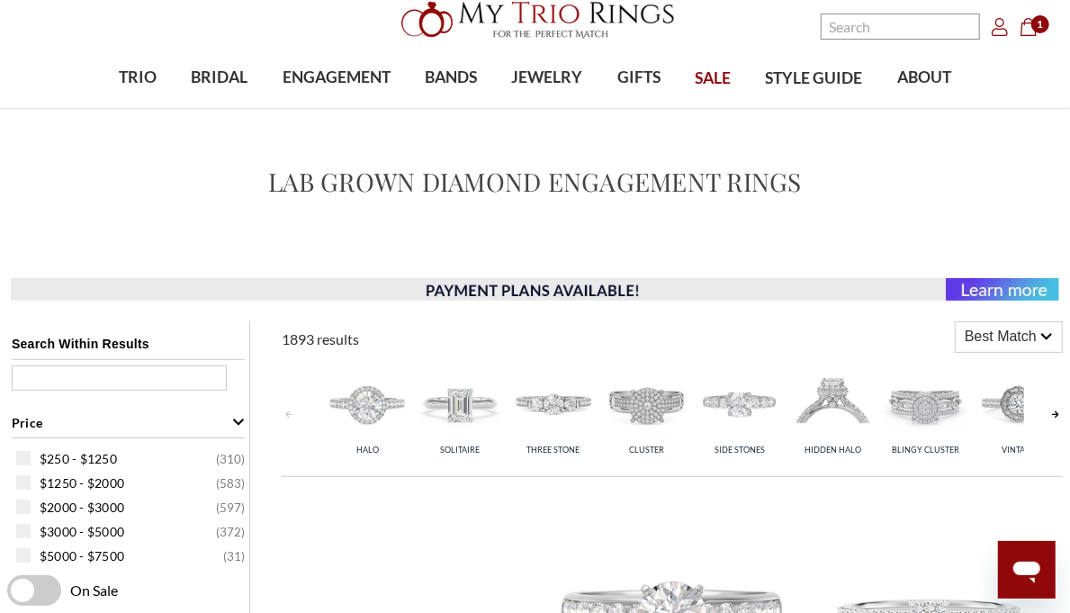
scroll to position [90, 0]
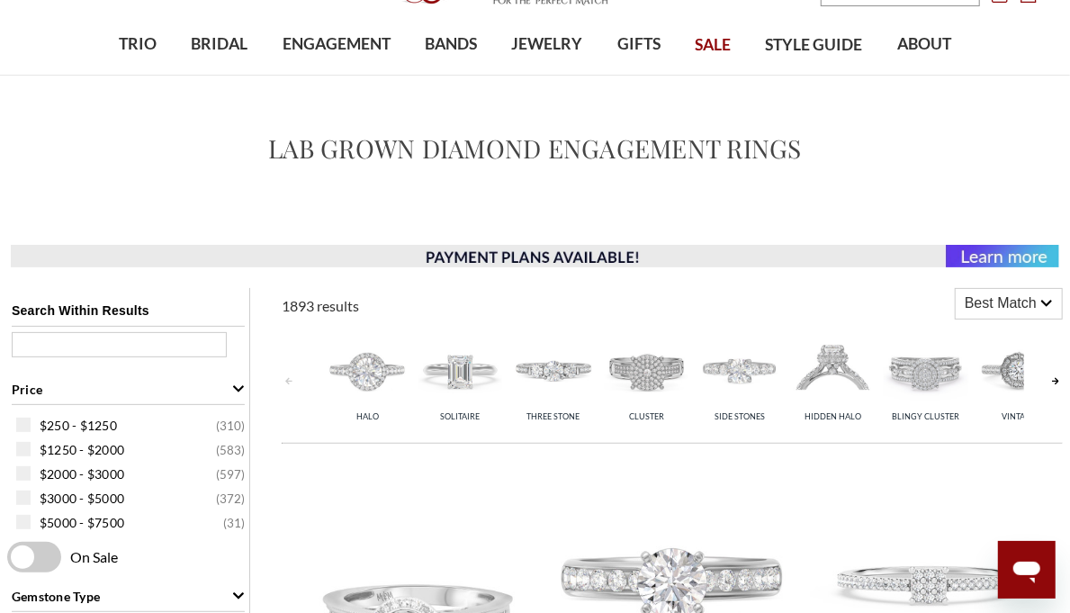
click at [373, 374] on img at bounding box center [367, 370] width 85 height 85
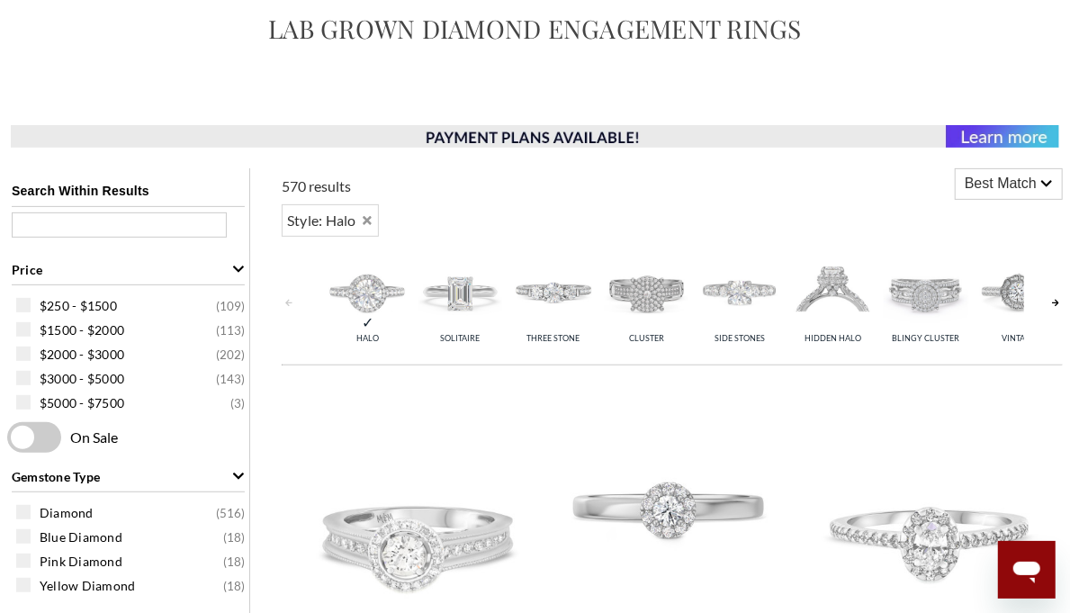
scroll to position [180, 0]
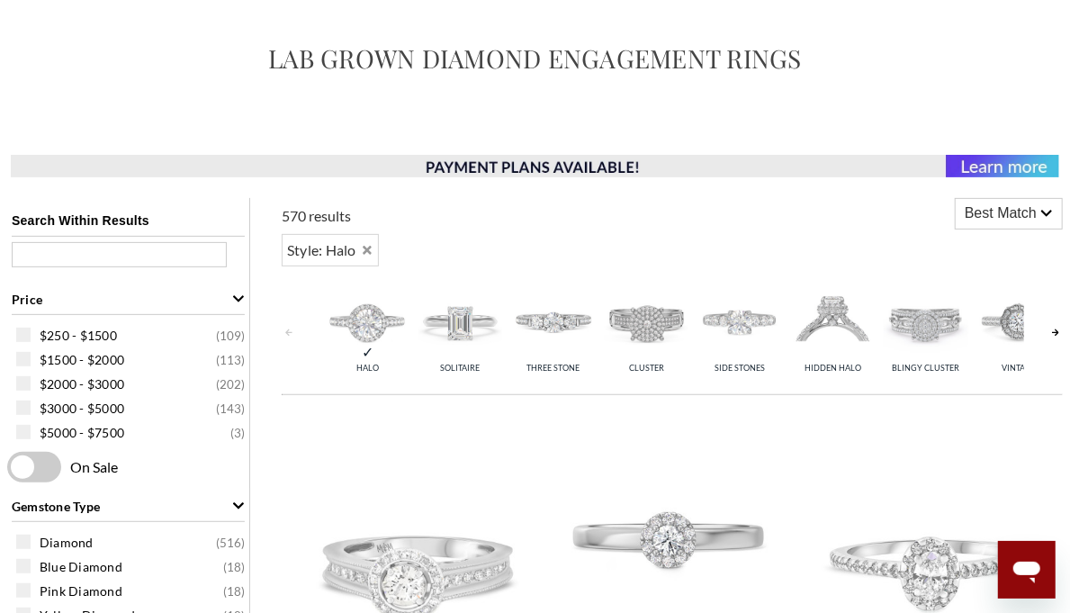
click at [1051, 337] on link at bounding box center [1055, 332] width 14 height 115
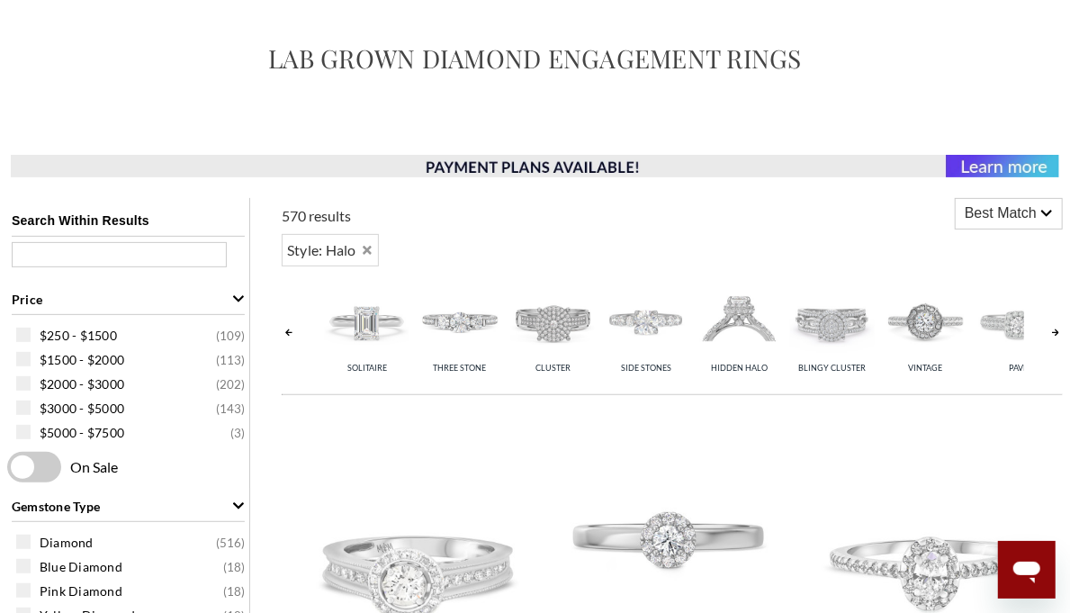
click at [1049, 337] on link at bounding box center [1055, 332] width 14 height 115
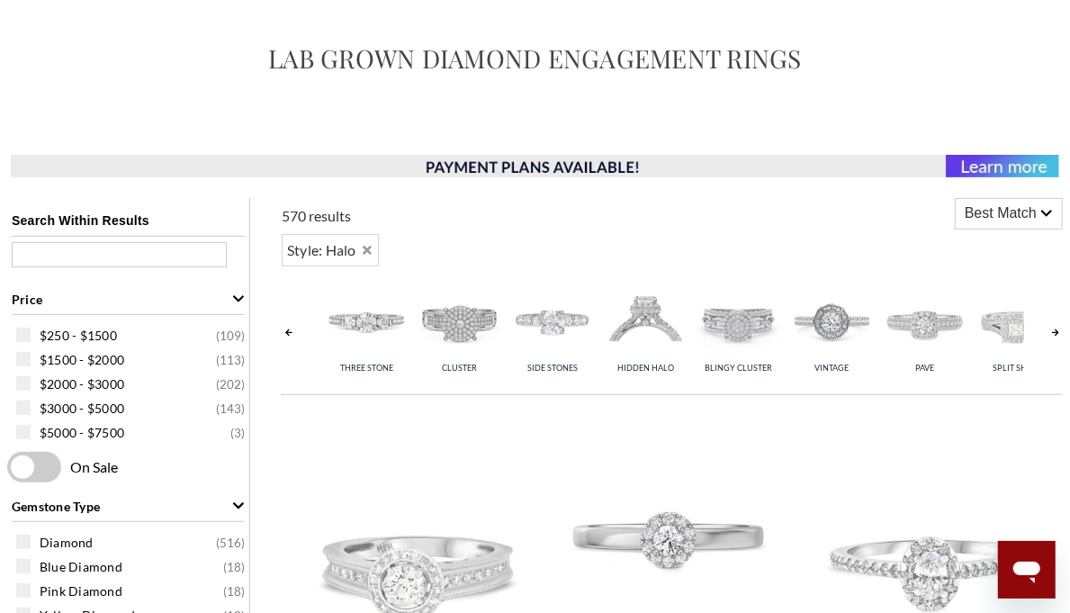
click at [1049, 337] on link at bounding box center [1055, 332] width 14 height 115
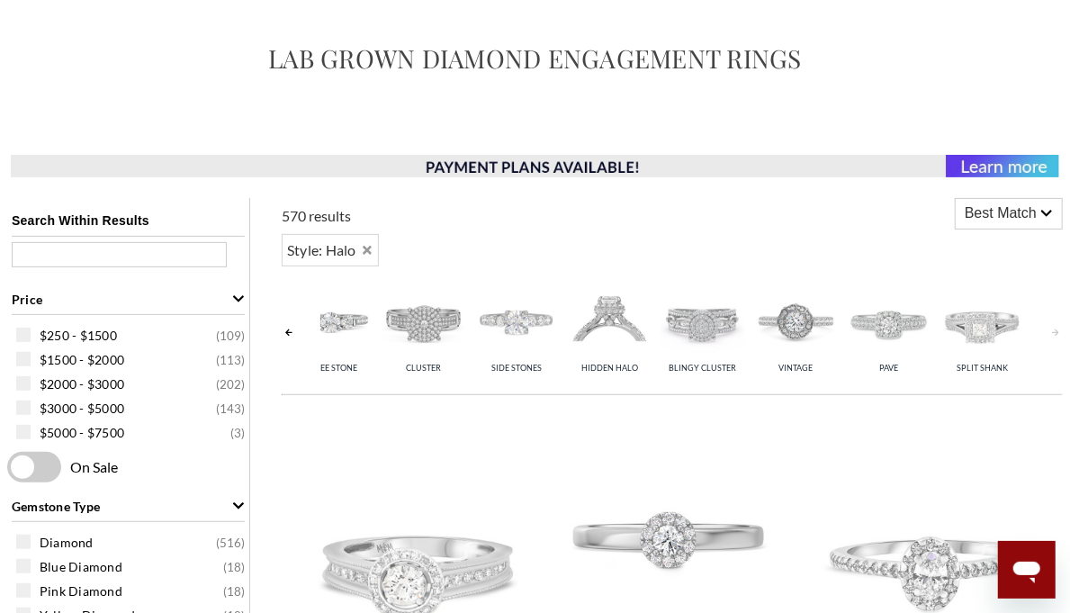
scroll to position [0, 228]
click at [1049, 337] on link at bounding box center [1055, 332] width 14 height 115
click at [885, 322] on img at bounding box center [884, 322] width 85 height 85
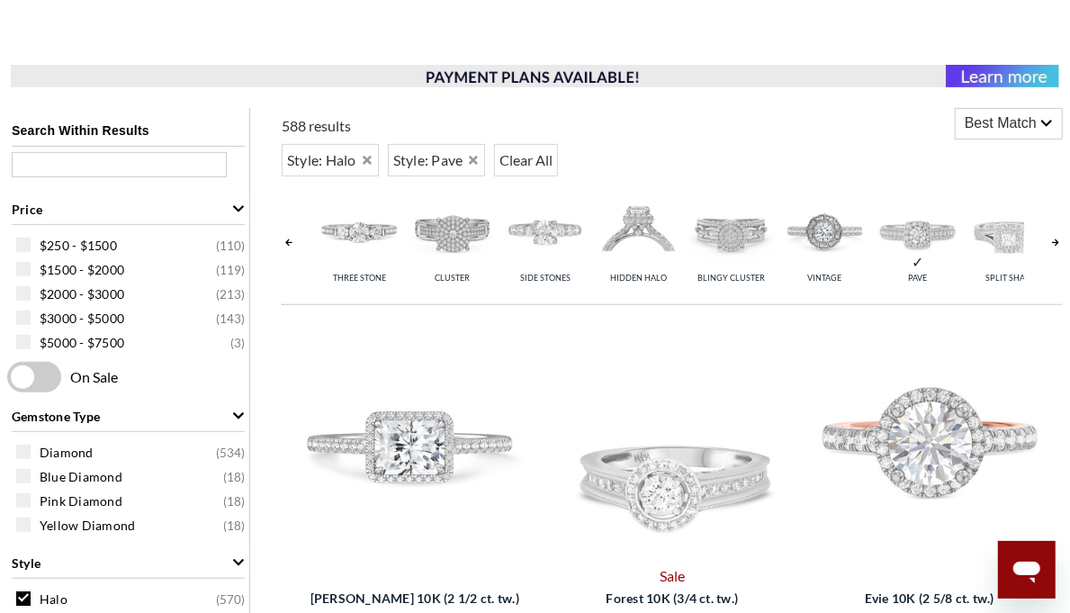
scroll to position [0, 228]
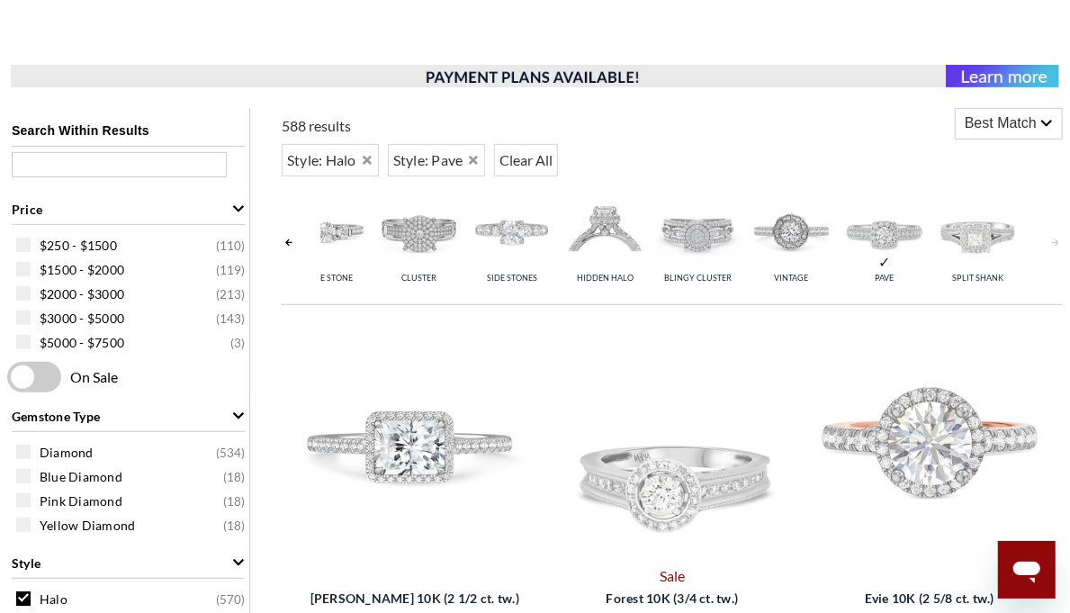
click at [983, 240] on img at bounding box center [978, 232] width 85 height 85
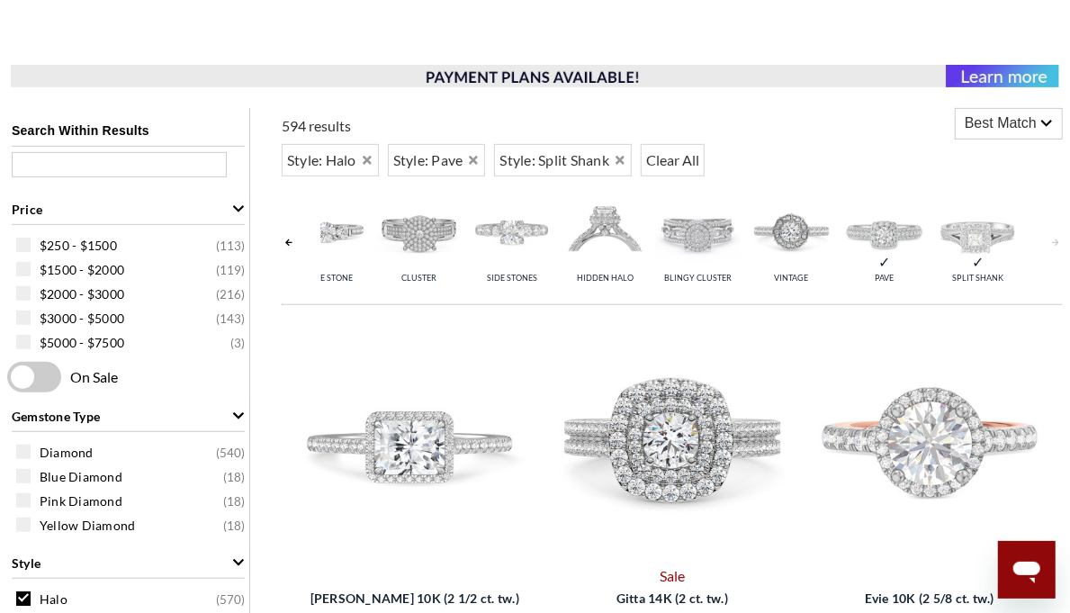
click at [885, 245] on img at bounding box center [884, 232] width 85 height 85
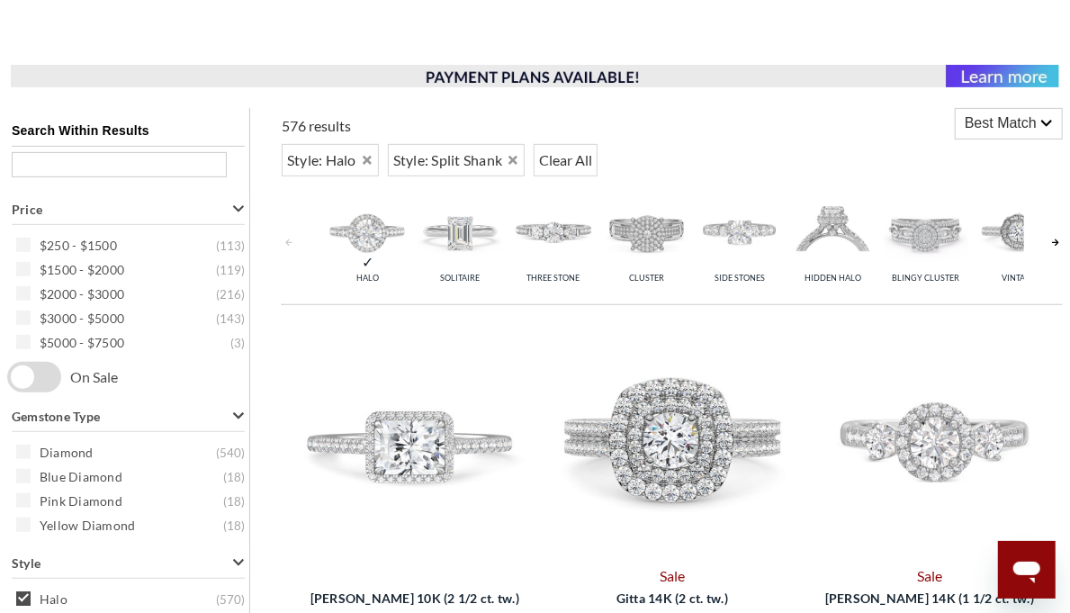
click at [370, 242] on img at bounding box center [367, 232] width 85 height 85
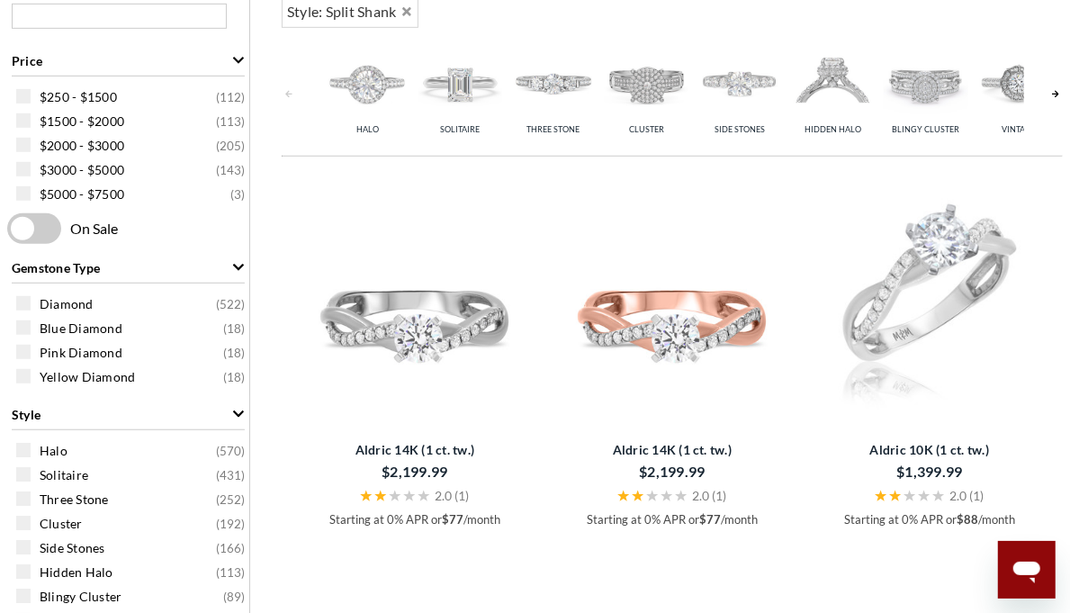
scroll to position [360, 0]
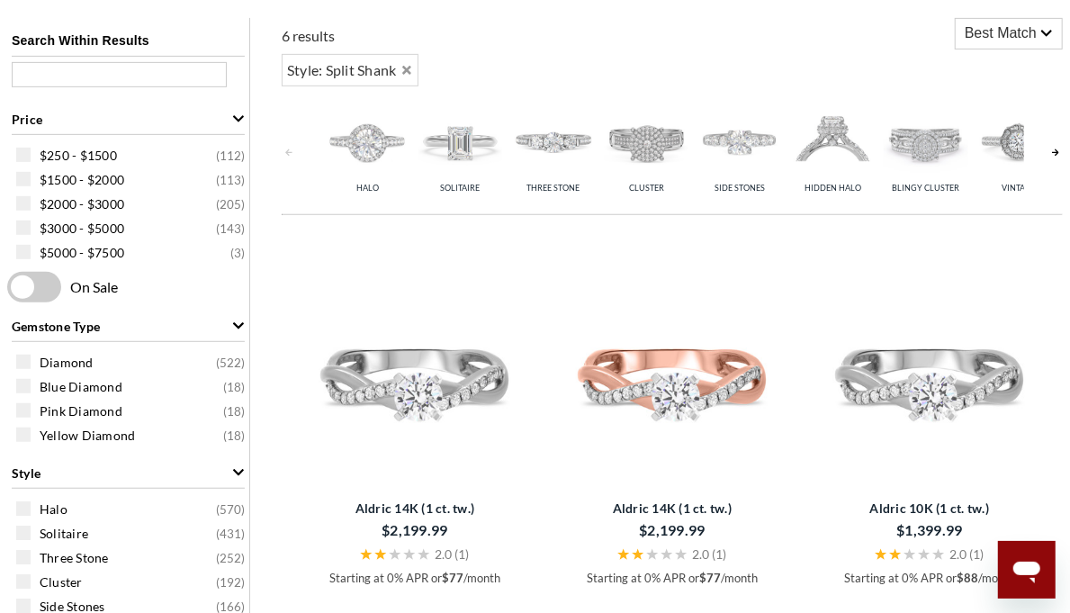
click at [840, 170] on img at bounding box center [833, 142] width 85 height 85
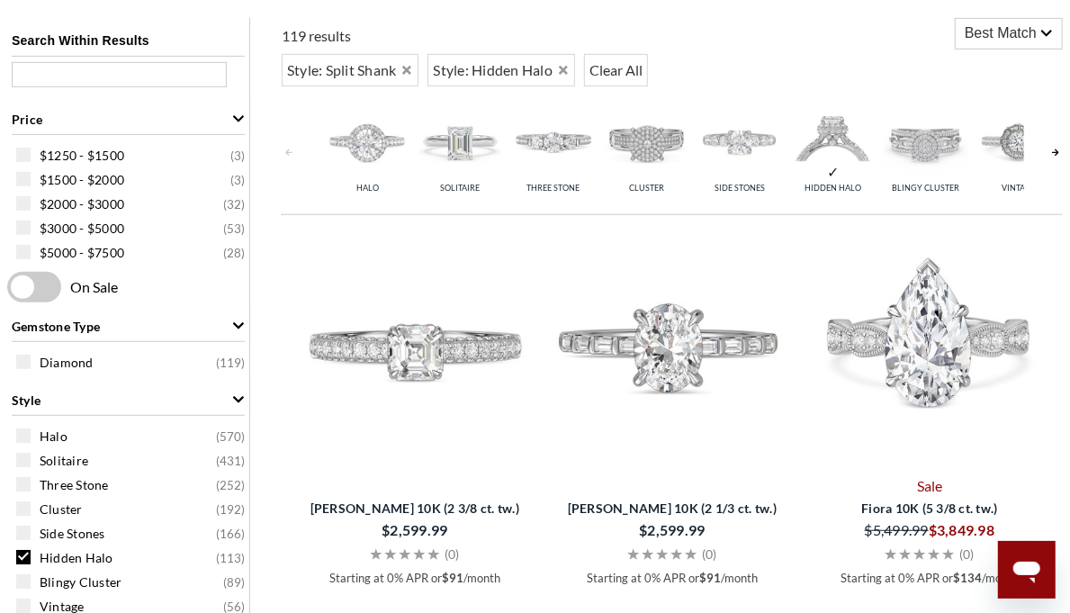
click at [1051, 160] on link at bounding box center [1055, 152] width 14 height 115
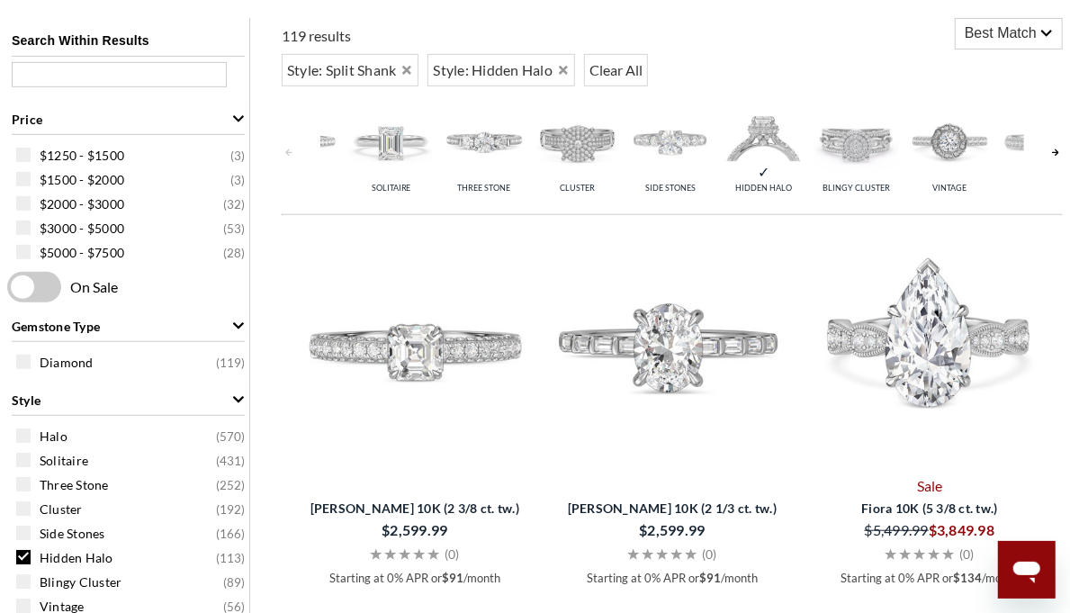
click at [1051, 160] on link at bounding box center [1055, 152] width 14 height 115
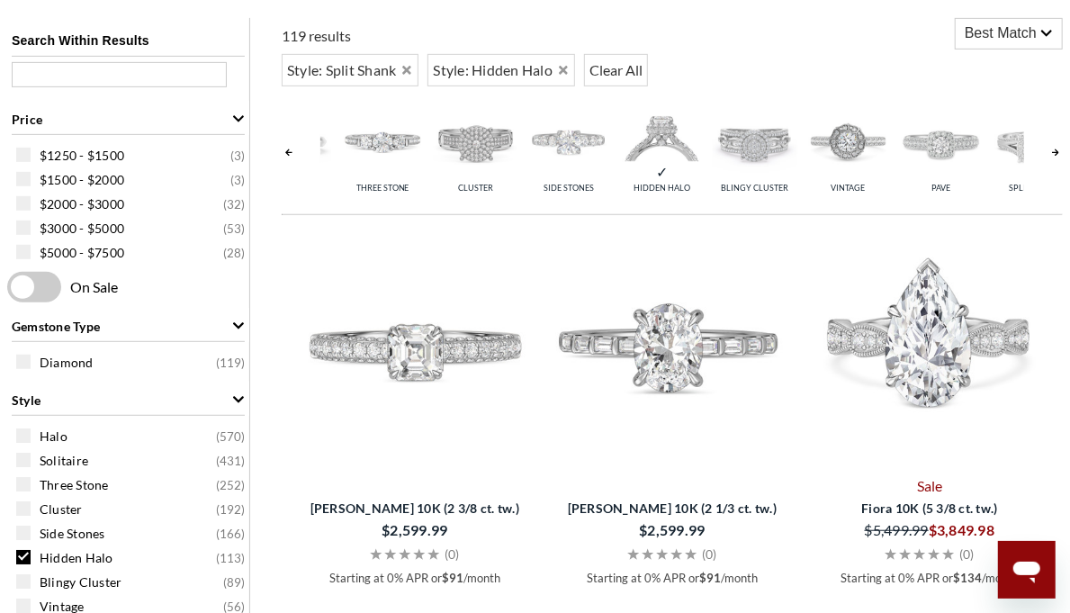
click at [1051, 160] on link at bounding box center [1055, 152] width 14 height 115
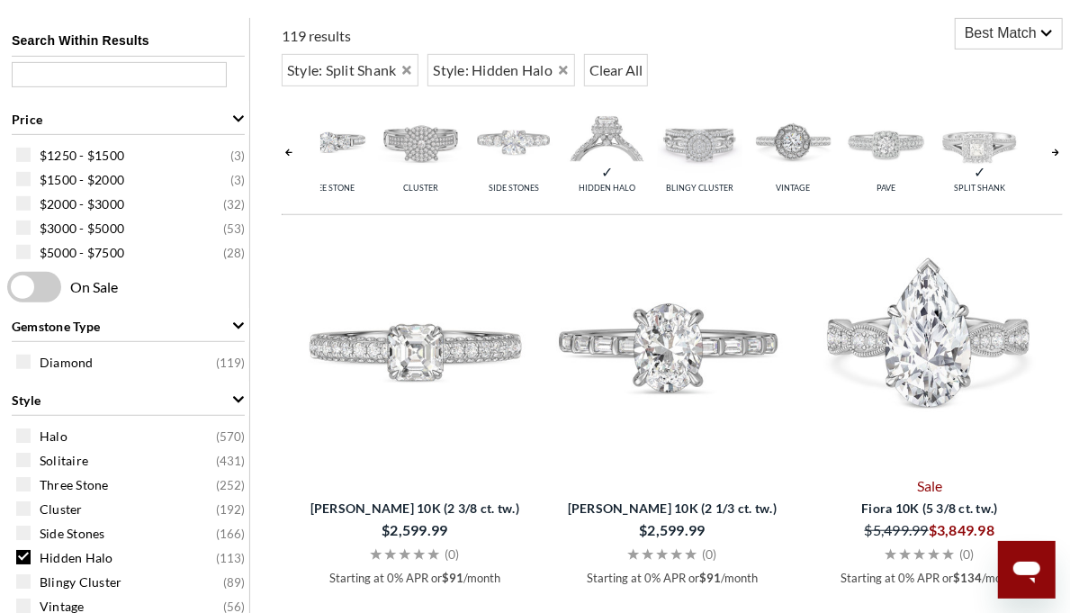
click at [1051, 160] on link at bounding box center [1055, 152] width 14 height 115
click at [996, 183] on span "Split Shank" at bounding box center [977, 188] width 51 height 10
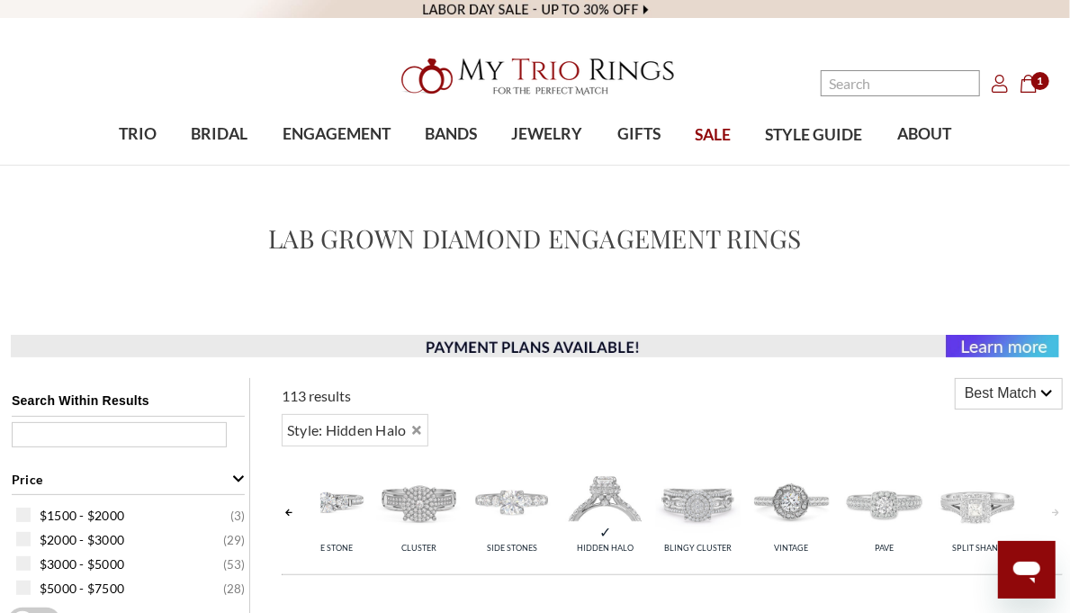
click at [600, 543] on span "Hidden Halo" at bounding box center [605, 548] width 57 height 10
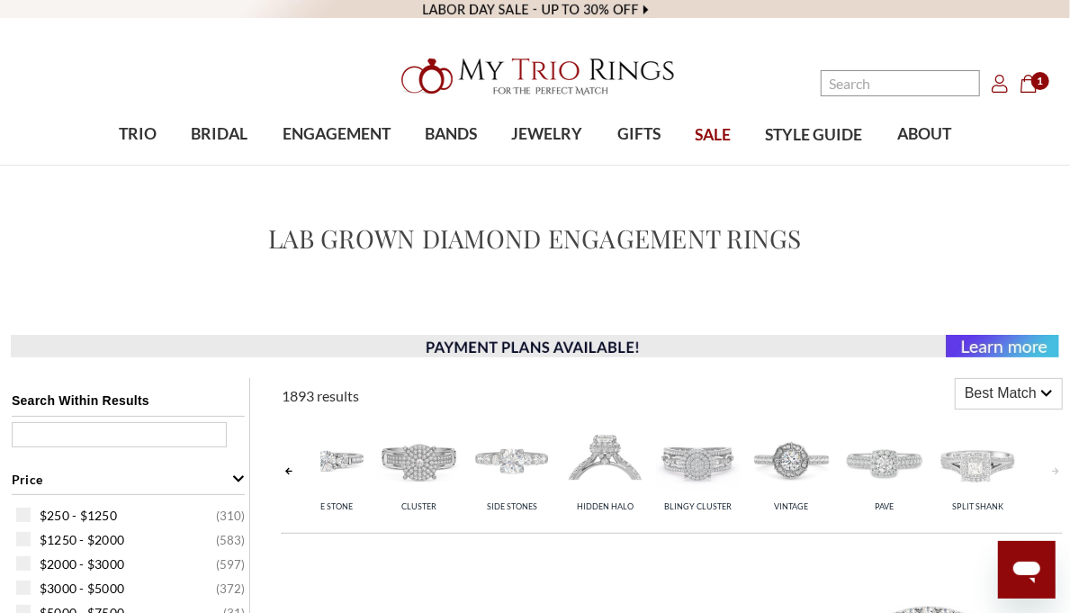
click at [283, 479] on link at bounding box center [289, 471] width 14 height 115
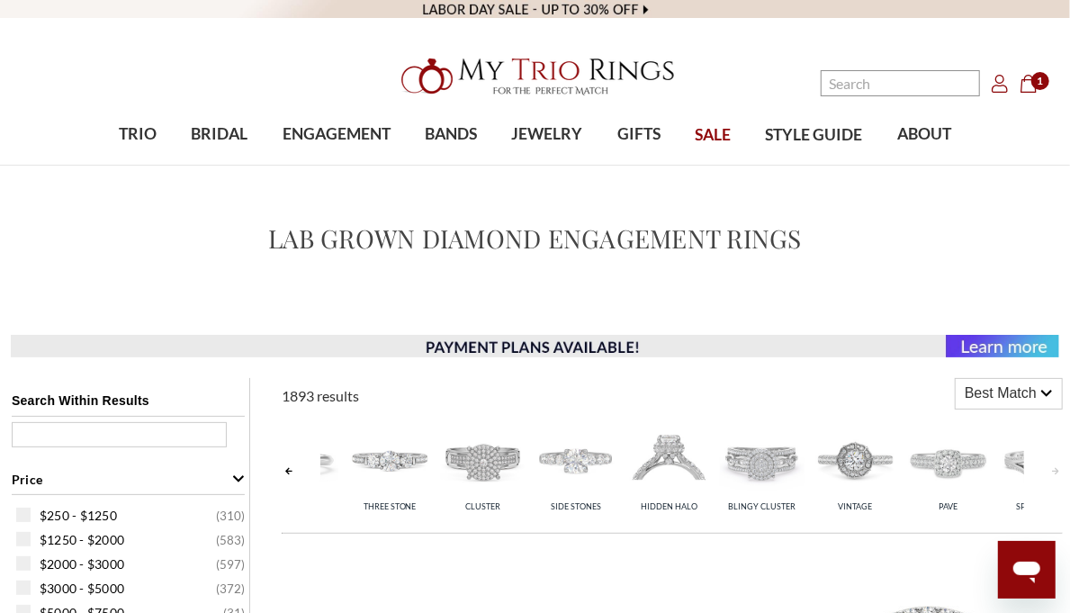
click at [285, 479] on link at bounding box center [289, 471] width 14 height 115
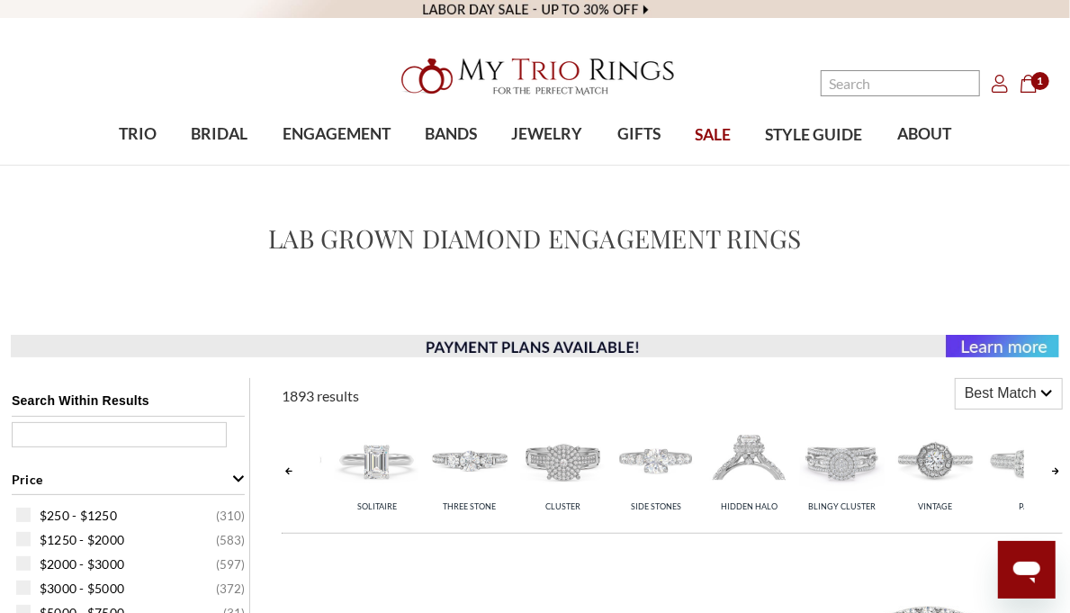
click at [289, 475] on link at bounding box center [289, 471] width 14 height 115
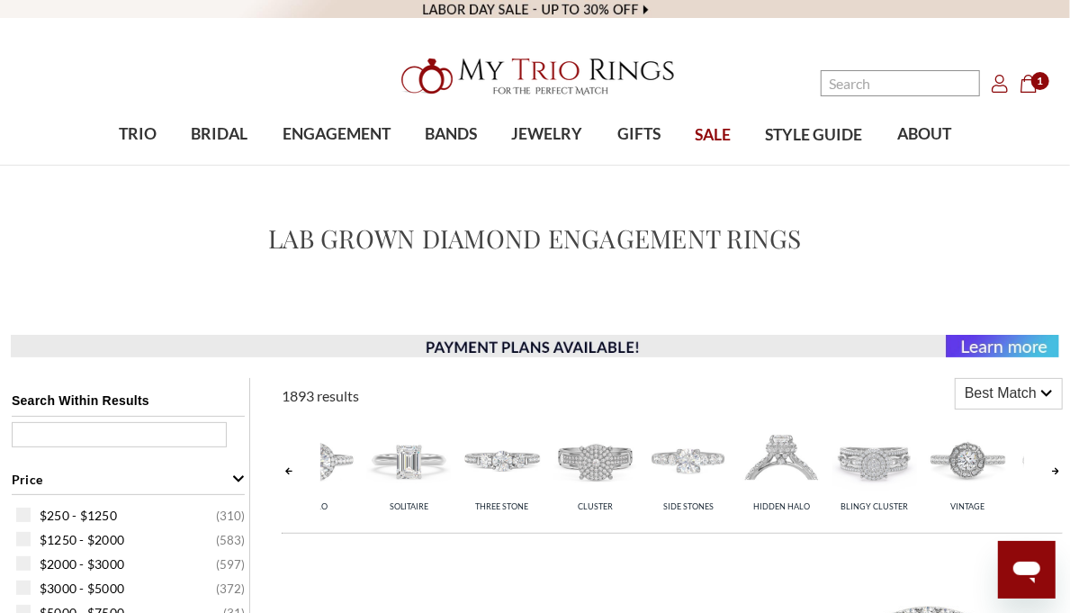
click at [289, 475] on link at bounding box center [289, 471] width 14 height 115
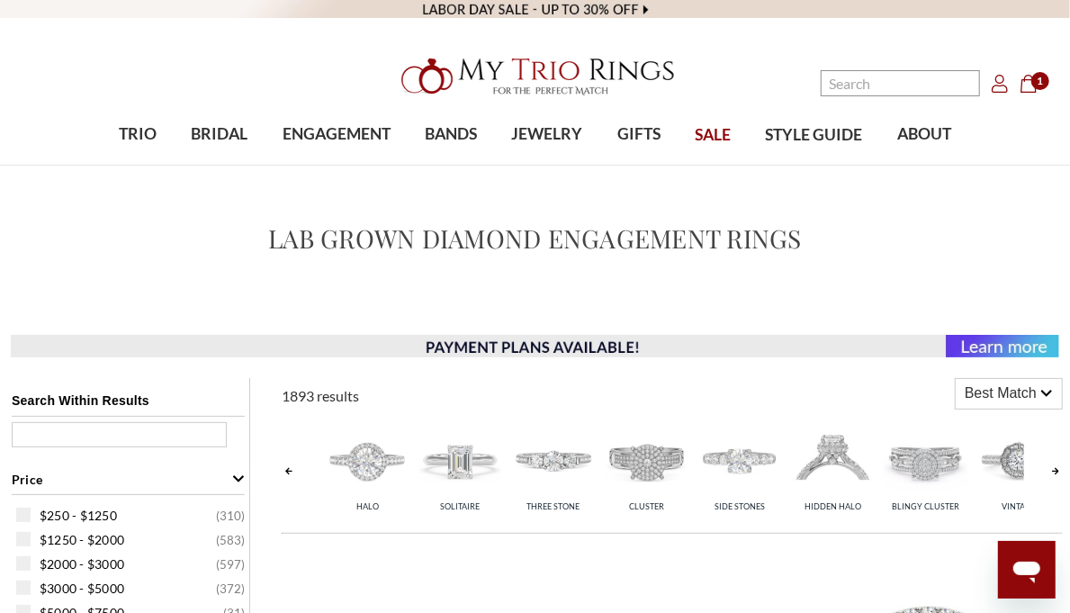
click at [289, 475] on link at bounding box center [289, 471] width 14 height 115
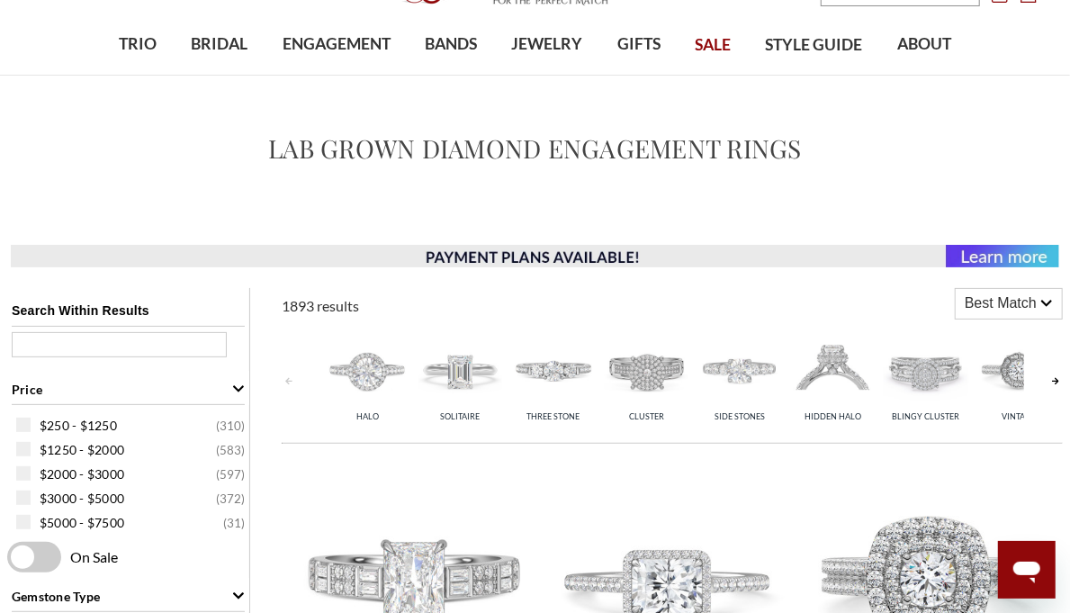
click at [1026, 302] on span "Best Match" at bounding box center [1001, 303] width 72 height 22
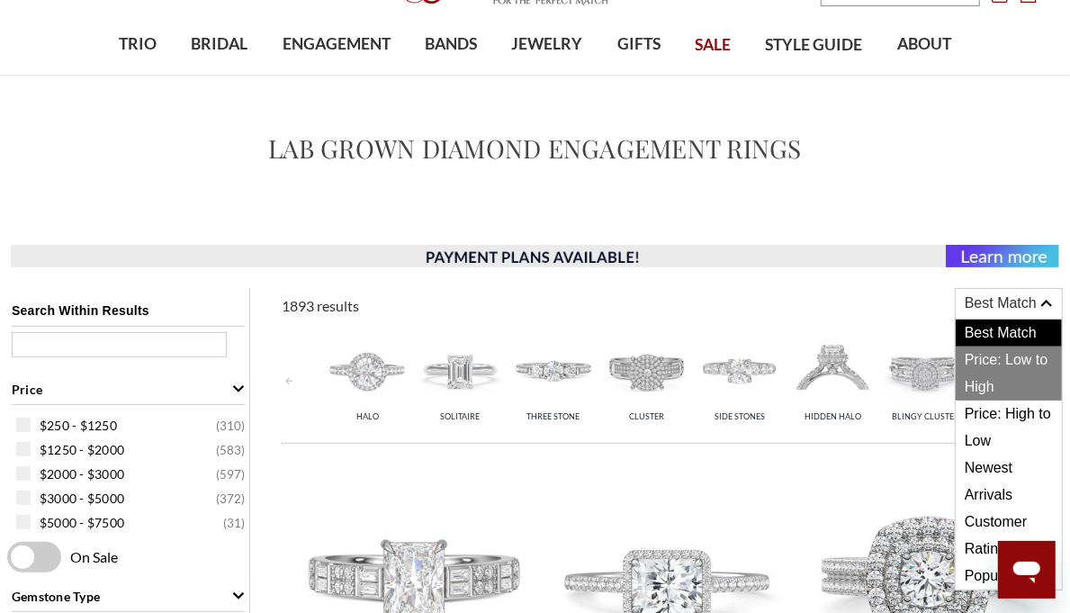
click at [1010, 378] on span "Price: Low to High" at bounding box center [1009, 373] width 106 height 54
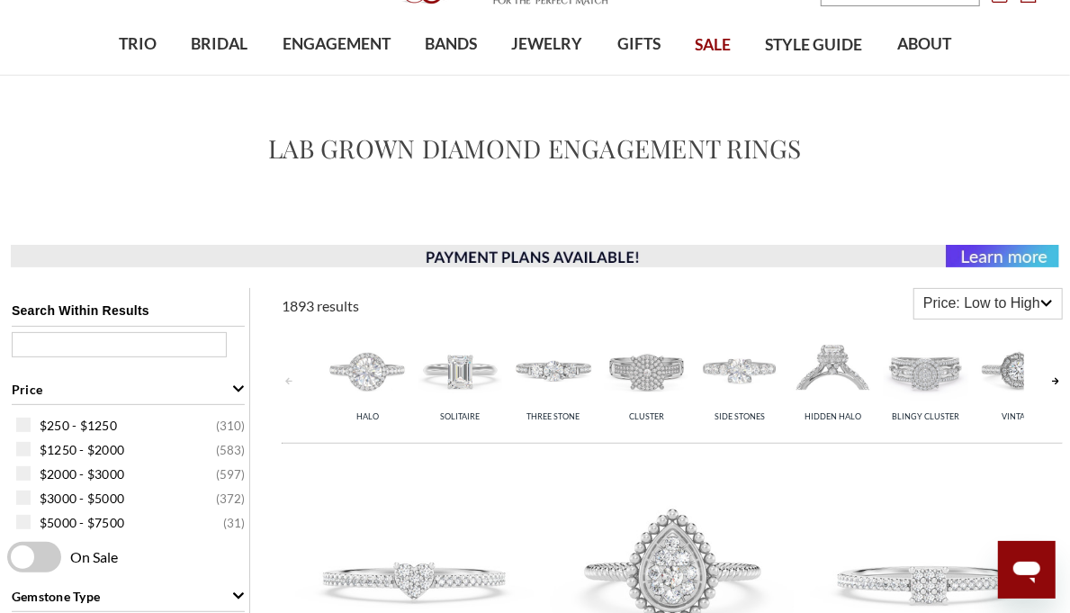
scroll to position [360, 0]
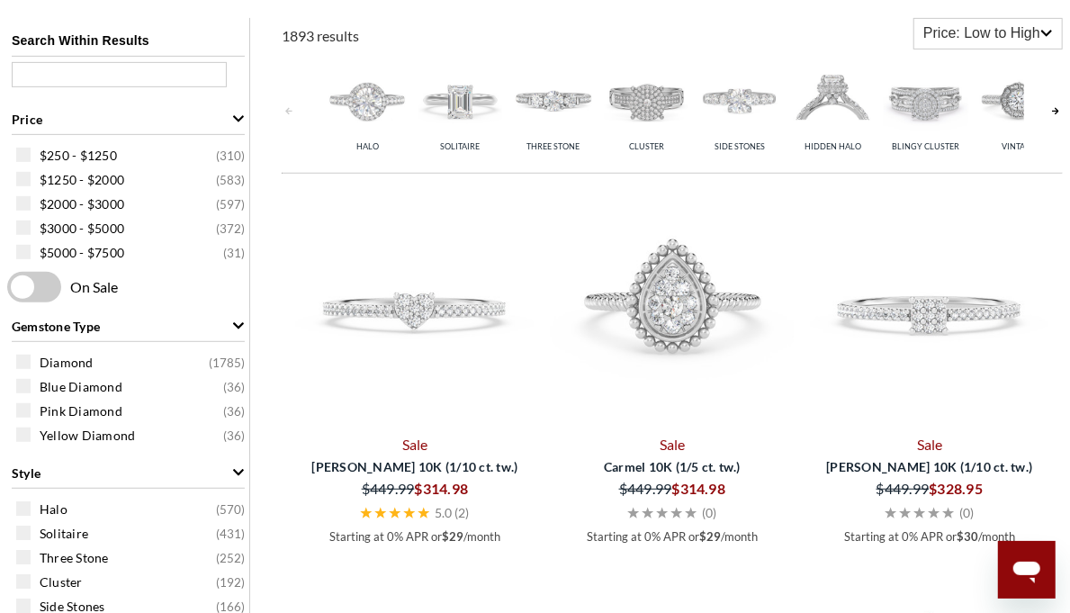
click at [368, 108] on img at bounding box center [367, 100] width 85 height 85
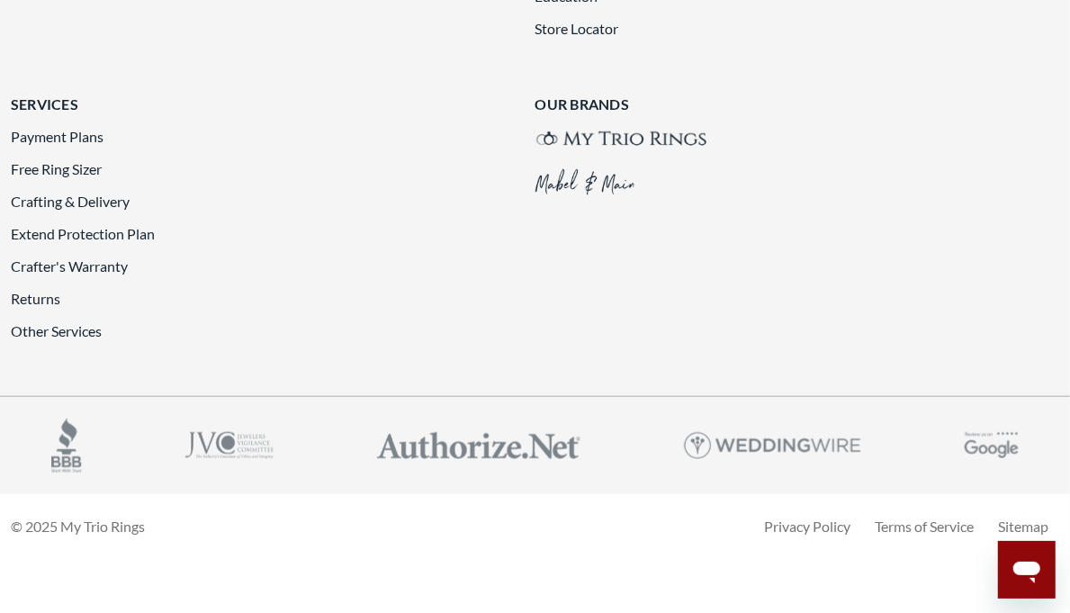
scroll to position [4049, 0]
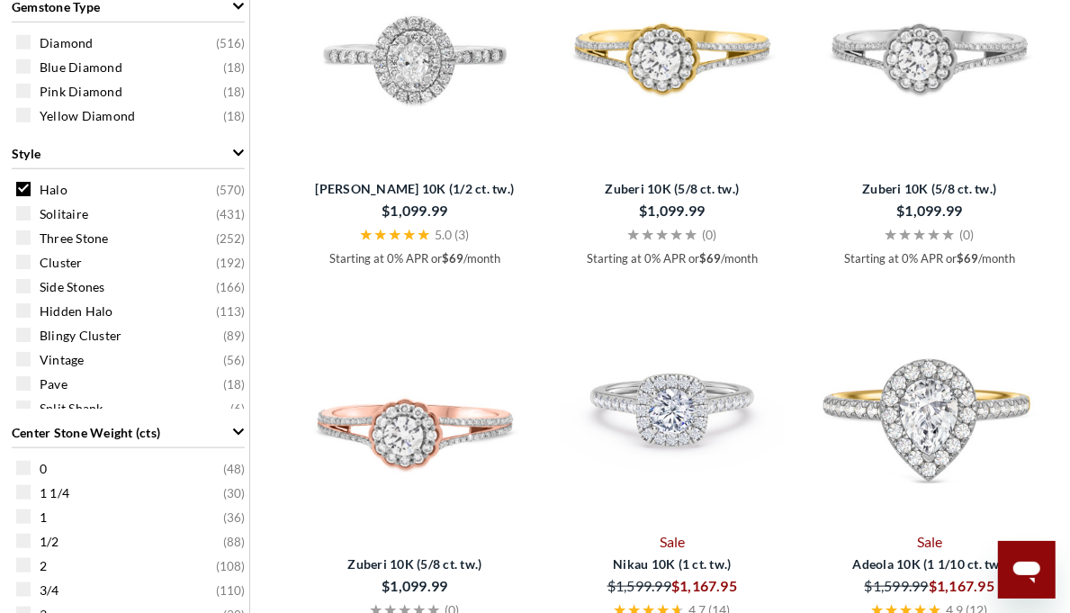
scroll to position [626, 0]
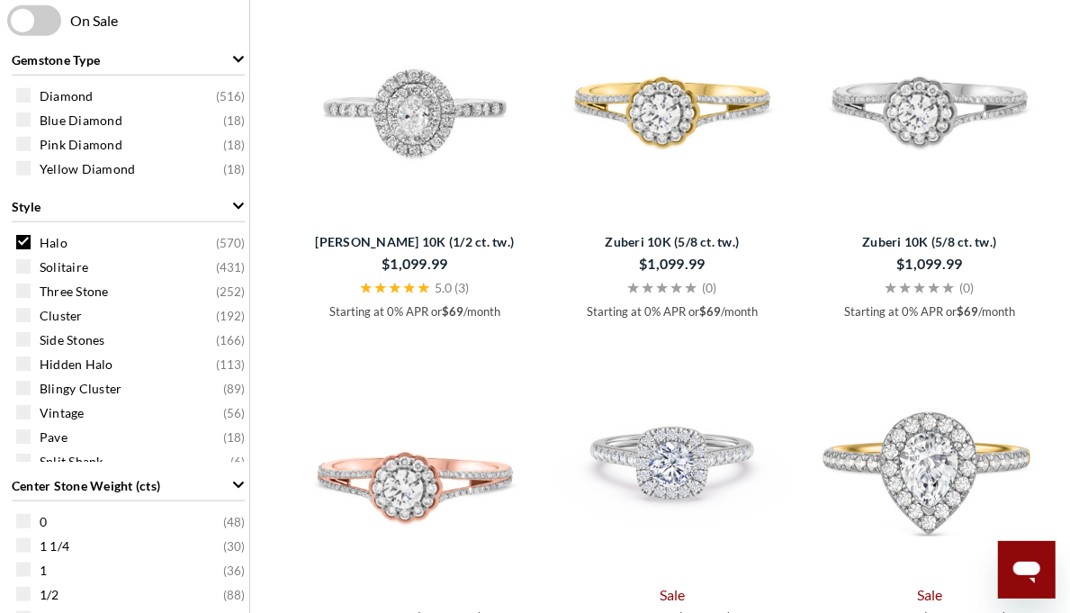
click at [710, 472] on img at bounding box center [672, 457] width 243 height 243
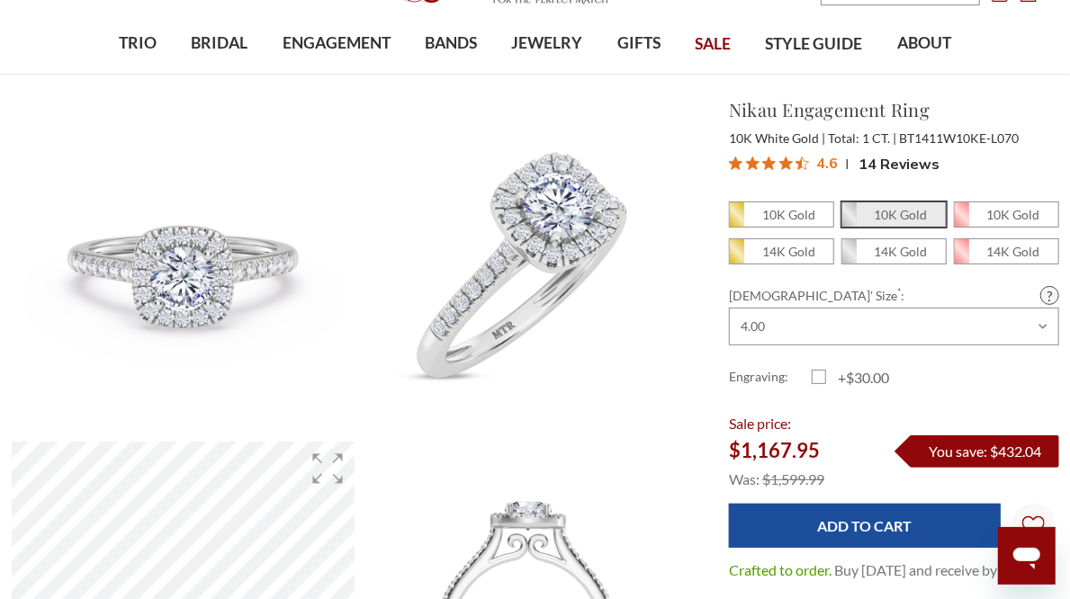
scroll to position [90, 0]
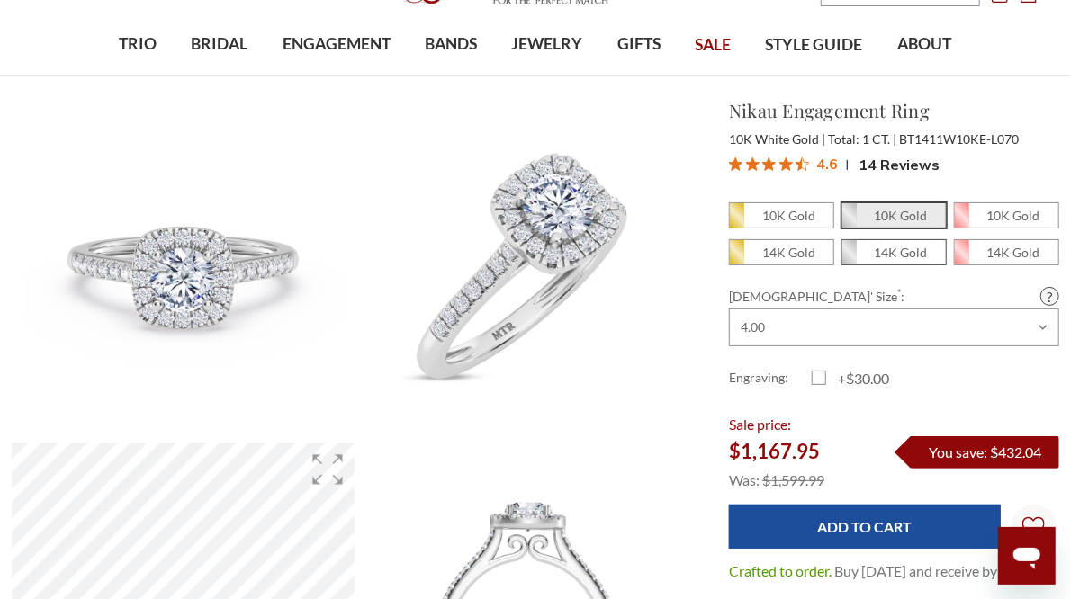
click at [907, 248] on em "14K Gold" at bounding box center [901, 252] width 53 height 15
click at [849, 257] on input "14K Gold" at bounding box center [849, 257] width 1 height 1
radio input "true"
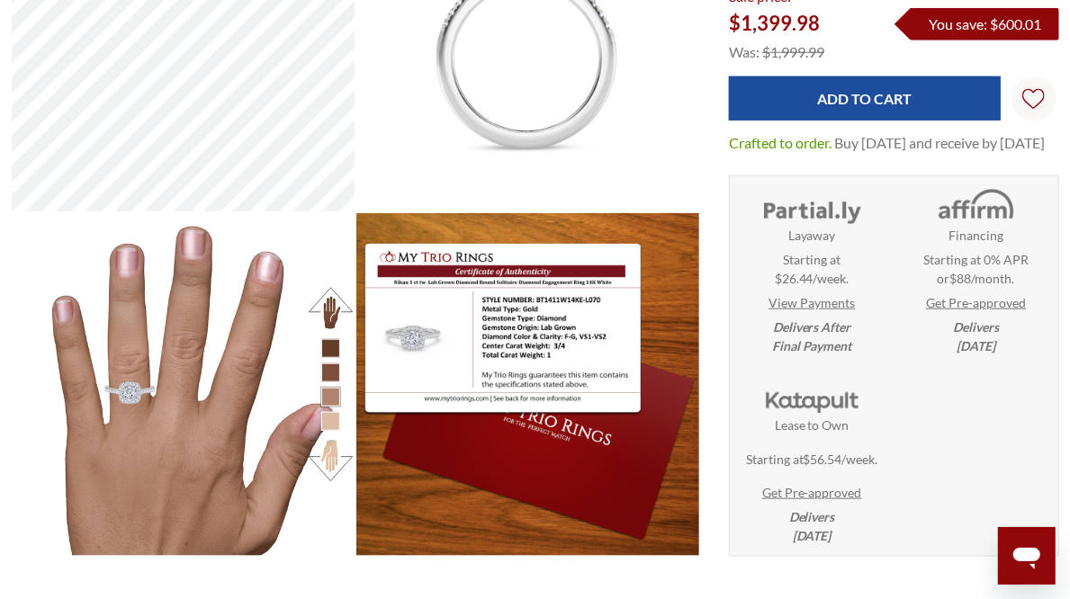
scroll to position [630, 0]
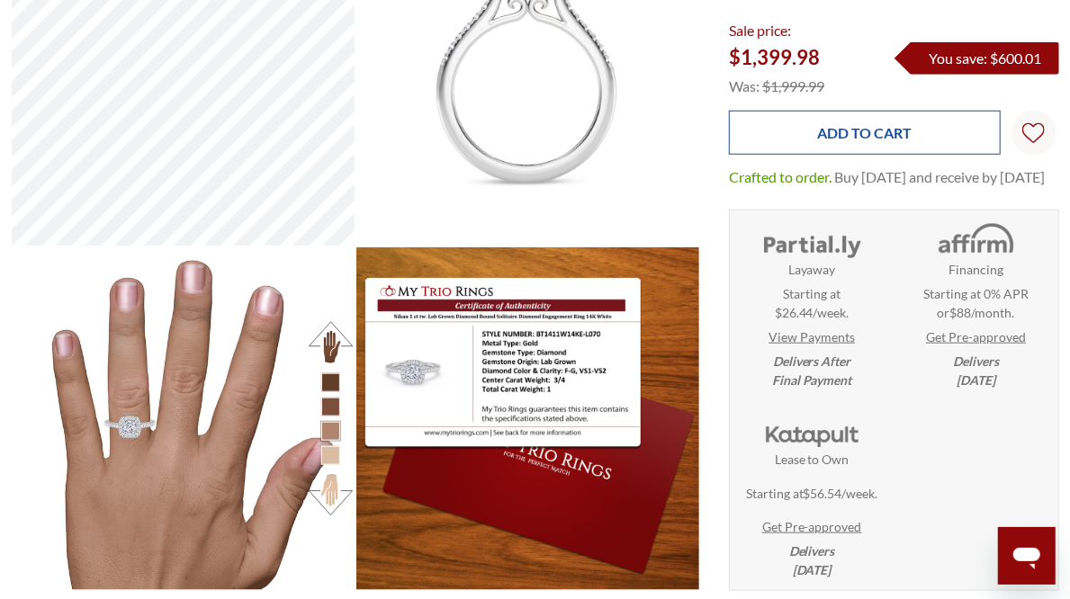
click at [860, 111] on input "Add to Cart" at bounding box center [865, 133] width 272 height 44
type input "Add to Cart"
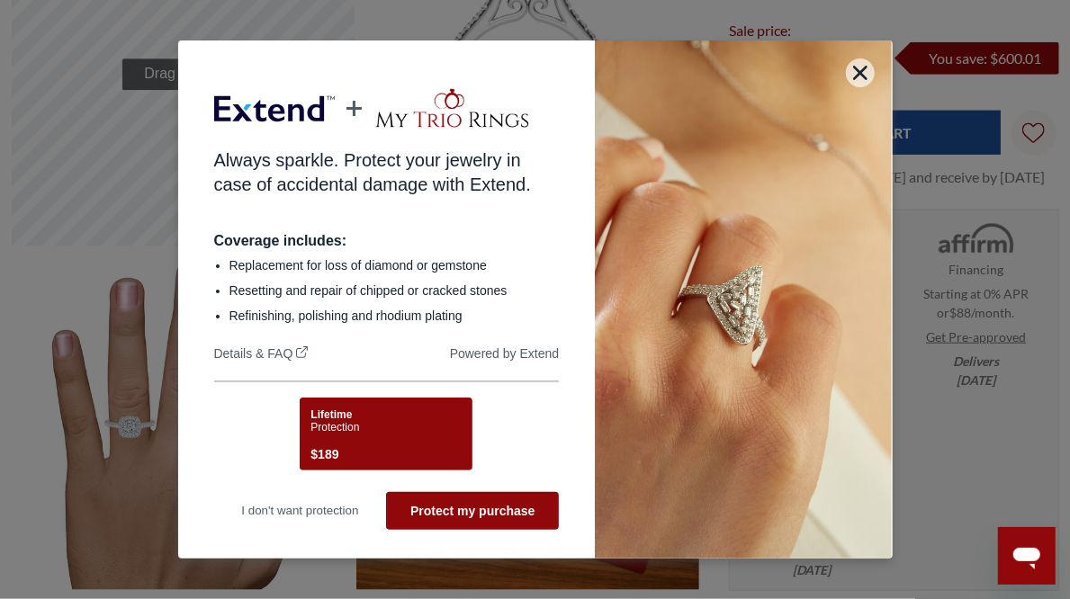
scroll to position [0, 0]
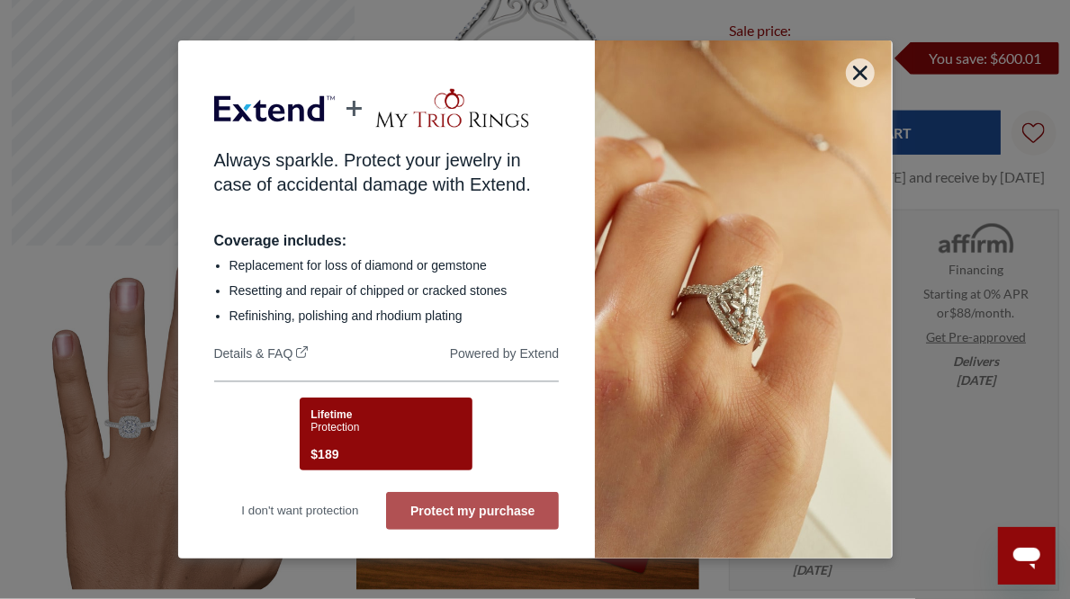
click at [488, 507] on button "Protect my purchase" at bounding box center [472, 511] width 173 height 38
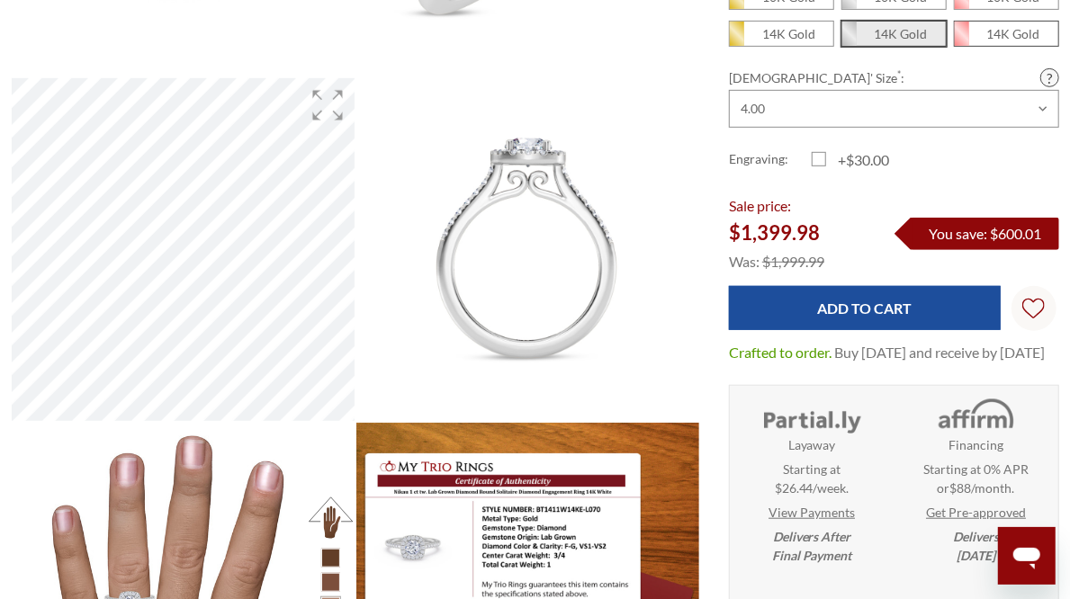
scroll to position [180, 0]
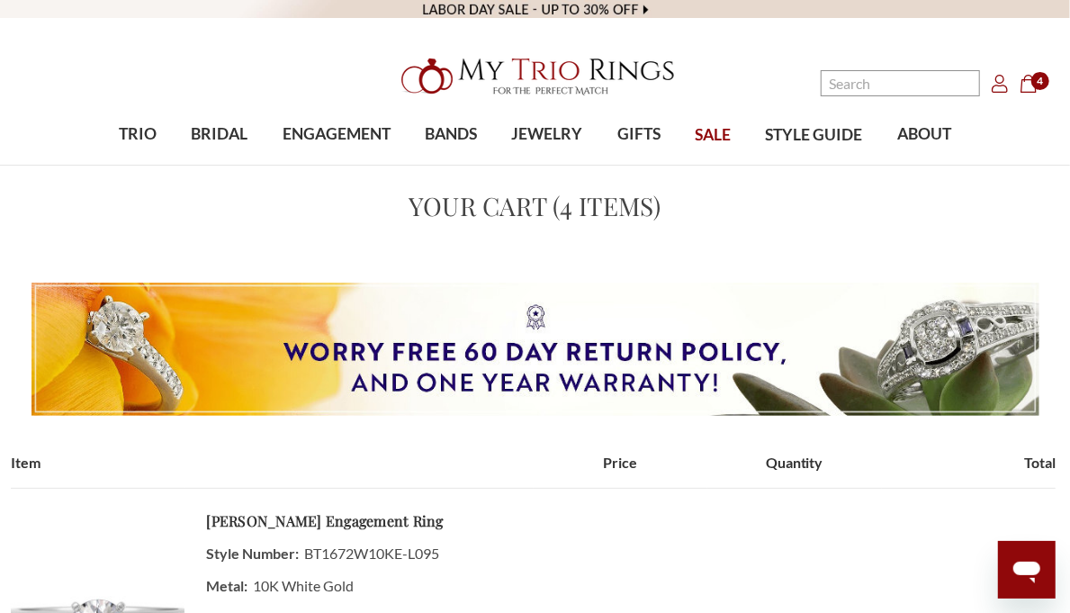
click at [1031, 81] on span "4" at bounding box center [1040, 81] width 18 height 18
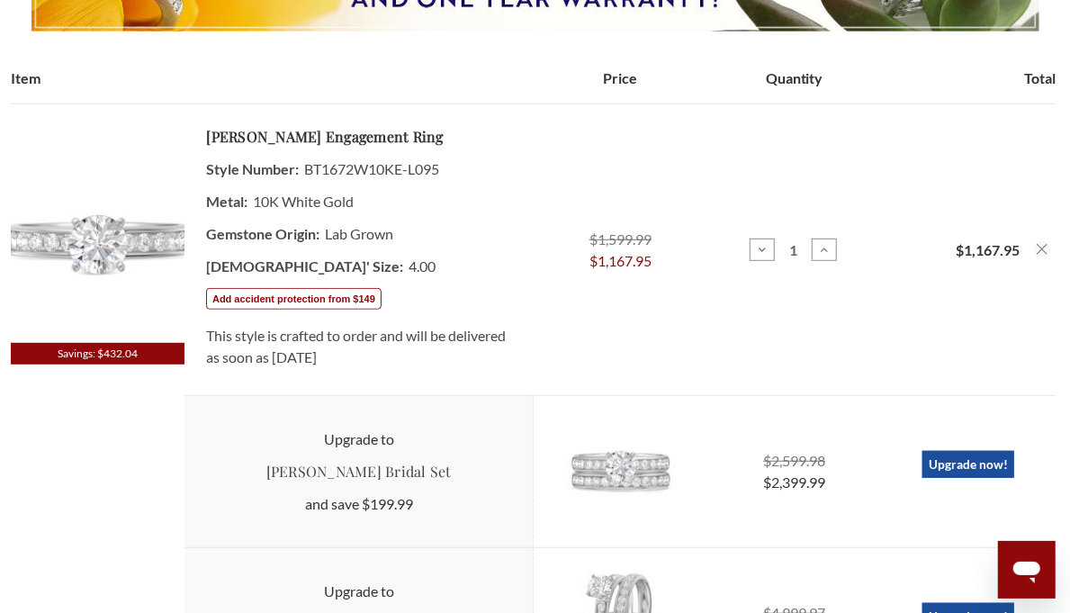
scroll to position [360, 0]
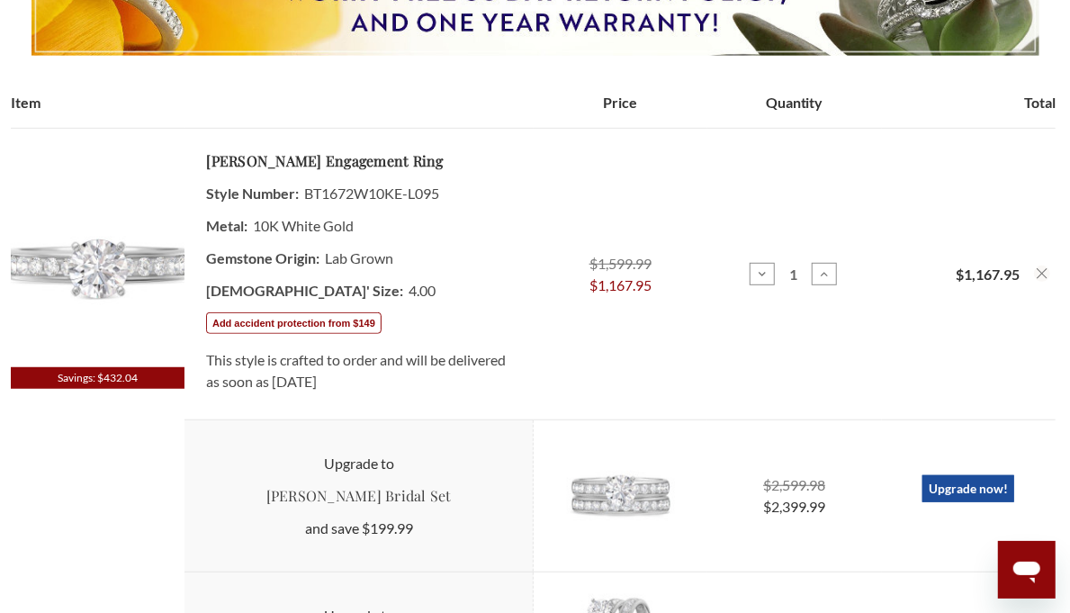
click at [1043, 269] on icon "Remove Arnie 1 1/2 ct tw. Lab Grown Round Solitaire Engagement Ring 10K White G…" at bounding box center [1042, 273] width 11 height 11
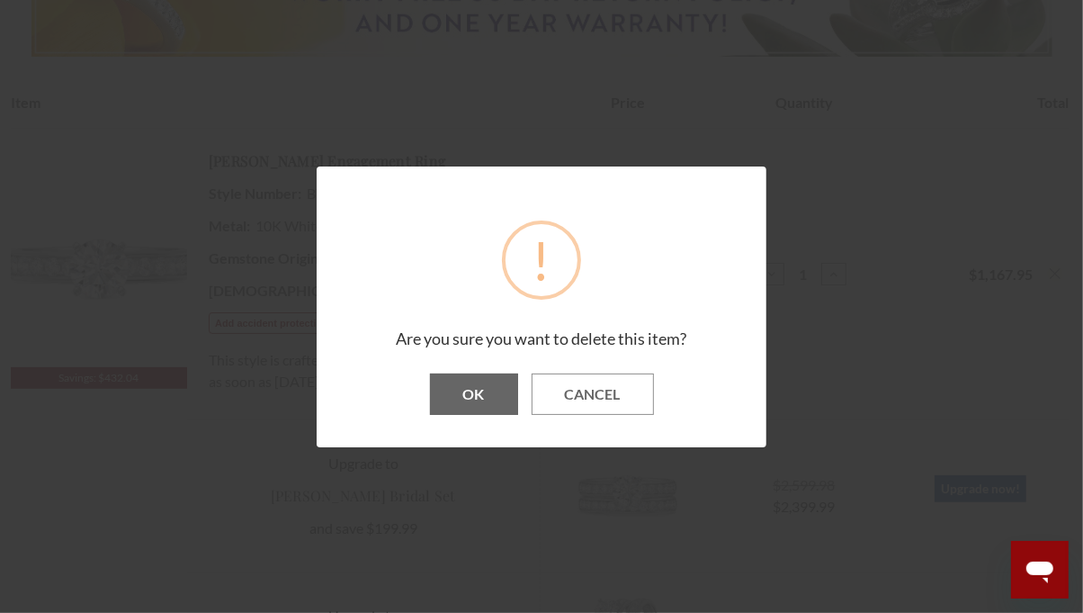
click at [484, 391] on button "OK" at bounding box center [474, 393] width 88 height 41
